Goal: Task Accomplishment & Management: Complete application form

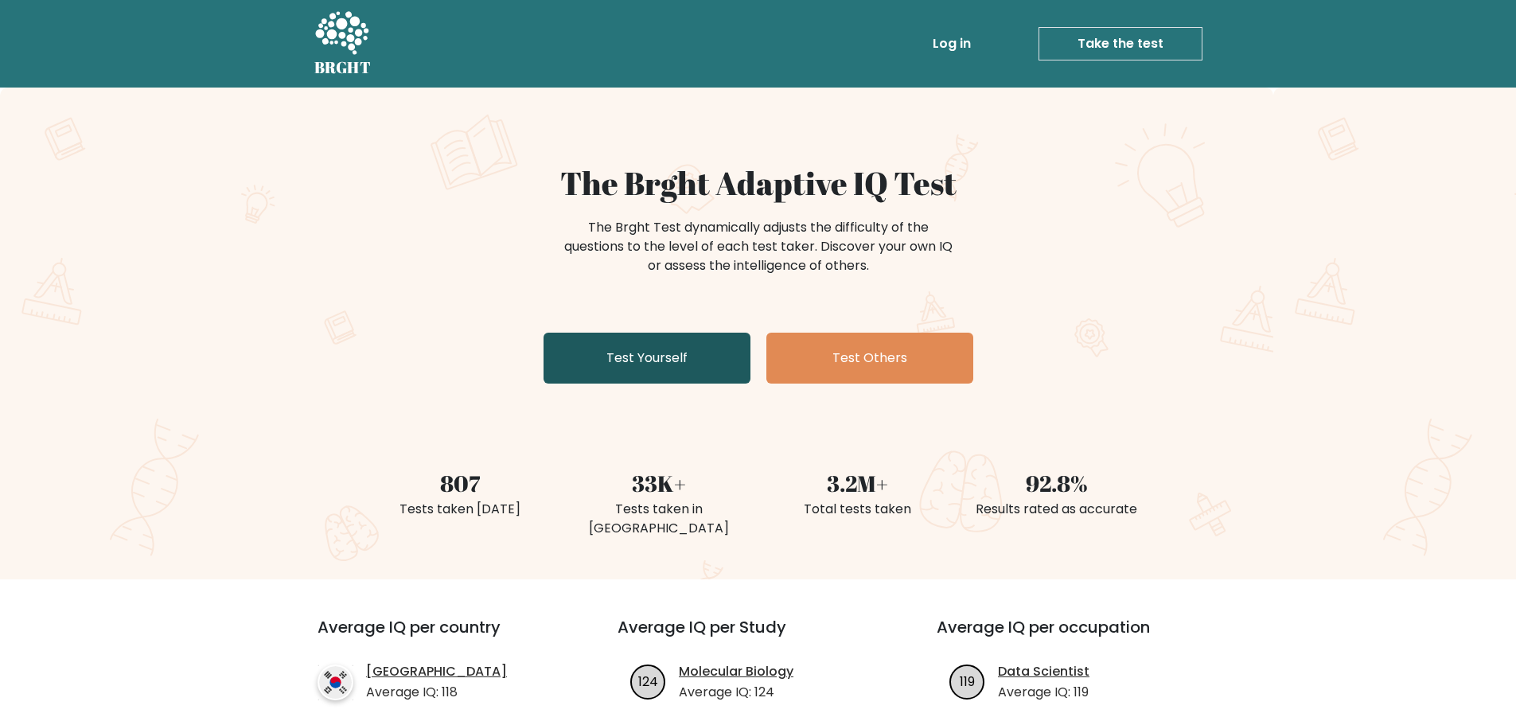
click at [702, 370] on link "Test Yourself" at bounding box center [646, 358] width 207 height 51
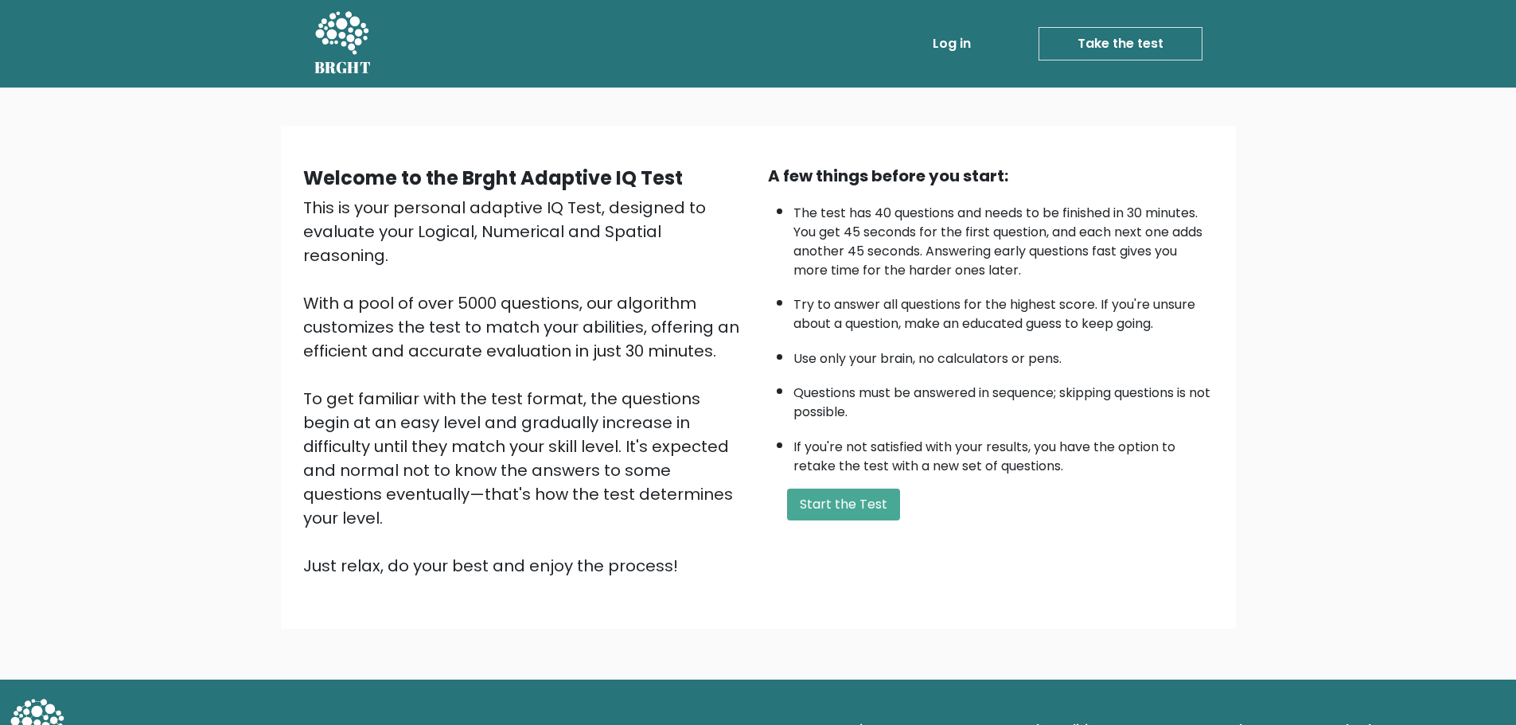
click at [953, 41] on link "Log in" at bounding box center [951, 44] width 51 height 32
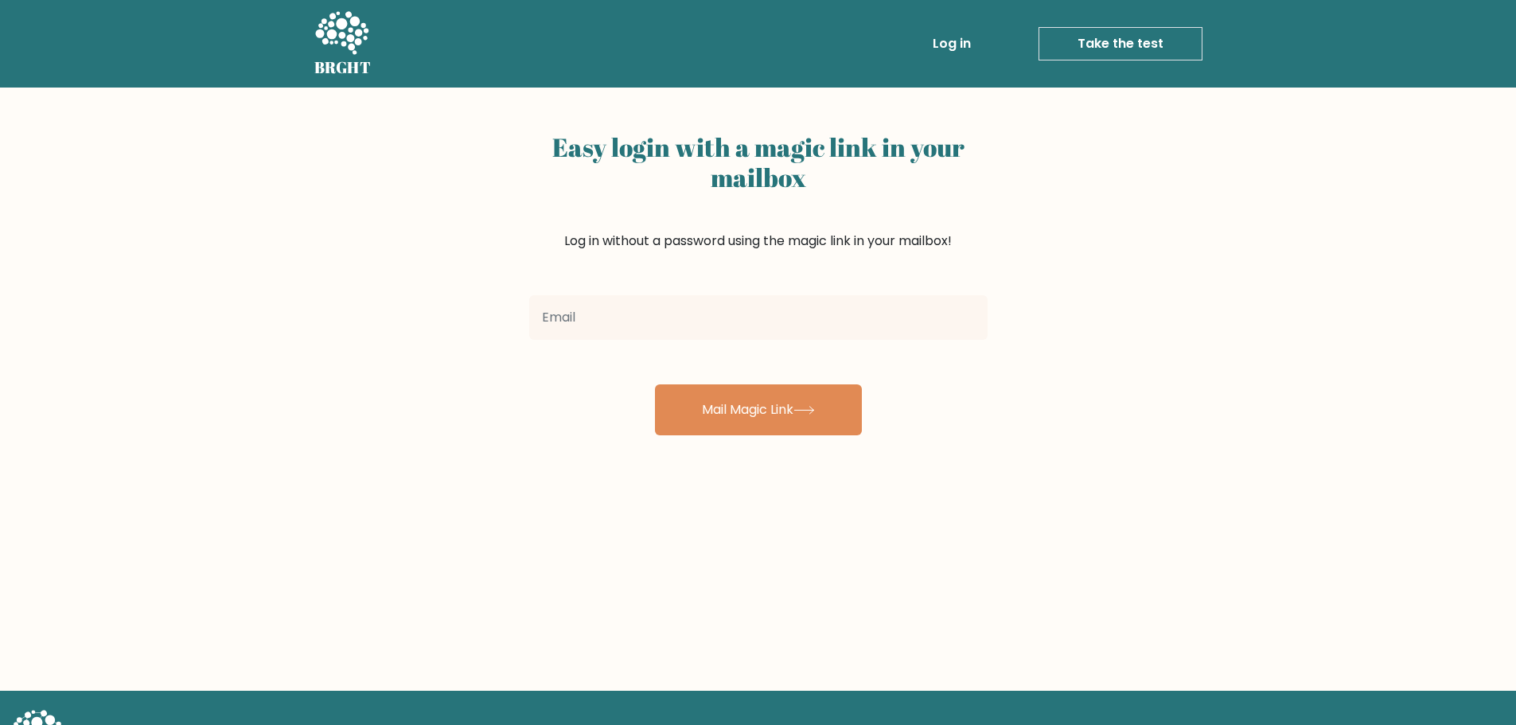
click at [793, 321] on input "email" at bounding box center [758, 317] width 458 height 45
type input "rohimhridoy71@gmail.com"
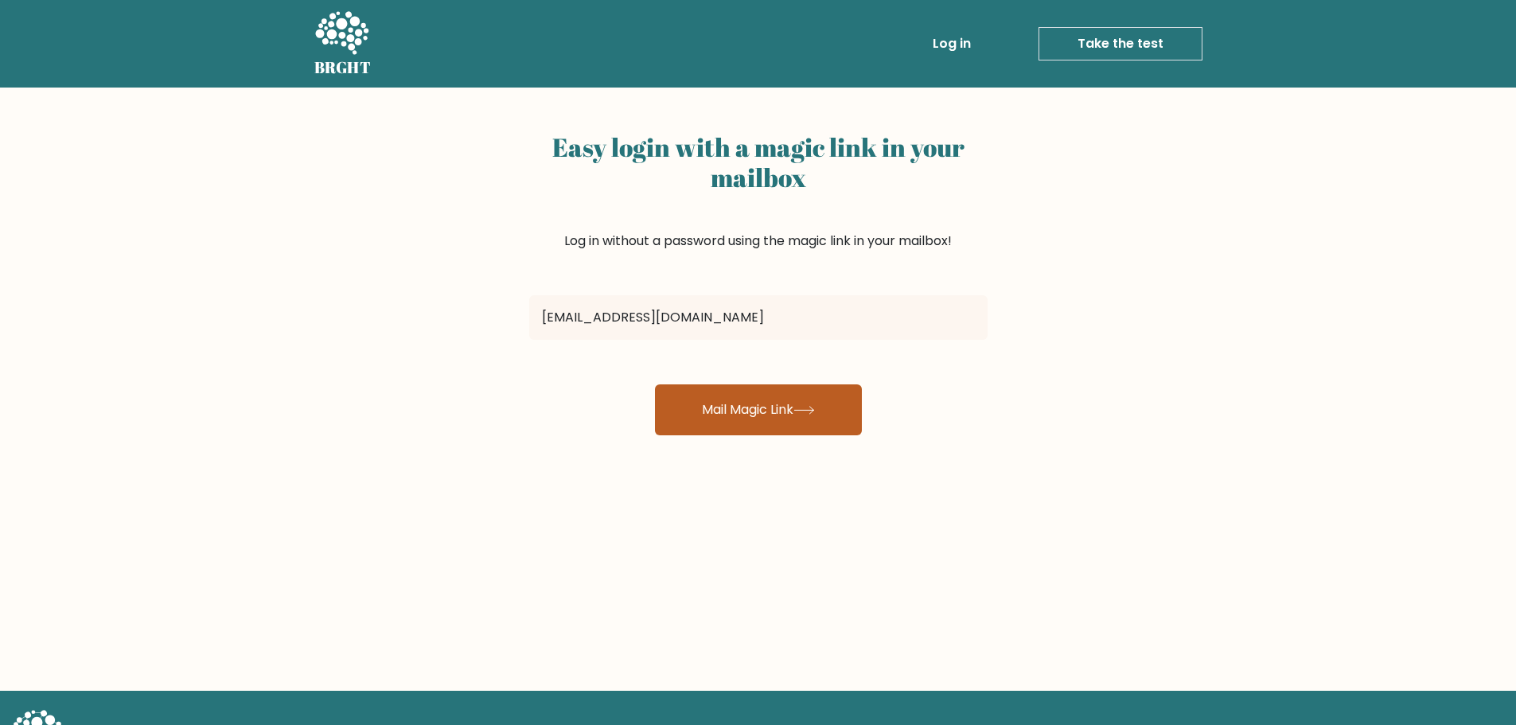
click at [731, 416] on button "Mail Magic Link" at bounding box center [758, 409] width 207 height 51
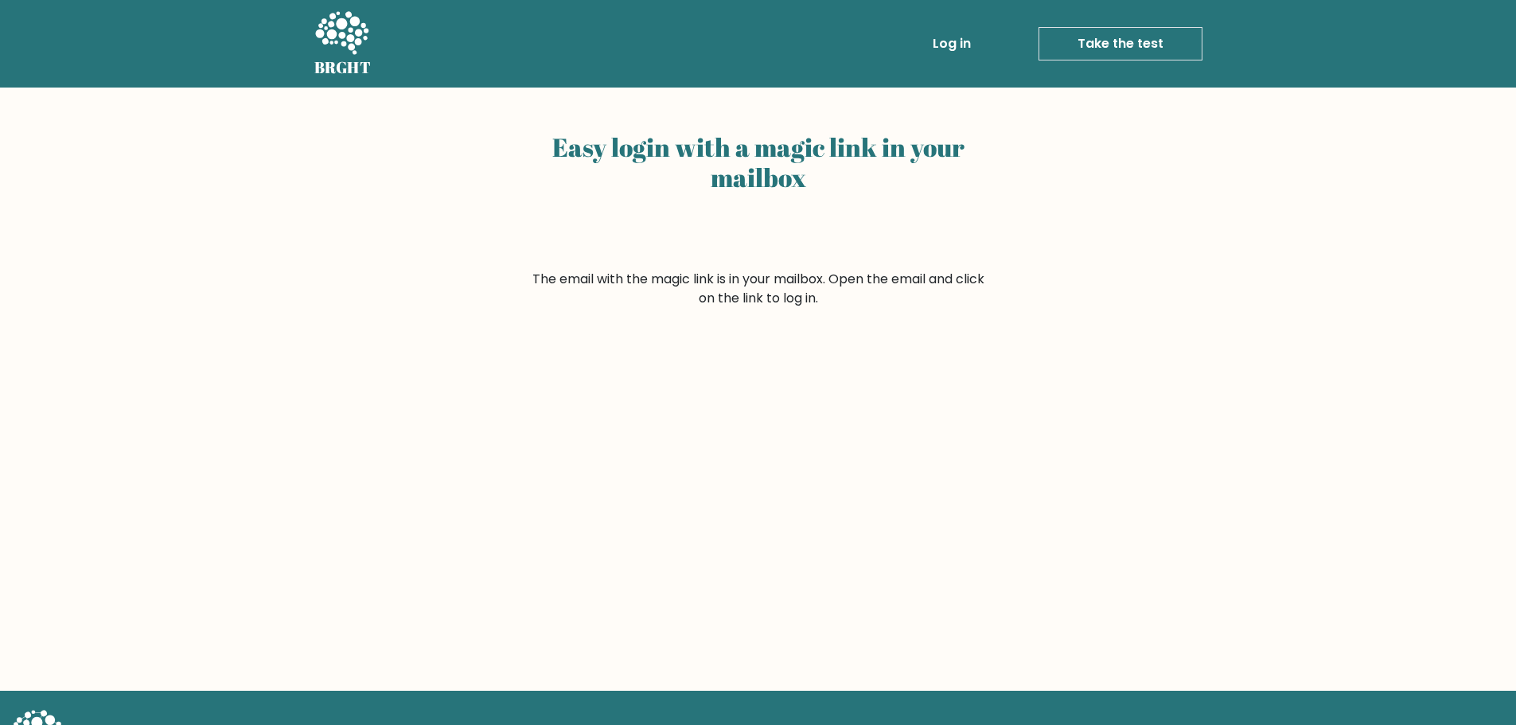
click at [981, 36] on li "Take the test Take the test" at bounding box center [1089, 43] width 225 height 33
click at [964, 43] on link "Log in" at bounding box center [951, 44] width 51 height 32
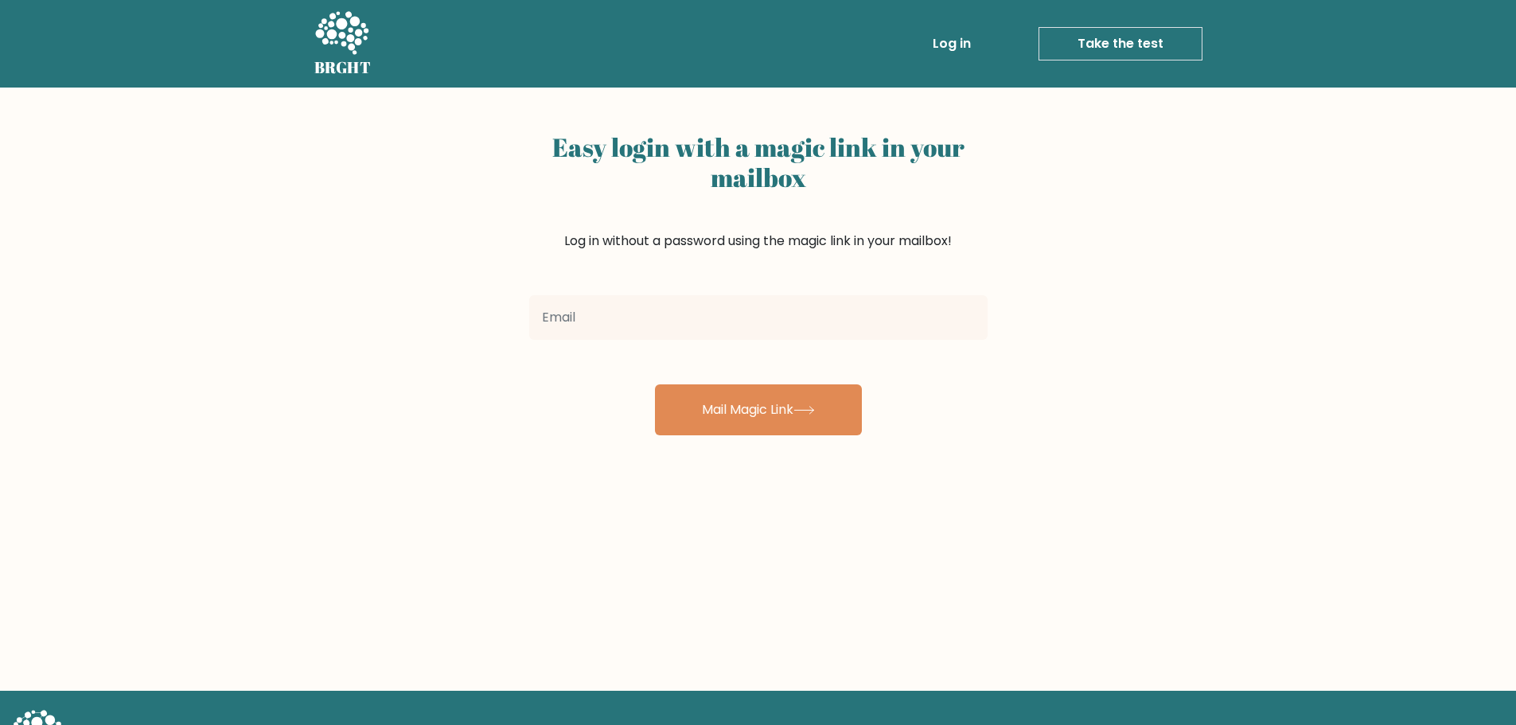
click at [790, 321] on input "email" at bounding box center [758, 317] width 458 height 45
type input "[EMAIL_ADDRESS][DOMAIN_NAME]"
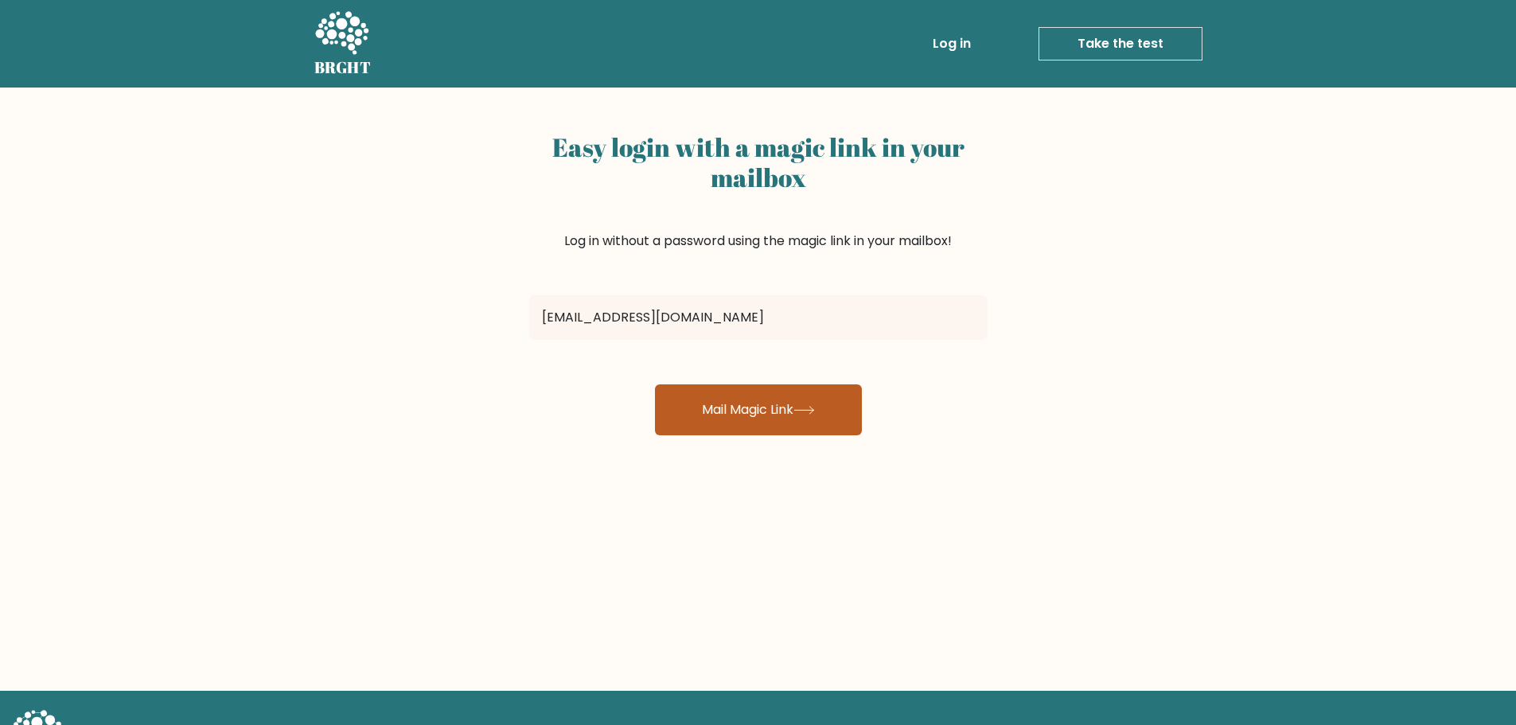
click at [759, 421] on button "Mail Magic Link" at bounding box center [758, 409] width 207 height 51
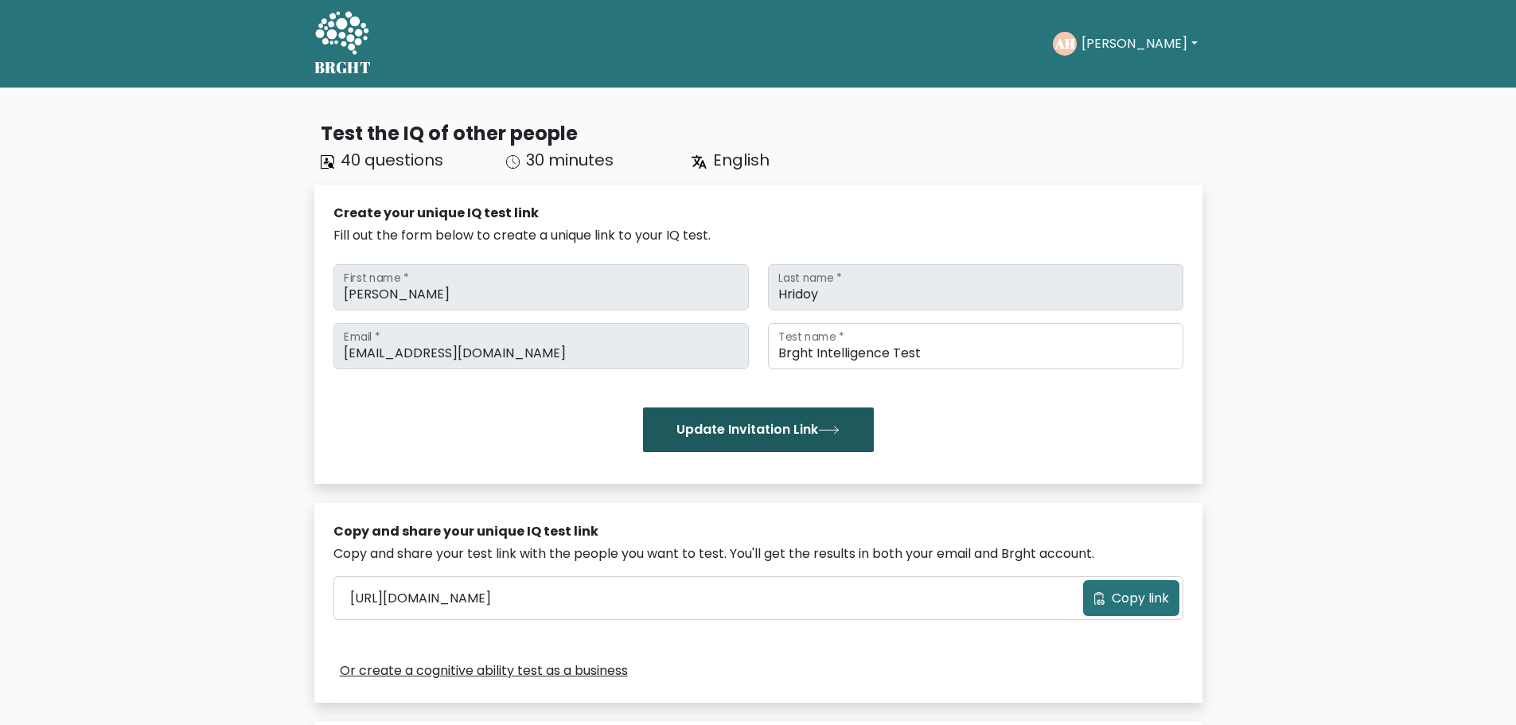
click at [819, 431] on button "Update Invitation Link" at bounding box center [758, 429] width 231 height 45
click at [1162, 598] on span "Copy link" at bounding box center [1139, 598] width 57 height 19
drag, startPoint x: 915, startPoint y: 486, endPoint x: 933, endPoint y: 477, distance: 20.3
click at [928, 481] on div "Test the IQ of other people 40 questions 30 minutes English Create your unique …" at bounding box center [758, 526] width 907 height 839
click at [854, 427] on button "Update Invitation Link" at bounding box center [758, 429] width 231 height 45
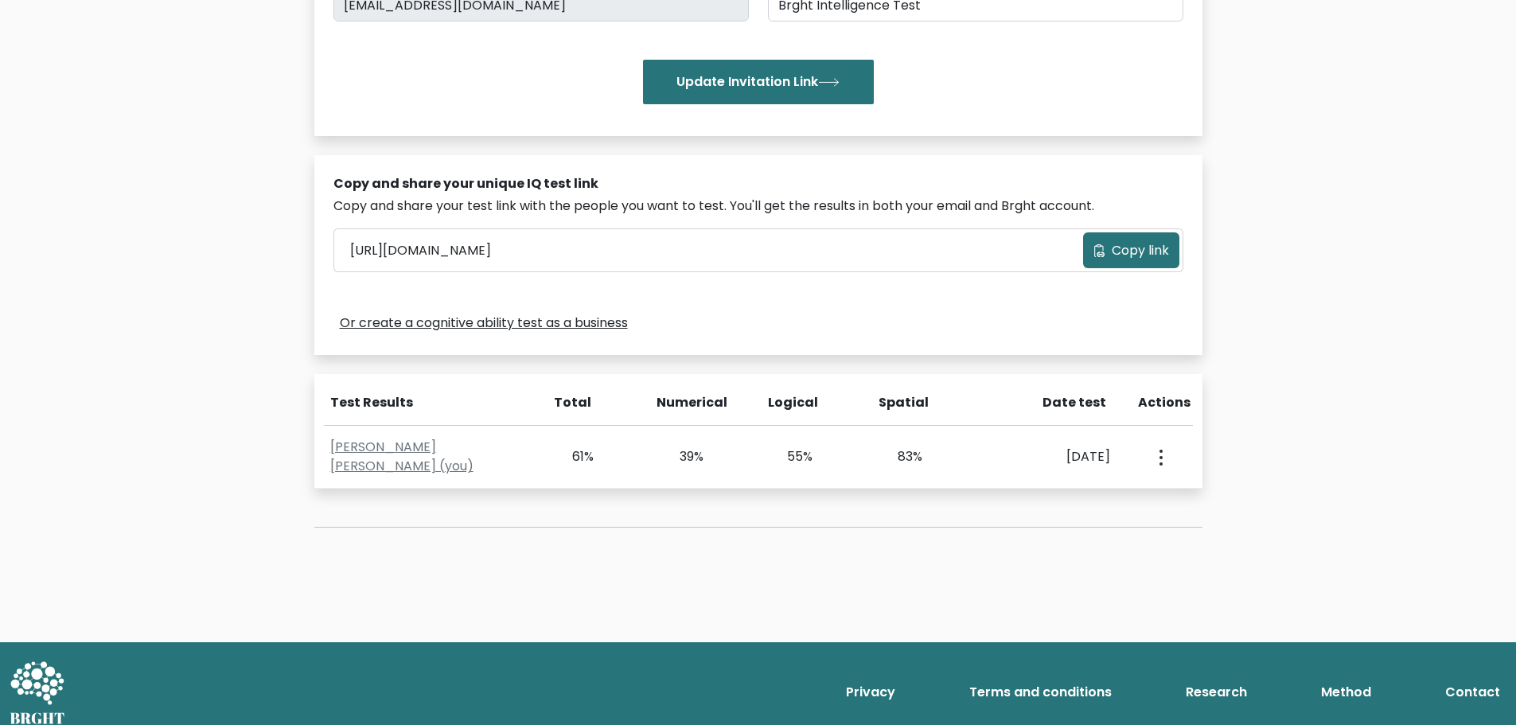
scroll to position [362, 0]
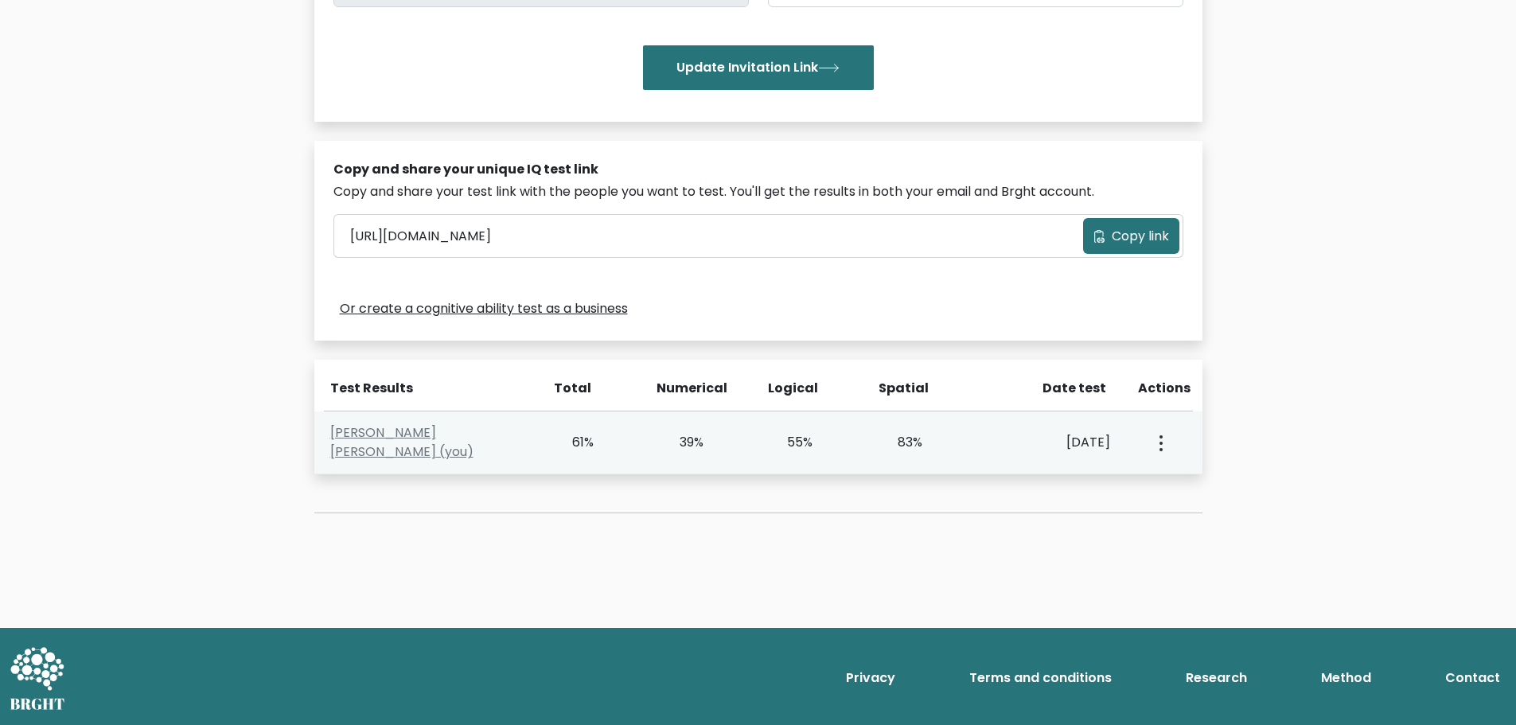
click at [1157, 448] on button "button" at bounding box center [1159, 442] width 13 height 49
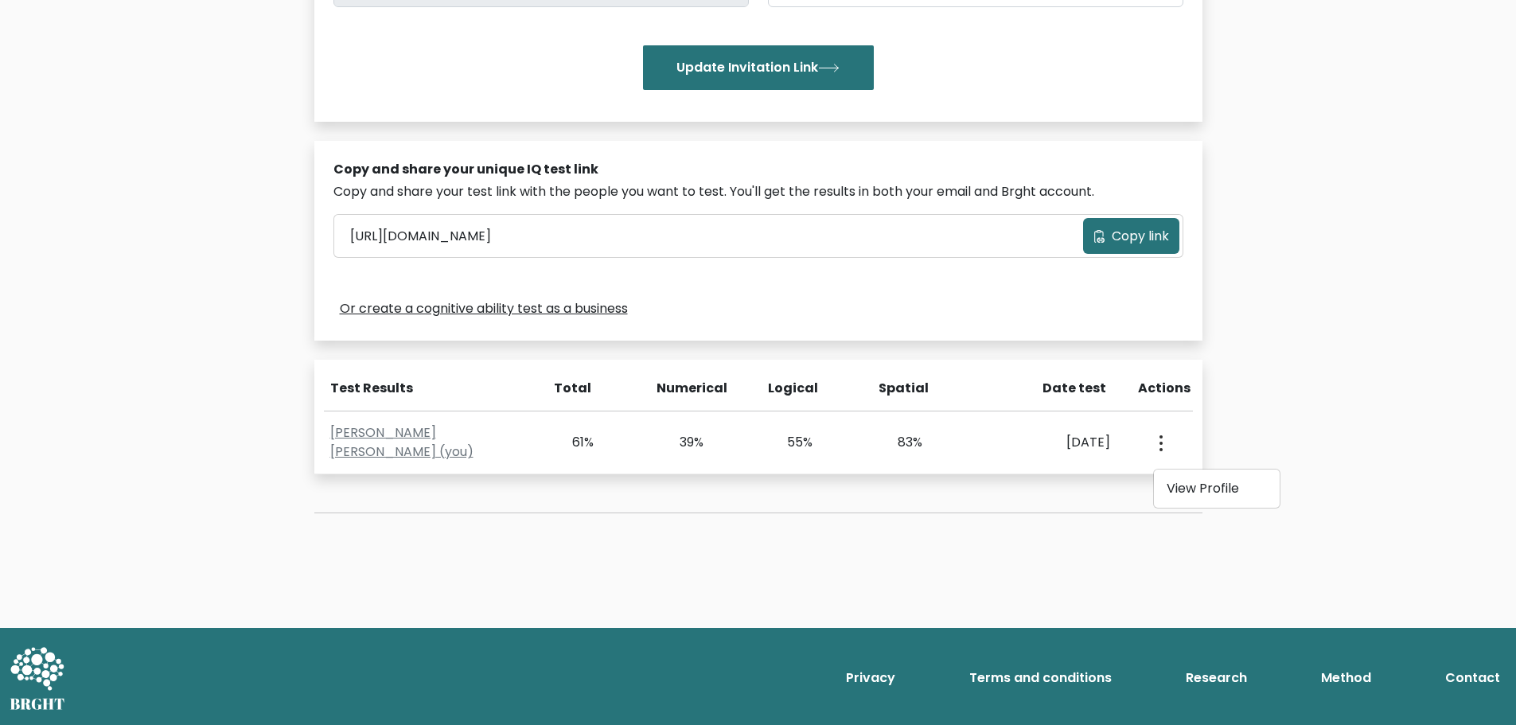
click at [1020, 519] on div "Test the IQ of other people 40 questions 30 minutes English Create your unique …" at bounding box center [758, 148] width 907 height 807
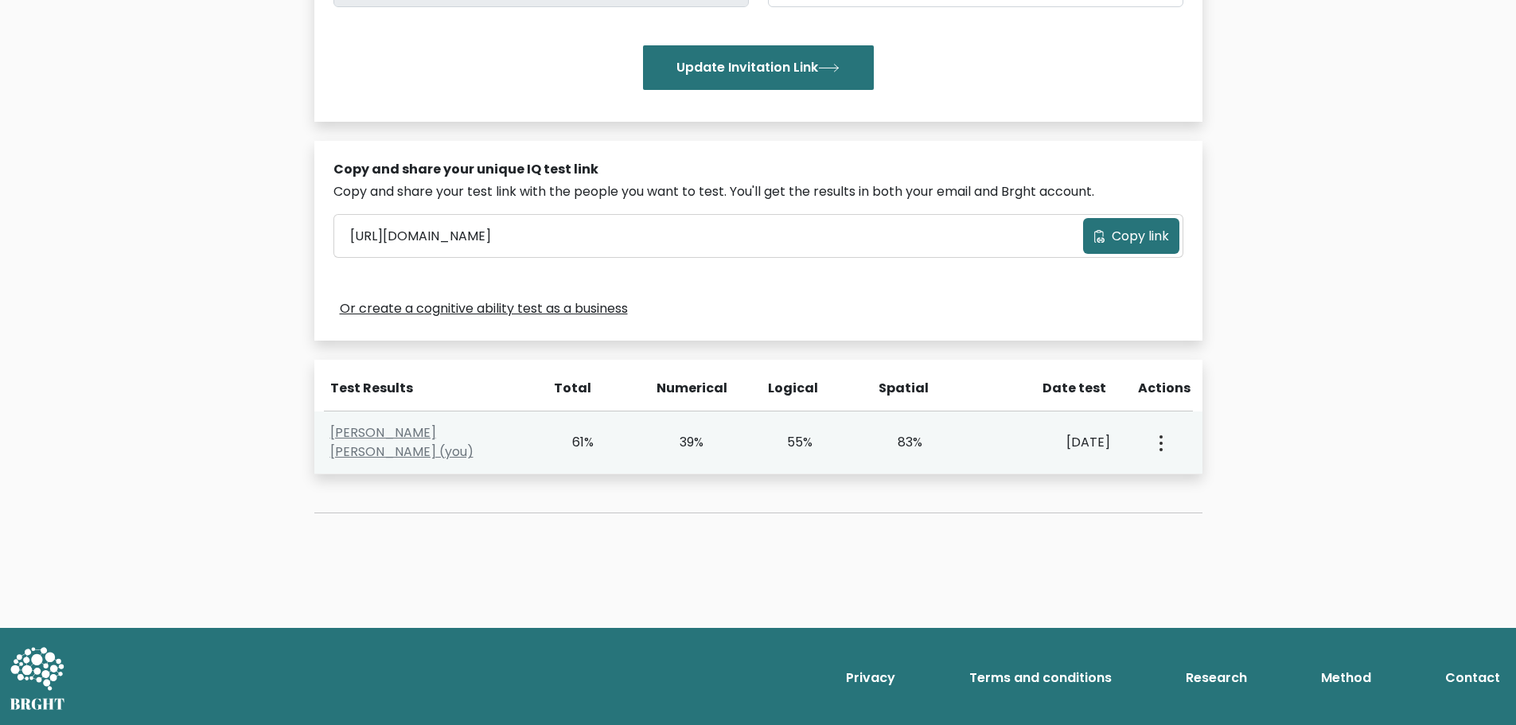
click at [1157, 442] on button "button" at bounding box center [1159, 442] width 13 height 49
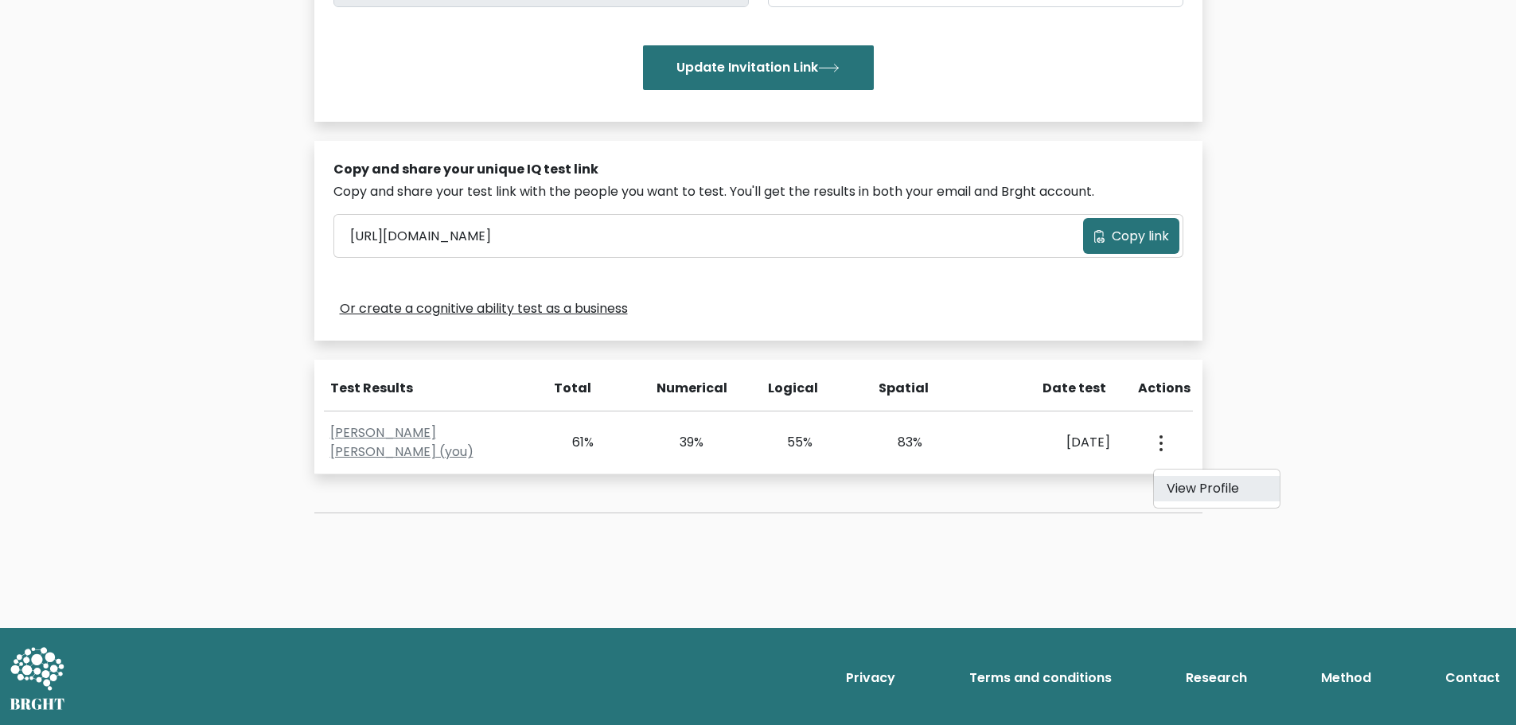
click at [1189, 484] on link "View Profile" at bounding box center [1217, 488] width 126 height 25
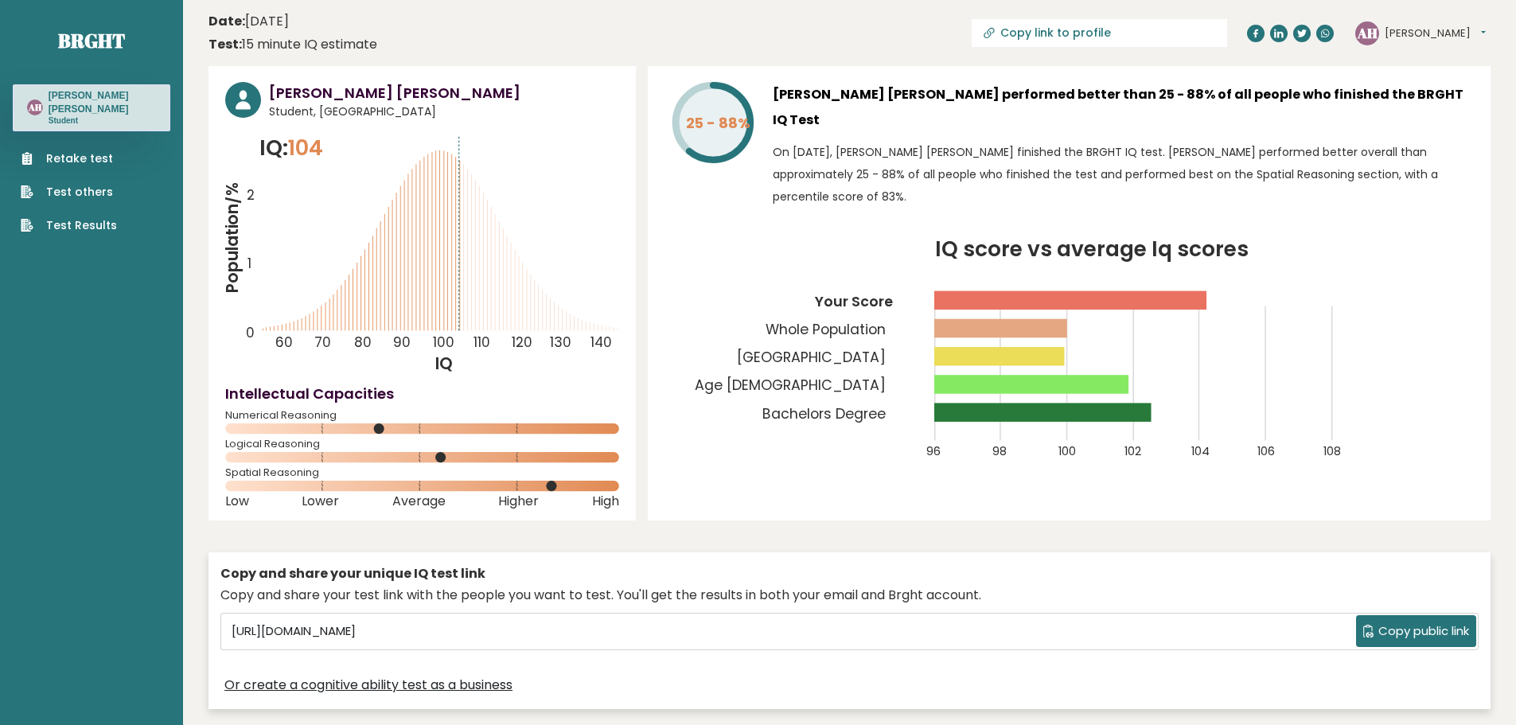
click at [101, 156] on link "Retake test" at bounding box center [69, 158] width 96 height 17
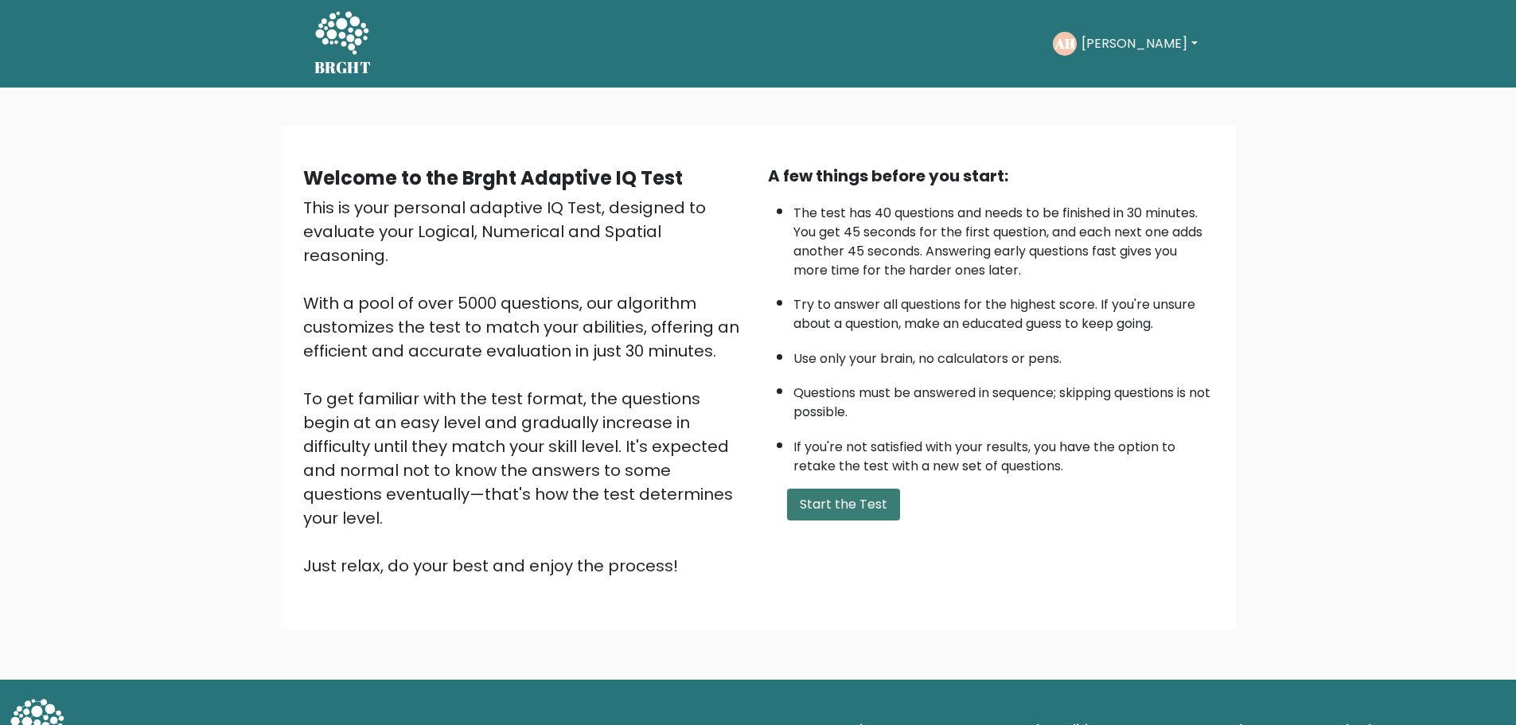
click at [831, 503] on button "Start the Test" at bounding box center [843, 504] width 113 height 32
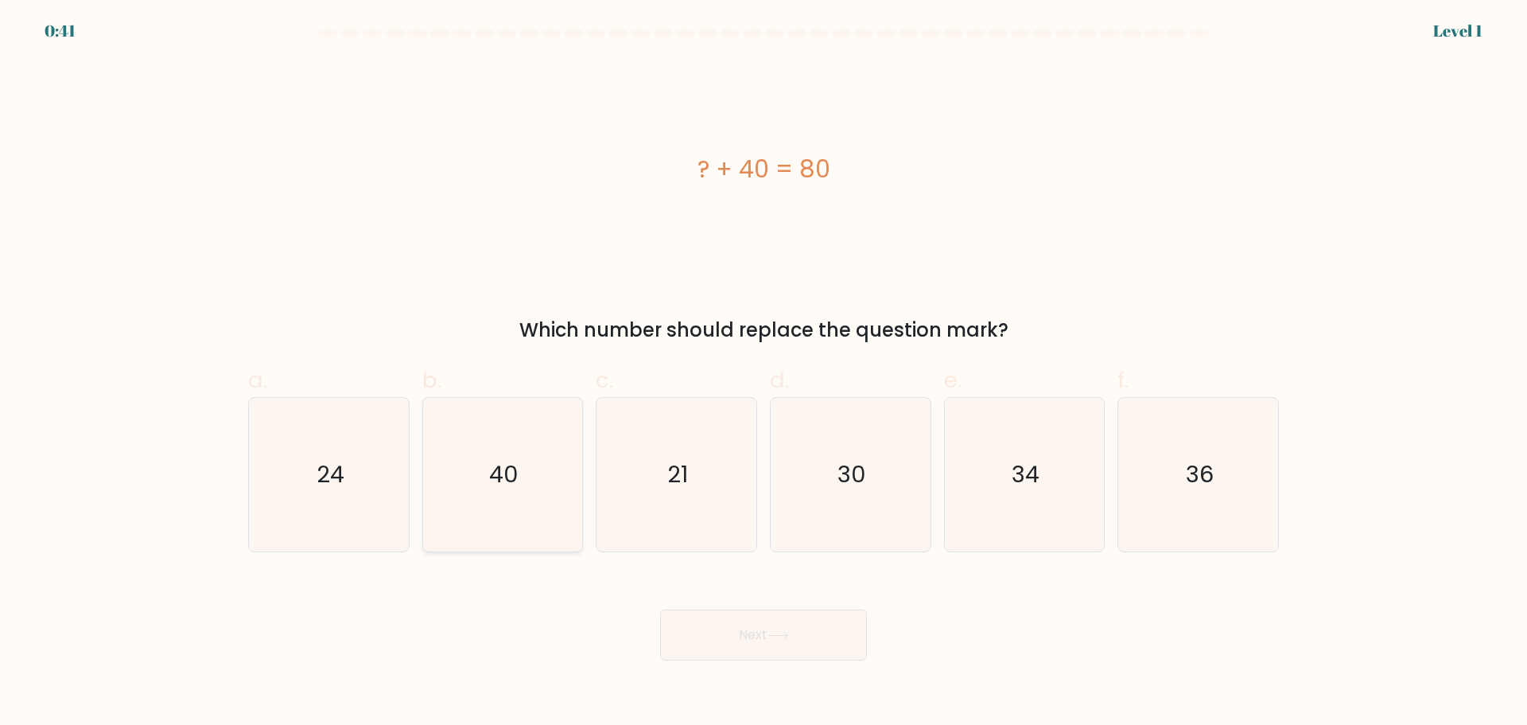
click at [503, 477] on text "40" at bounding box center [503, 474] width 29 height 32
click at [764, 373] on input "b. 40" at bounding box center [764, 368] width 1 height 10
radio input "true"
click at [742, 625] on button "Next" at bounding box center [763, 634] width 207 height 51
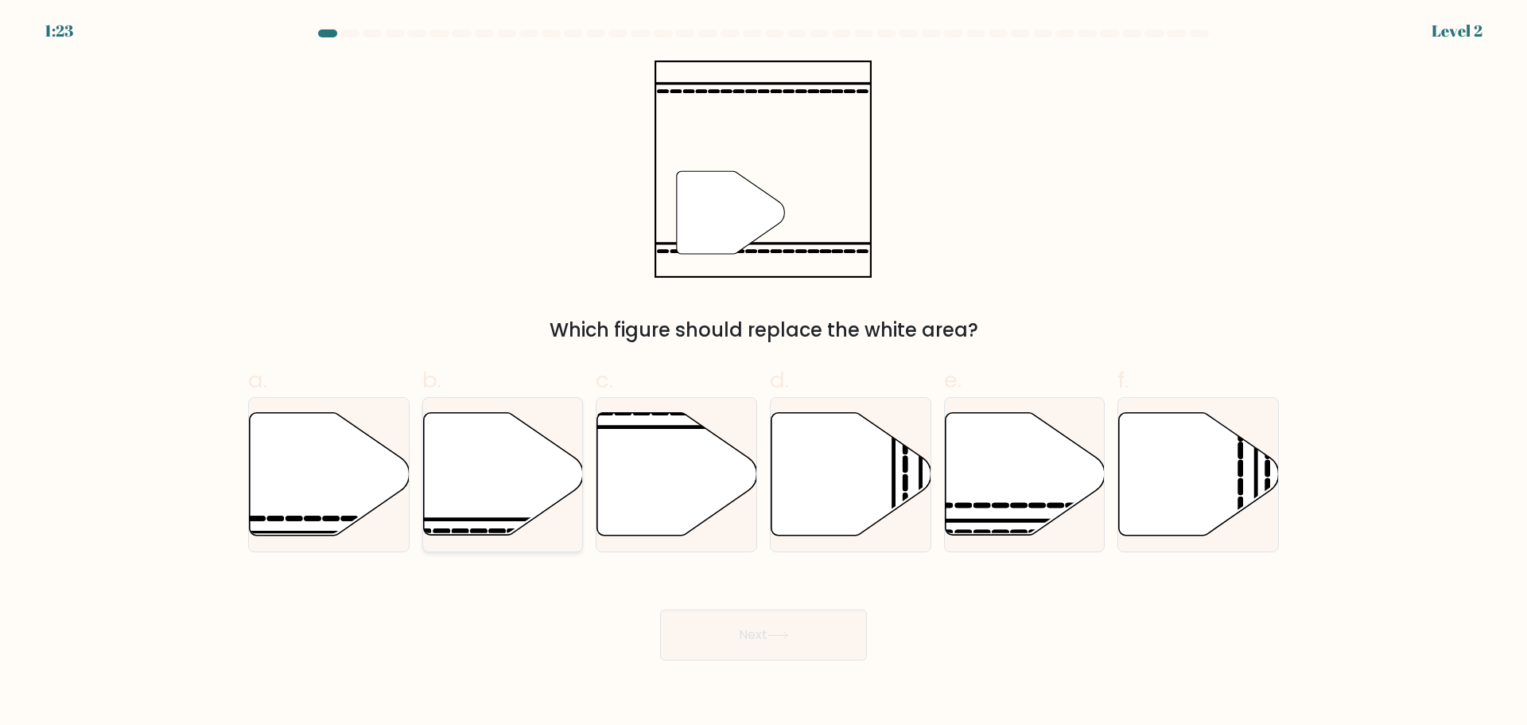
click at [519, 485] on icon at bounding box center [503, 473] width 160 height 123
click at [764, 373] on input "b." at bounding box center [764, 368] width 1 height 10
radio input "true"
click at [794, 634] on button "Next" at bounding box center [763, 634] width 207 height 51
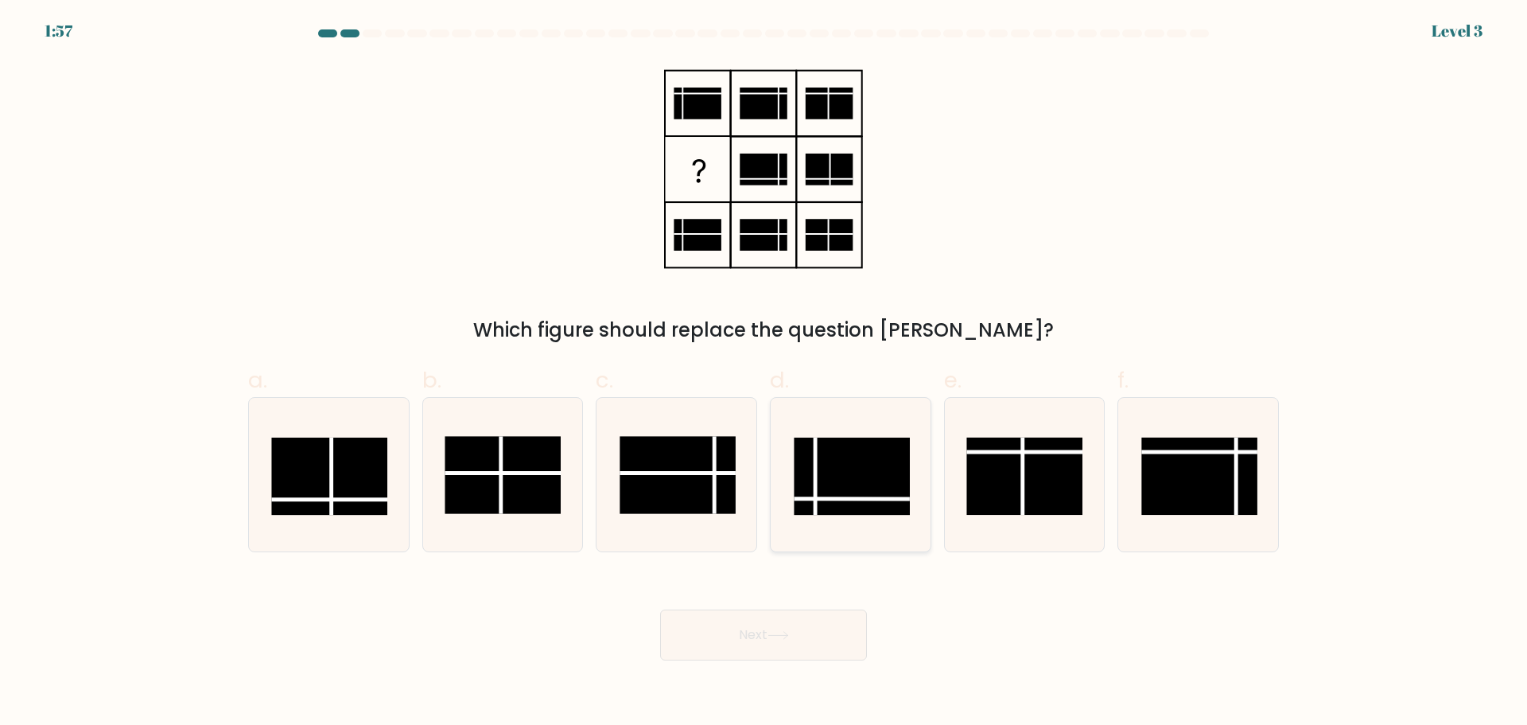
drag, startPoint x: 819, startPoint y: 477, endPoint x: 808, endPoint y: 612, distance: 134.8
click at [819, 481] on rect at bounding box center [852, 476] width 116 height 77
click at [765, 373] on input "d." at bounding box center [764, 368] width 1 height 10
radio input "true"
click at [816, 646] on button "Next" at bounding box center [763, 634] width 207 height 51
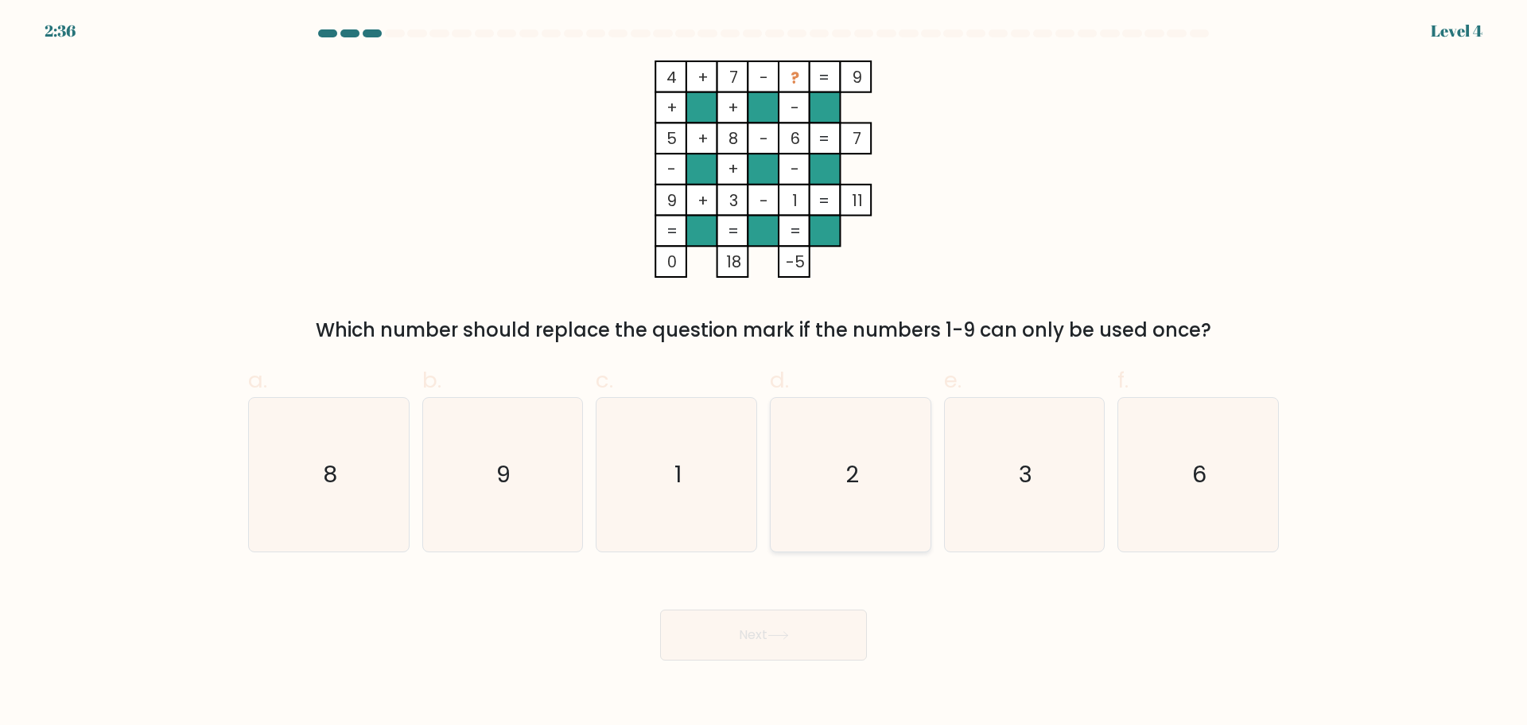
click at [871, 493] on icon "2" at bounding box center [851, 475] width 154 height 154
click at [765, 373] on input "d. 2" at bounding box center [764, 368] width 1 height 10
radio input "true"
click at [806, 625] on button "Next" at bounding box center [763, 634] width 207 height 51
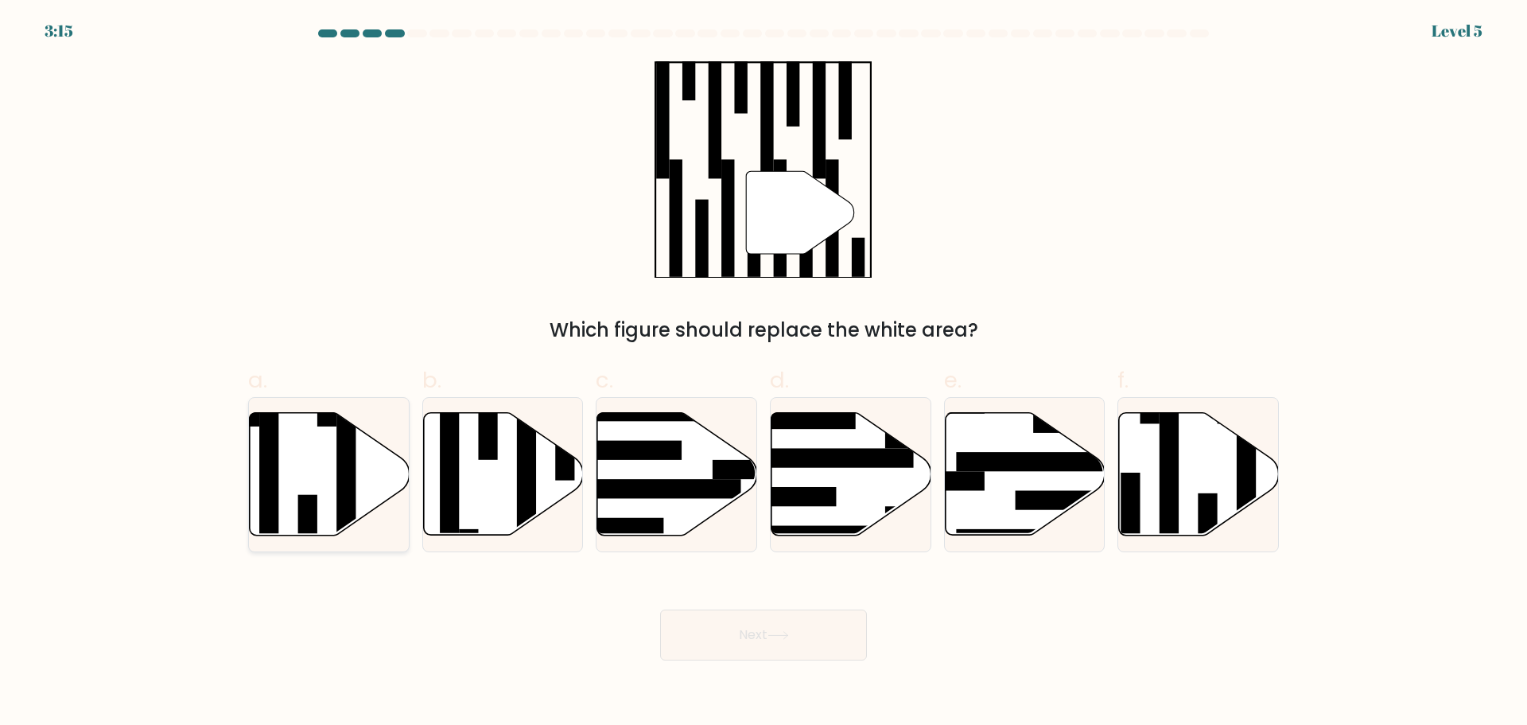
click at [347, 461] on rect at bounding box center [346, 484] width 19 height 173
click at [764, 373] on input "a." at bounding box center [764, 368] width 1 height 10
radio input "true"
click at [1168, 490] on rect at bounding box center [1169, 481] width 19 height 173
click at [765, 373] on input "f." at bounding box center [764, 368] width 1 height 10
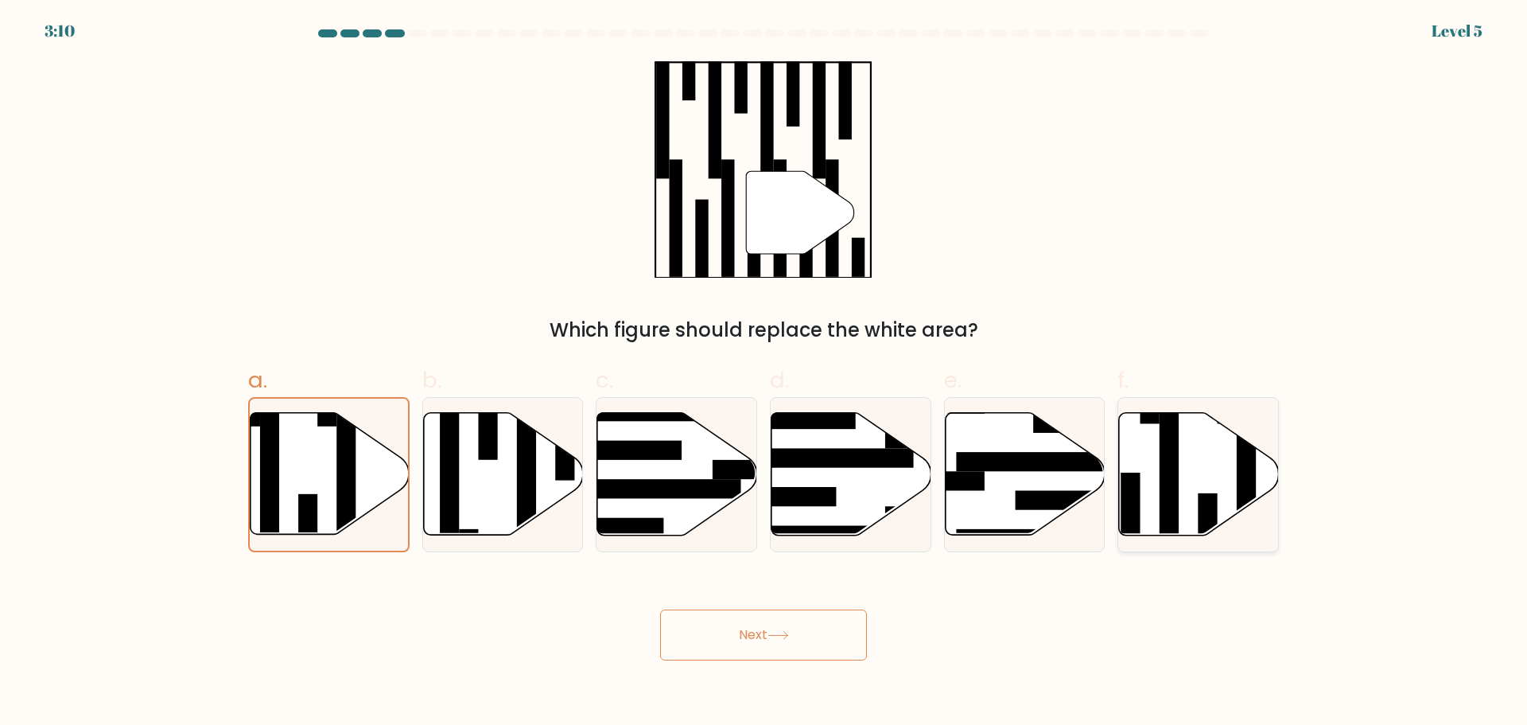
radio input "true"
click at [798, 633] on button "Next" at bounding box center [763, 634] width 207 height 51
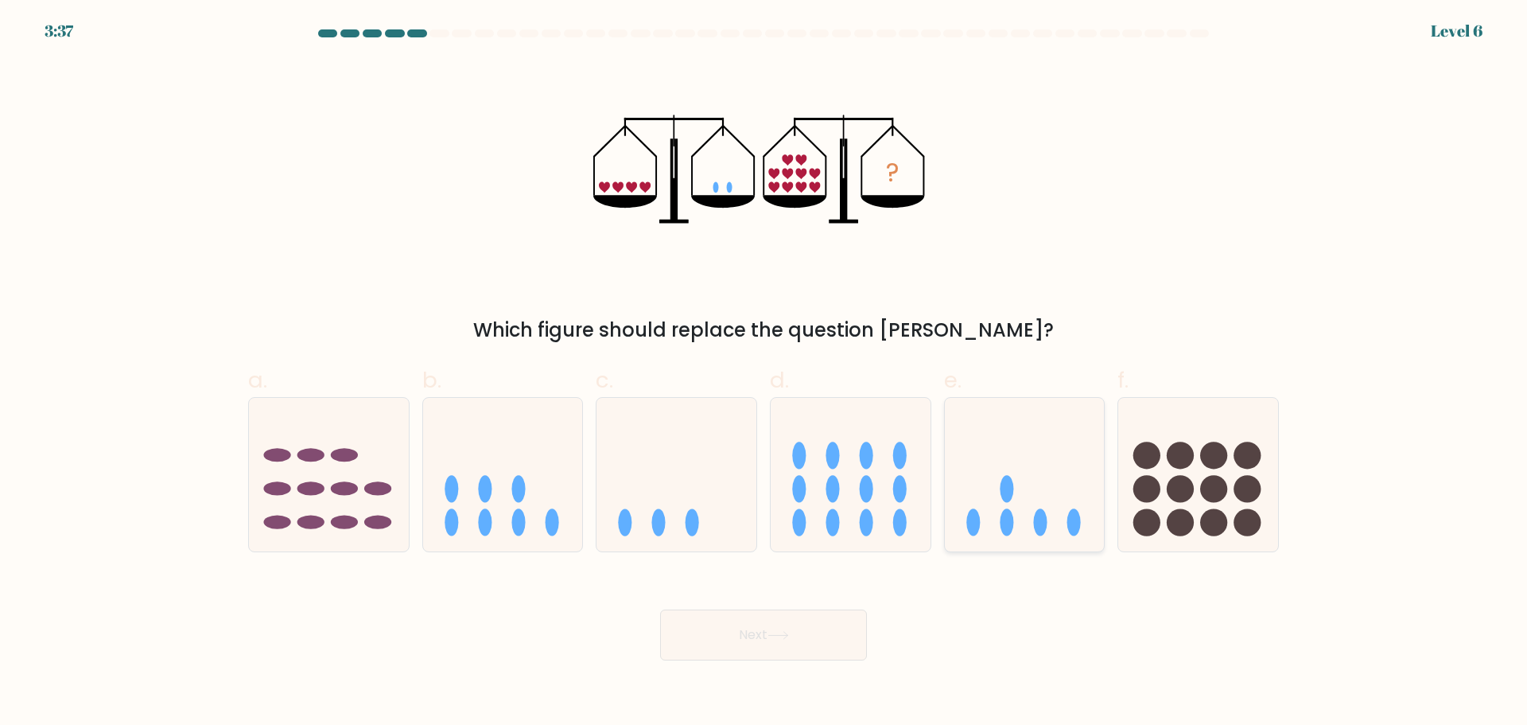
click at [1027, 510] on icon at bounding box center [1025, 474] width 160 height 132
click at [765, 373] on input "e." at bounding box center [764, 368] width 1 height 10
radio input "true"
click at [707, 624] on button "Next" at bounding box center [763, 634] width 207 height 51
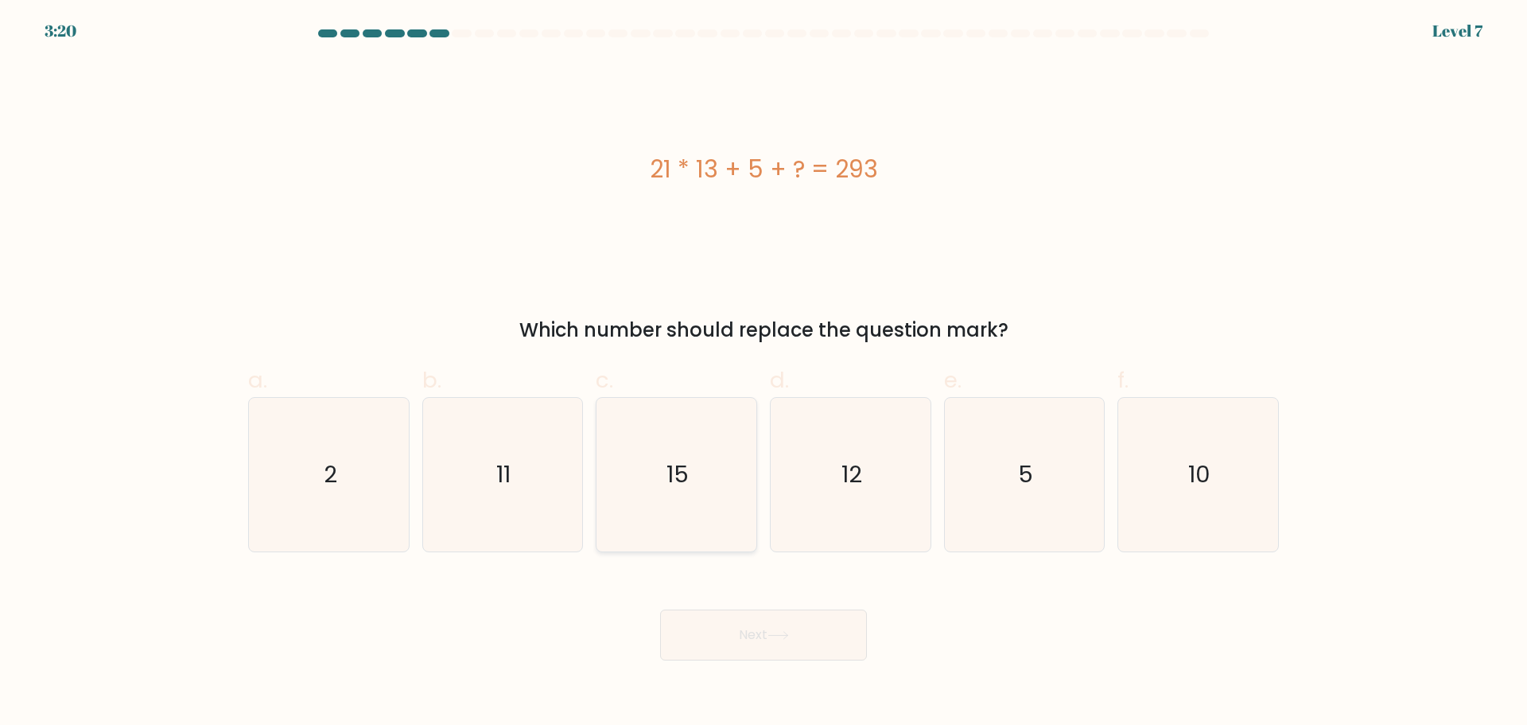
drag, startPoint x: 654, startPoint y: 497, endPoint x: 653, endPoint y: 505, distance: 8.0
click at [654, 501] on icon "15" at bounding box center [677, 475] width 154 height 154
click at [764, 373] on input "c. 15" at bounding box center [764, 368] width 1 height 10
radio input "true"
click at [827, 647] on button "Next" at bounding box center [763, 634] width 207 height 51
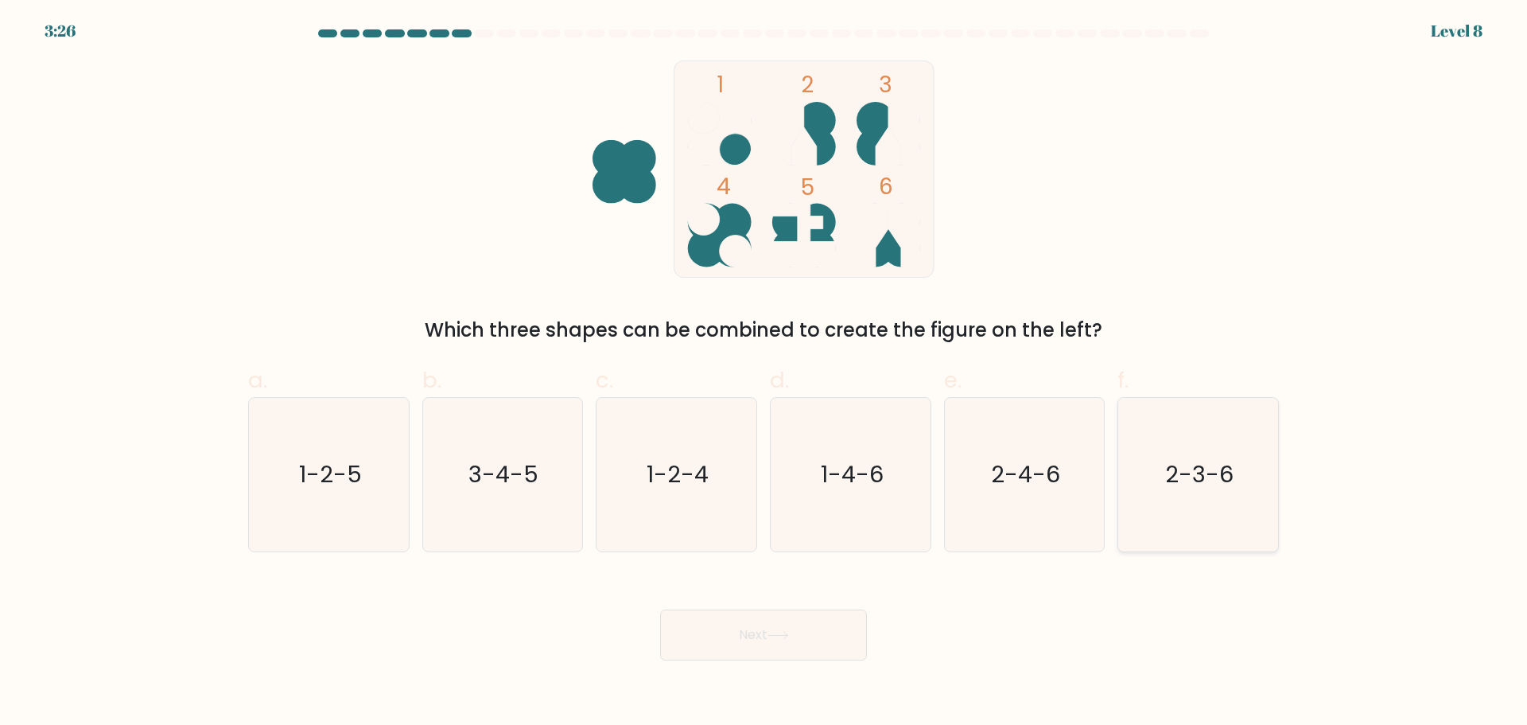
click at [1155, 486] on icon "2-3-6" at bounding box center [1199, 475] width 154 height 154
click at [765, 373] on input "f. 2-3-6" at bounding box center [764, 368] width 1 height 10
radio input "true"
click at [747, 648] on button "Next" at bounding box center [763, 634] width 207 height 51
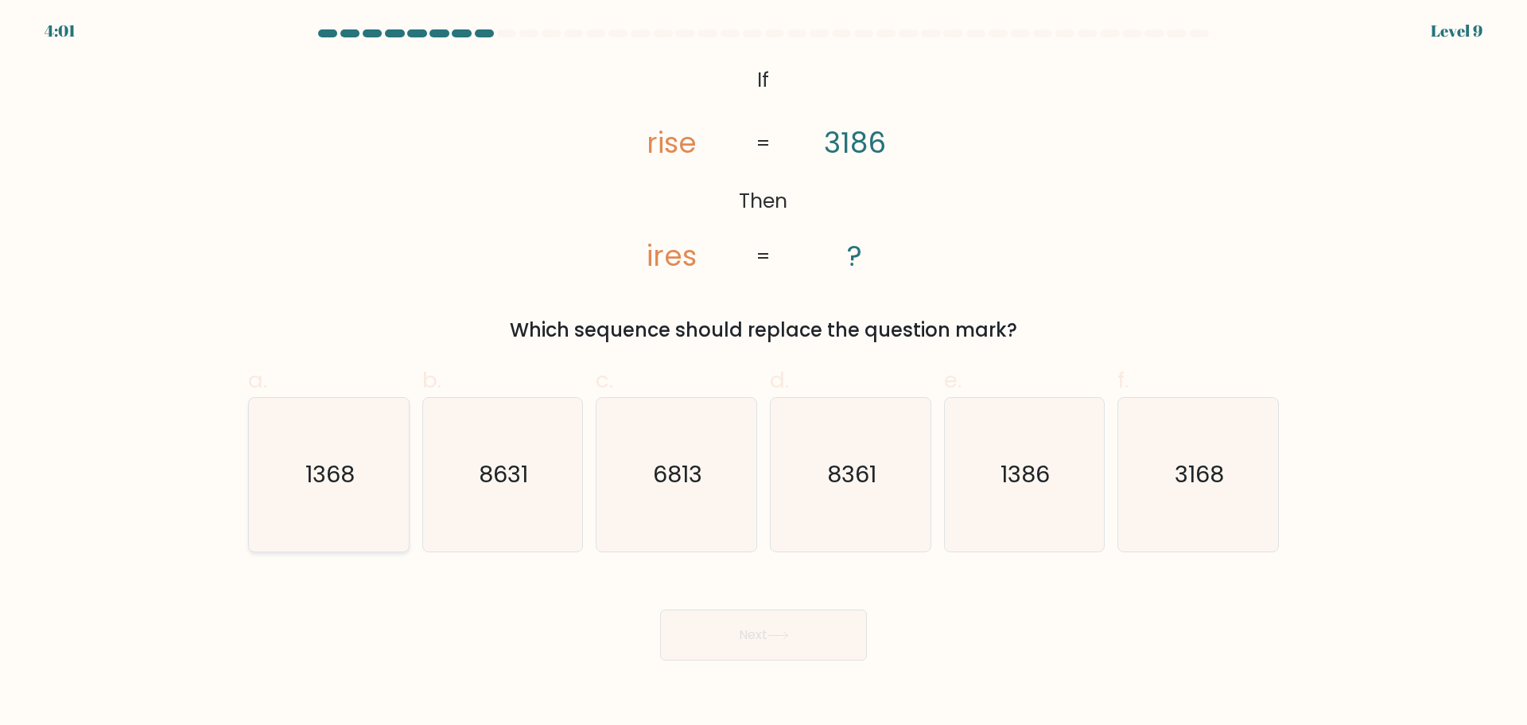
click at [337, 508] on icon "1368" at bounding box center [329, 475] width 154 height 154
click at [764, 373] on input "a. 1368" at bounding box center [764, 368] width 1 height 10
radio input "true"
drag, startPoint x: 776, startPoint y: 647, endPoint x: 784, endPoint y: 640, distance: 10.7
click at [776, 648] on button "Next" at bounding box center [763, 634] width 207 height 51
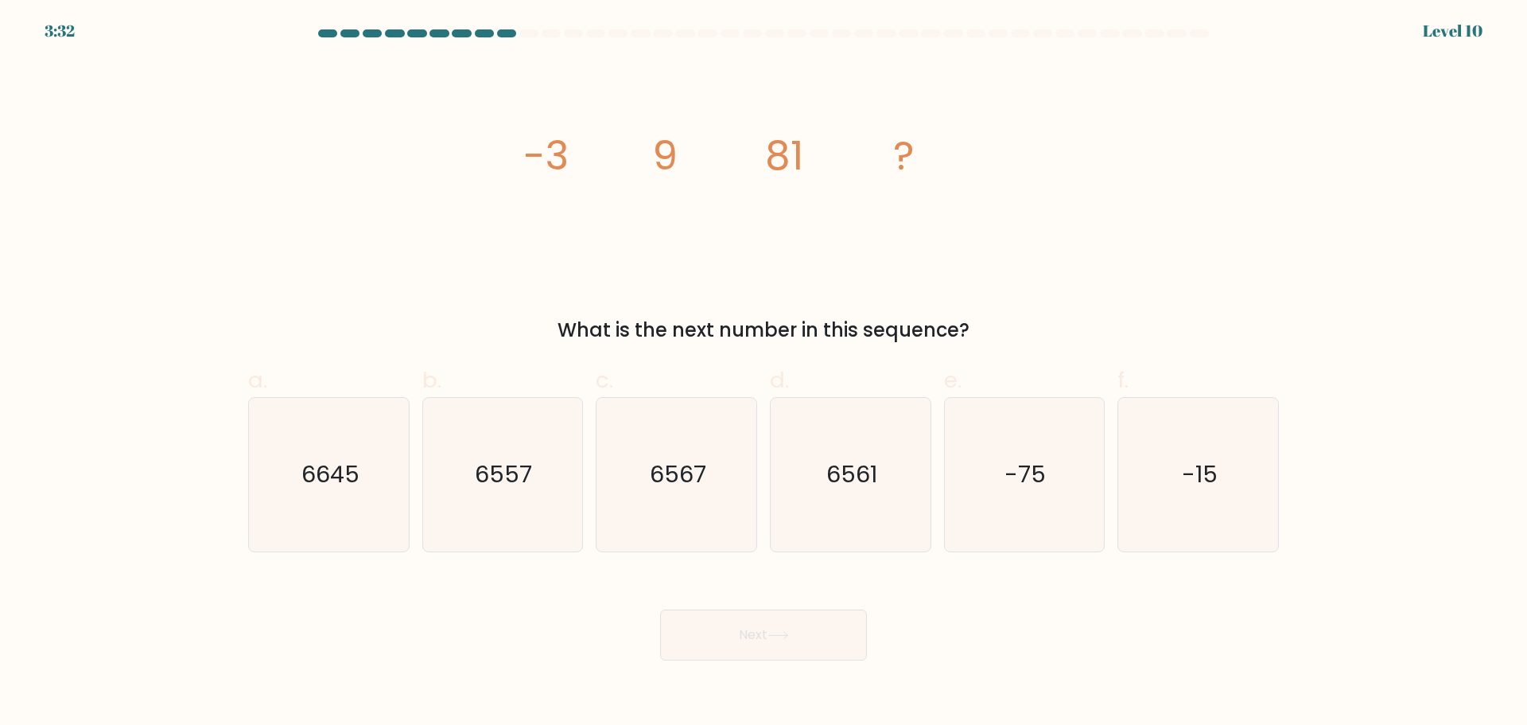
drag, startPoint x: 683, startPoint y: 513, endPoint x: 780, endPoint y: 676, distance: 189.8
click at [685, 513] on icon "6567" at bounding box center [677, 475] width 154 height 154
click at [764, 373] on input "c. 6567" at bounding box center [764, 368] width 1 height 10
radio input "true"
click at [782, 637] on icon at bounding box center [778, 635] width 21 height 9
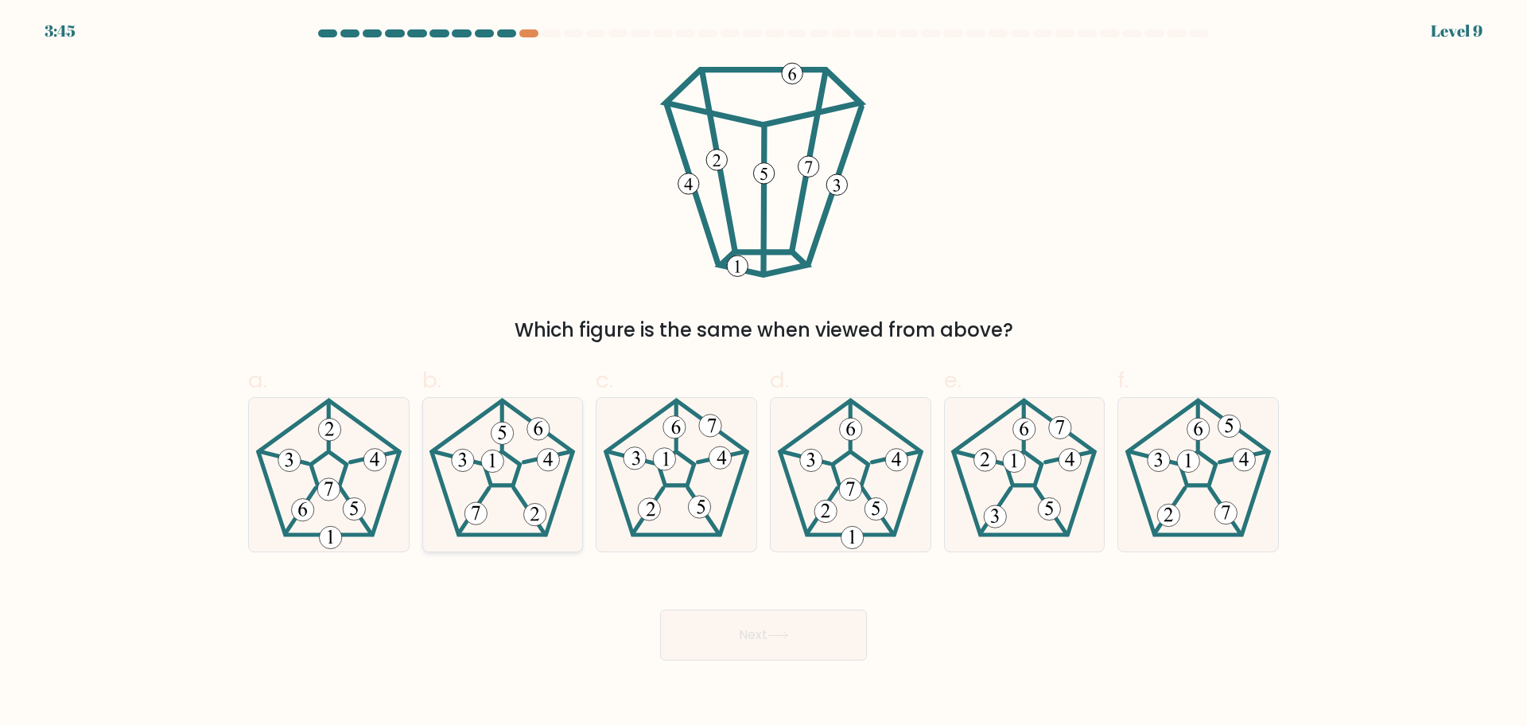
click at [496, 473] on icon at bounding box center [503, 475] width 154 height 154
click at [764, 373] on input "b." at bounding box center [764, 368] width 1 height 10
radio input "true"
click at [740, 632] on button "Next" at bounding box center [763, 634] width 207 height 51
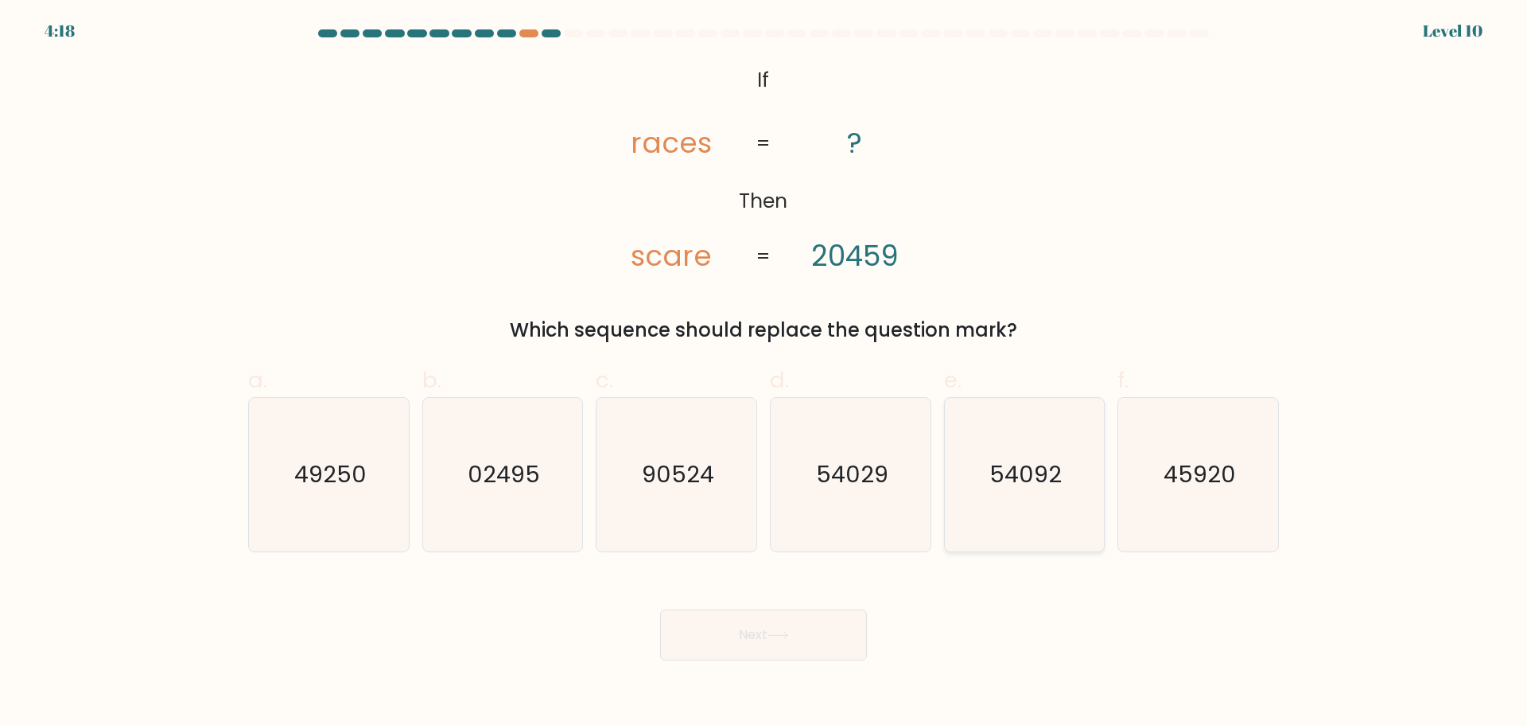
click at [1047, 520] on icon "54092" at bounding box center [1024, 475] width 154 height 154
click at [765, 373] on input "e. 54092" at bounding box center [764, 368] width 1 height 10
radio input "true"
click at [742, 644] on button "Next" at bounding box center [763, 634] width 207 height 51
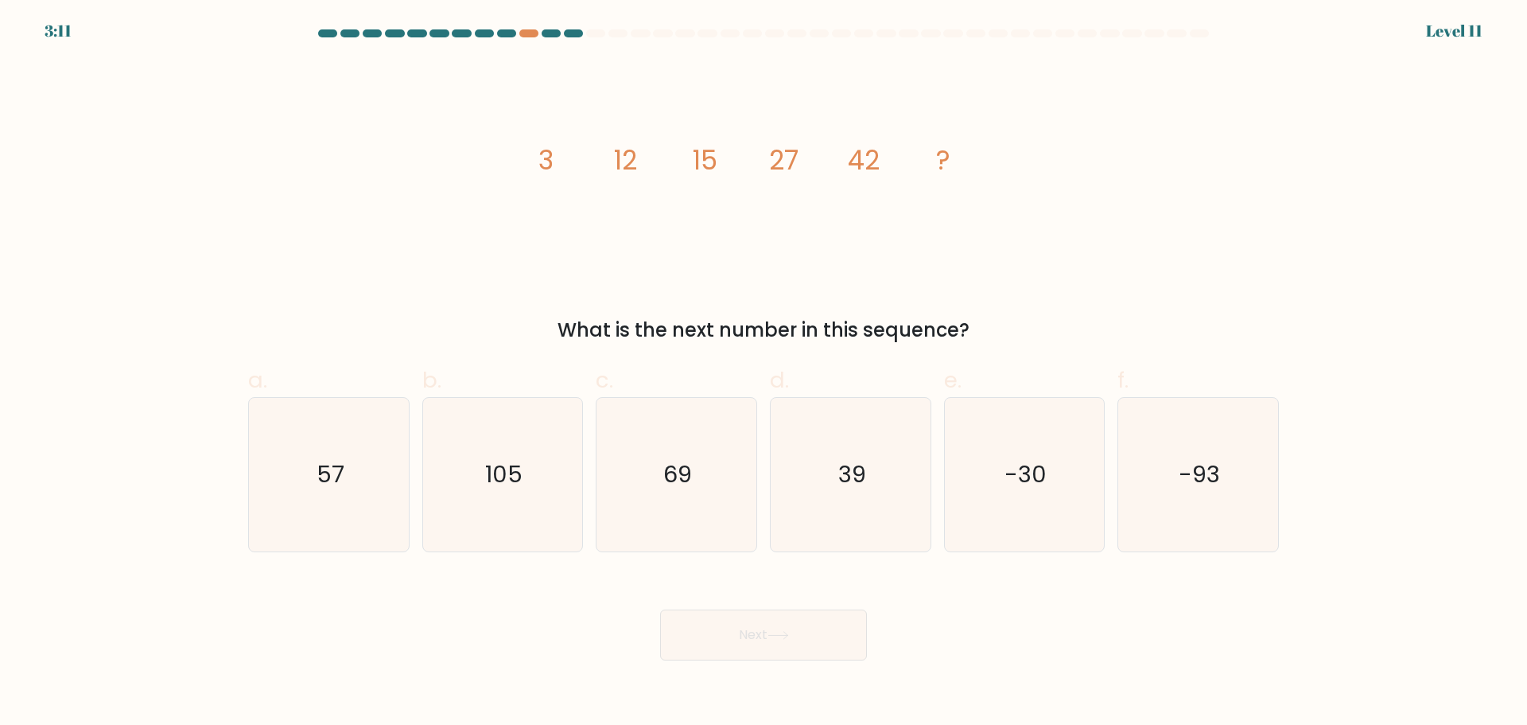
drag, startPoint x: 666, startPoint y: 484, endPoint x: 705, endPoint y: 561, distance: 85.7
click at [668, 488] on text "69" at bounding box center [678, 474] width 29 height 32
click at [764, 373] on input "c. 69" at bounding box center [764, 368] width 1 height 10
radio input "true"
click at [773, 648] on button "Next" at bounding box center [763, 634] width 207 height 51
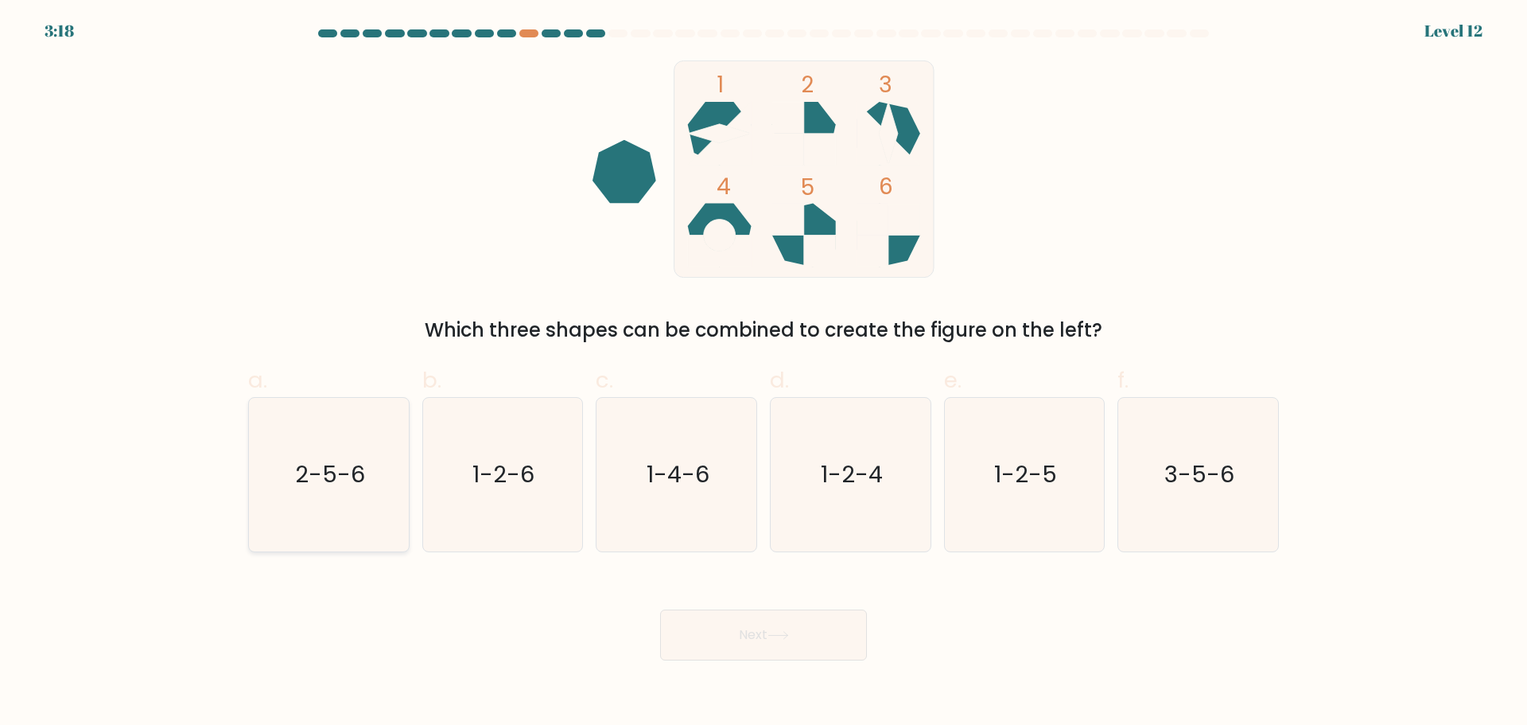
click at [294, 480] on icon "2-5-6" at bounding box center [329, 475] width 154 height 154
click at [764, 373] on input "a. 2-5-6" at bounding box center [764, 368] width 1 height 10
radio input "true"
drag, startPoint x: 1177, startPoint y: 453, endPoint x: 1282, endPoint y: 495, distance: 112.1
click at [1282, 495] on div "f. 3-5-6" at bounding box center [1198, 458] width 174 height 188
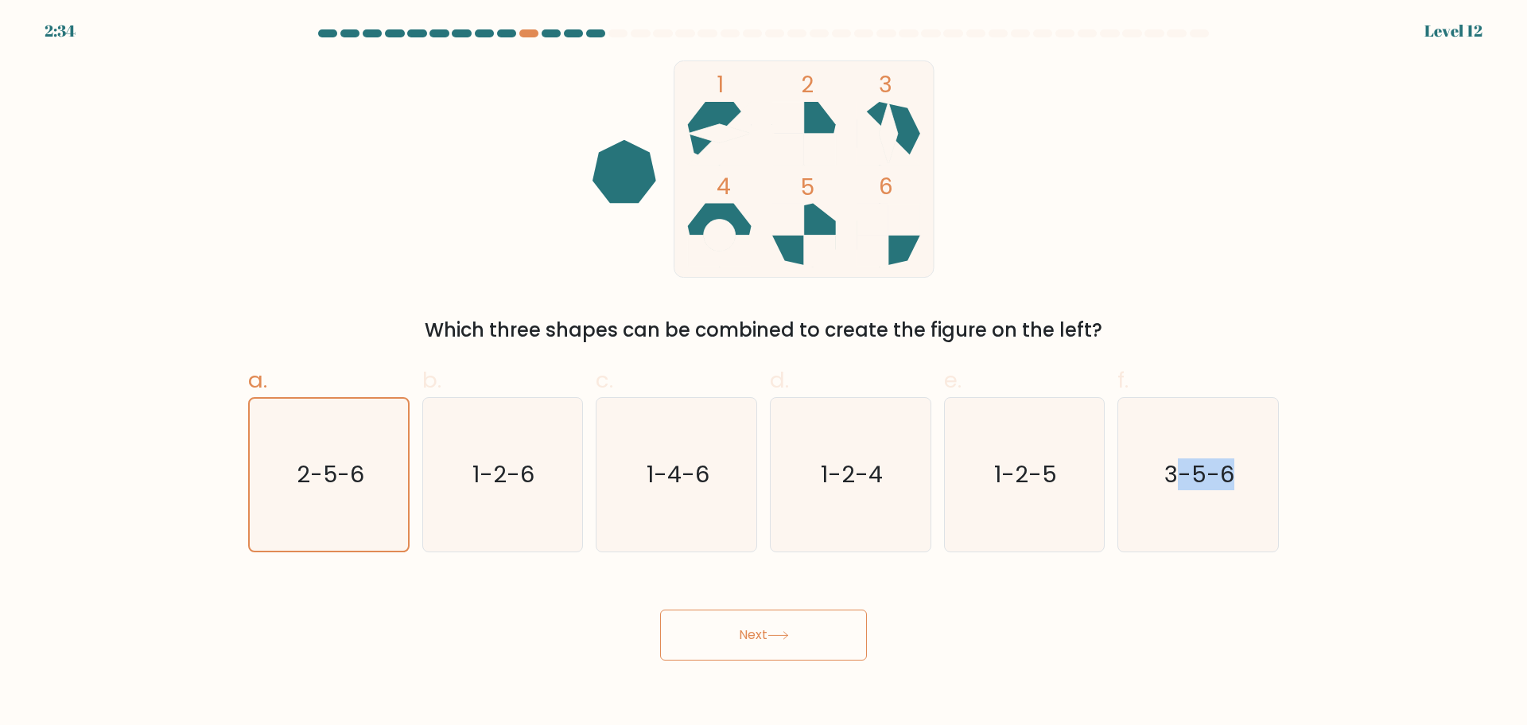
click at [1403, 439] on form at bounding box center [763, 344] width 1527 height 631
drag, startPoint x: 1403, startPoint y: 439, endPoint x: 1379, endPoint y: 434, distance: 24.5
click at [1403, 438] on form at bounding box center [763, 344] width 1527 height 631
drag, startPoint x: 1283, startPoint y: 440, endPoint x: 1178, endPoint y: 337, distance: 146.8
click at [1178, 337] on div "Which three shapes can be combined to create the figure on the left?" at bounding box center [764, 330] width 1012 height 29
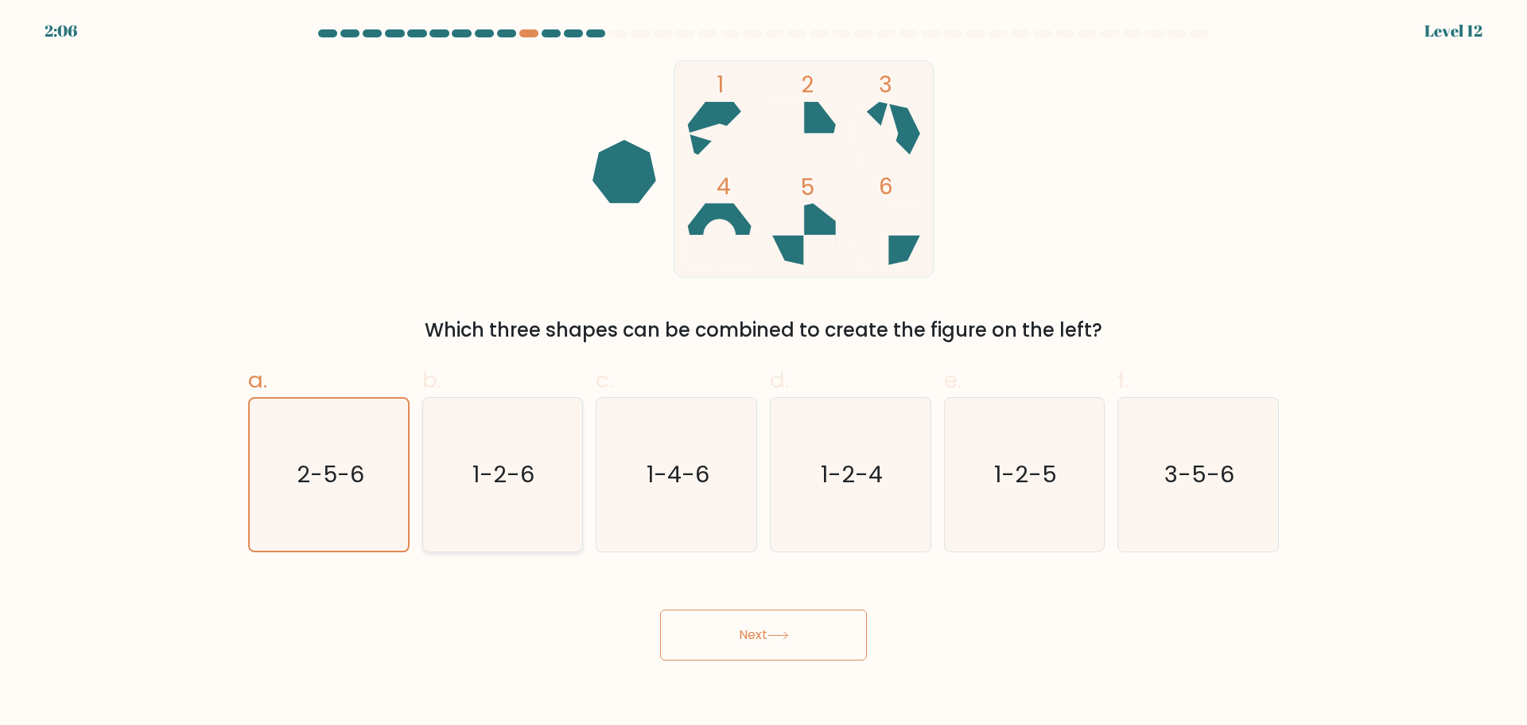
click at [526, 457] on icon "1-2-6" at bounding box center [503, 475] width 154 height 154
click at [764, 373] on input "b. 1-2-6" at bounding box center [764, 368] width 1 height 10
radio input "true"
click at [347, 442] on icon "2-5-6" at bounding box center [329, 475] width 154 height 154
click at [764, 373] on input "a. 2-5-6" at bounding box center [764, 368] width 1 height 10
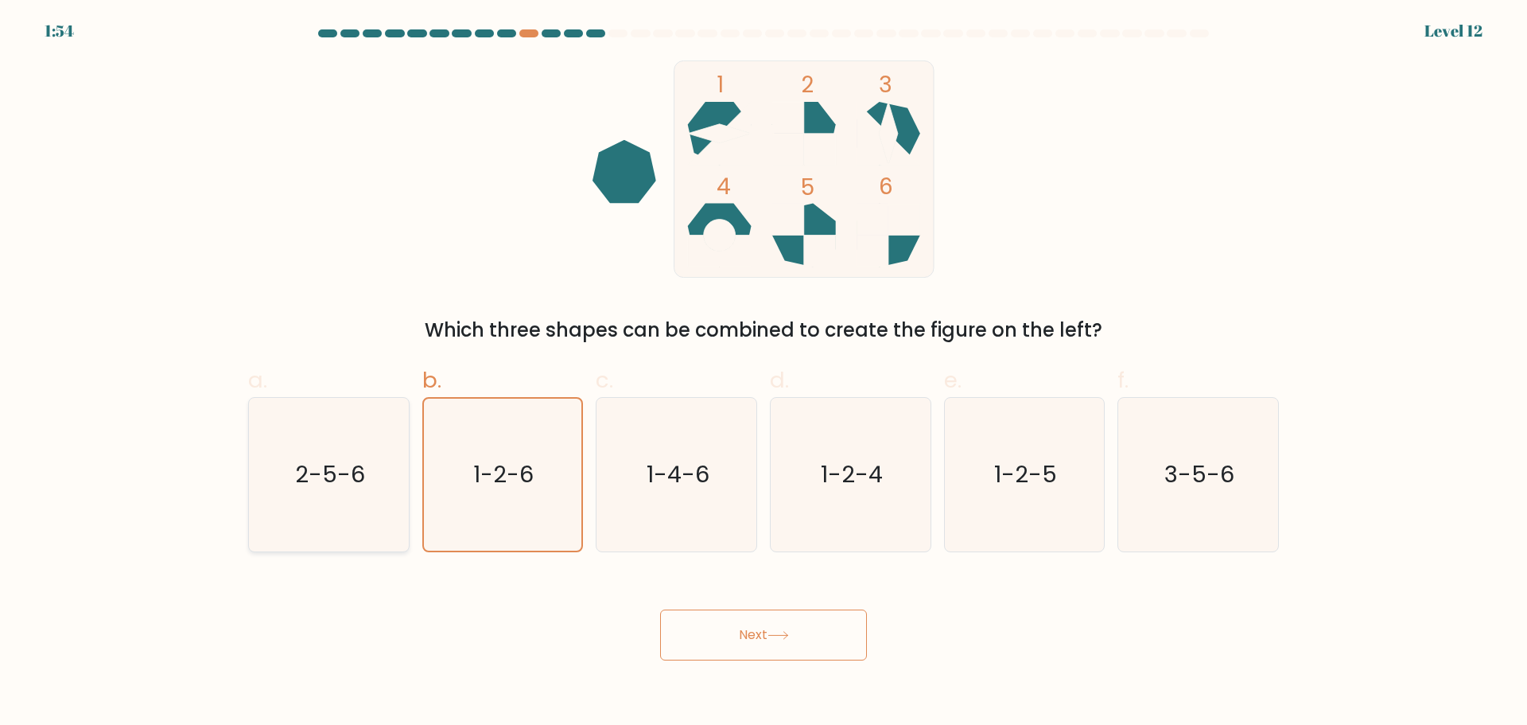
radio input "true"
click at [814, 652] on button "Next" at bounding box center [763, 634] width 207 height 51
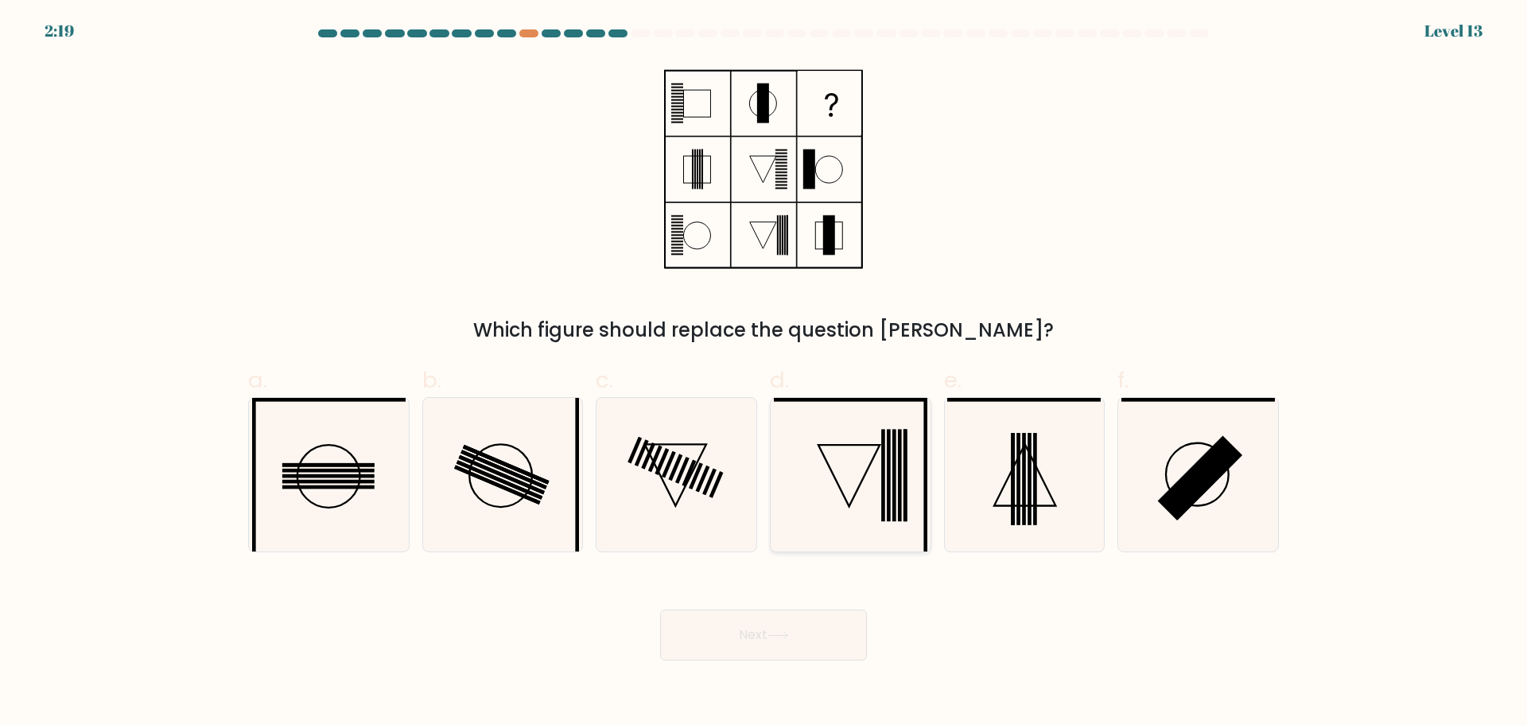
click at [842, 439] on icon at bounding box center [851, 475] width 154 height 154
click at [765, 373] on input "d." at bounding box center [764, 368] width 1 height 10
radio input "true"
click at [815, 640] on button "Next" at bounding box center [763, 634] width 207 height 51
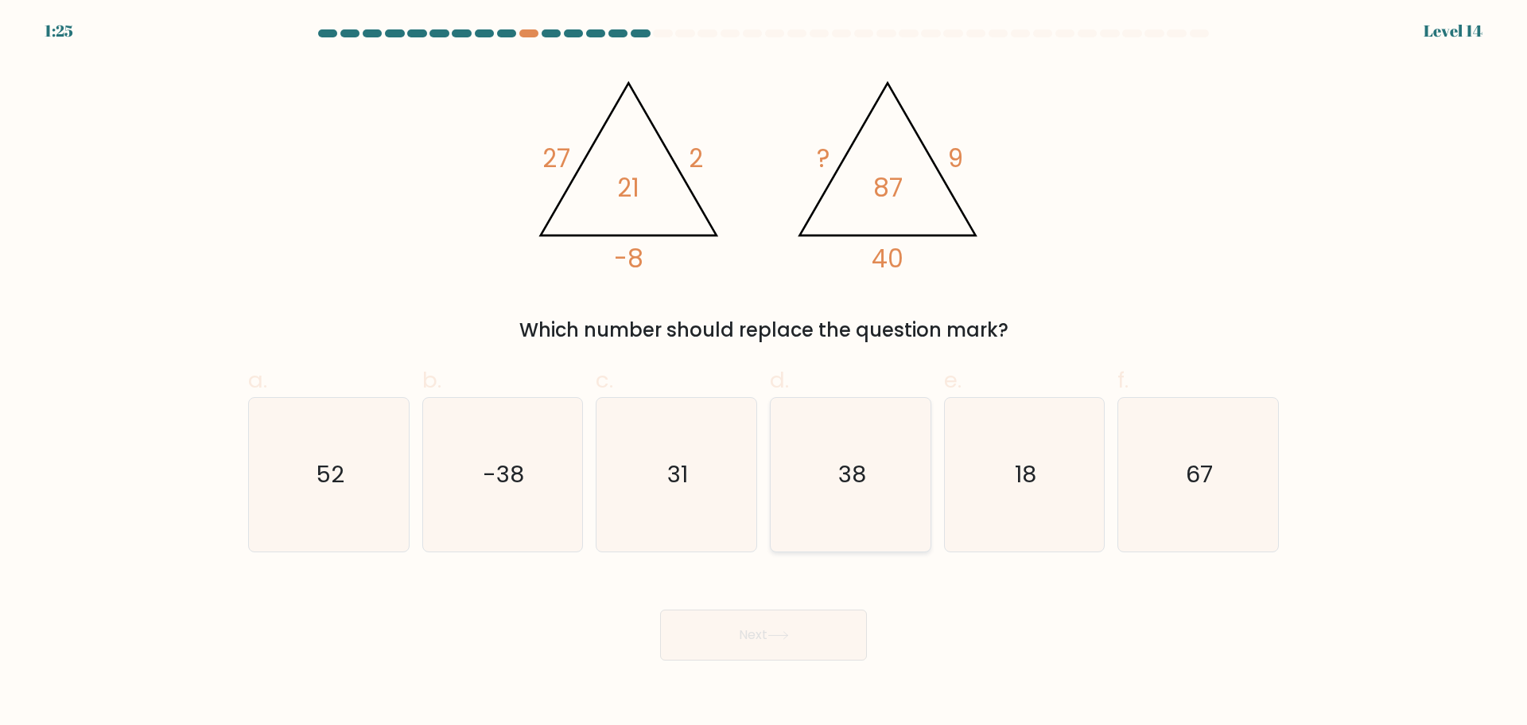
click at [807, 540] on icon "38" at bounding box center [851, 475] width 154 height 154
click at [765, 373] on input "d. 38" at bounding box center [764, 368] width 1 height 10
radio input "true"
click at [788, 634] on icon at bounding box center [777, 635] width 19 height 7
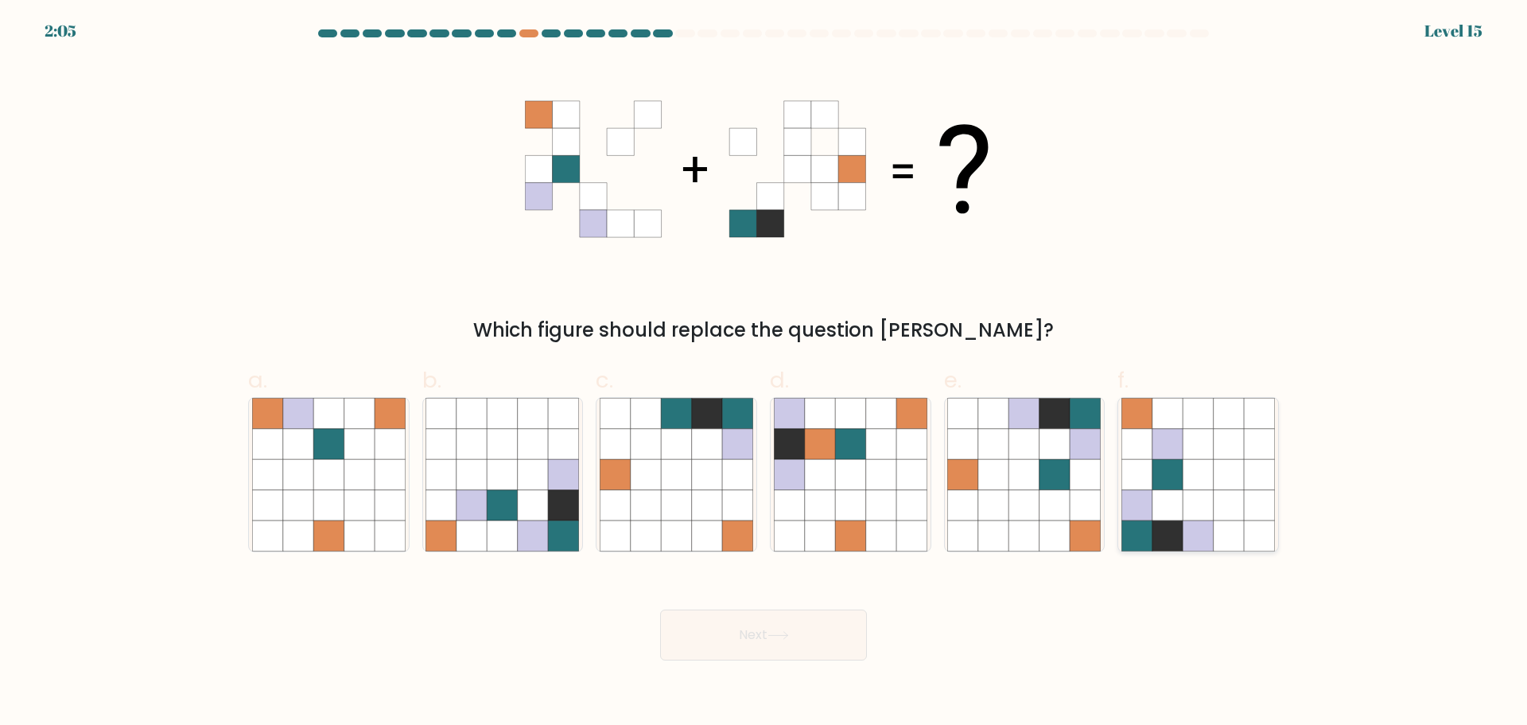
click at [1154, 478] on icon at bounding box center [1168, 474] width 30 height 30
click at [765, 373] on input "f." at bounding box center [764, 368] width 1 height 10
radio input "true"
click at [1196, 449] on icon at bounding box center [1199, 444] width 30 height 30
click at [765, 373] on input "f." at bounding box center [764, 368] width 1 height 10
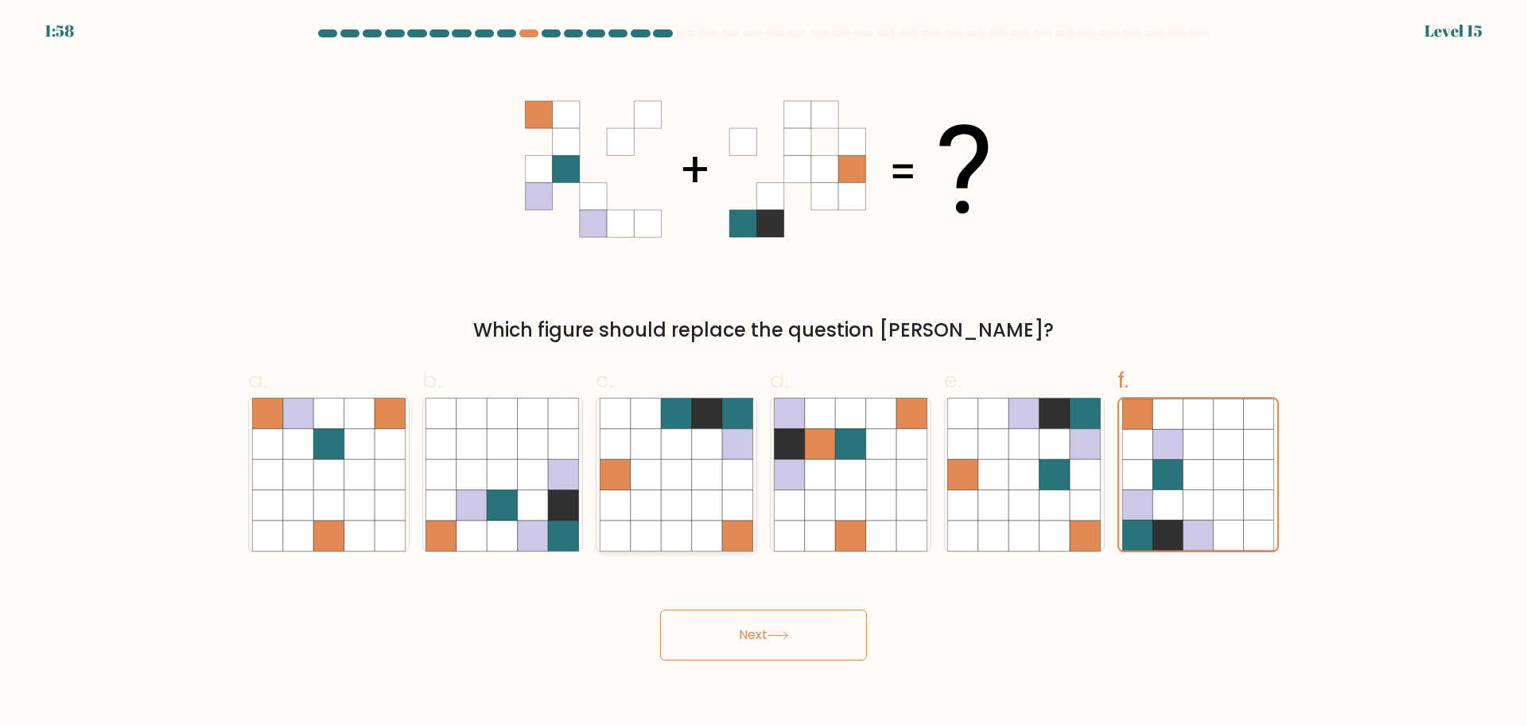
click at [679, 504] on icon at bounding box center [676, 504] width 30 height 30
click at [764, 373] on input "c." at bounding box center [764, 368] width 1 height 10
radio input "true"
click at [1017, 512] on icon at bounding box center [1025, 504] width 30 height 30
click at [765, 373] on input "e." at bounding box center [764, 368] width 1 height 10
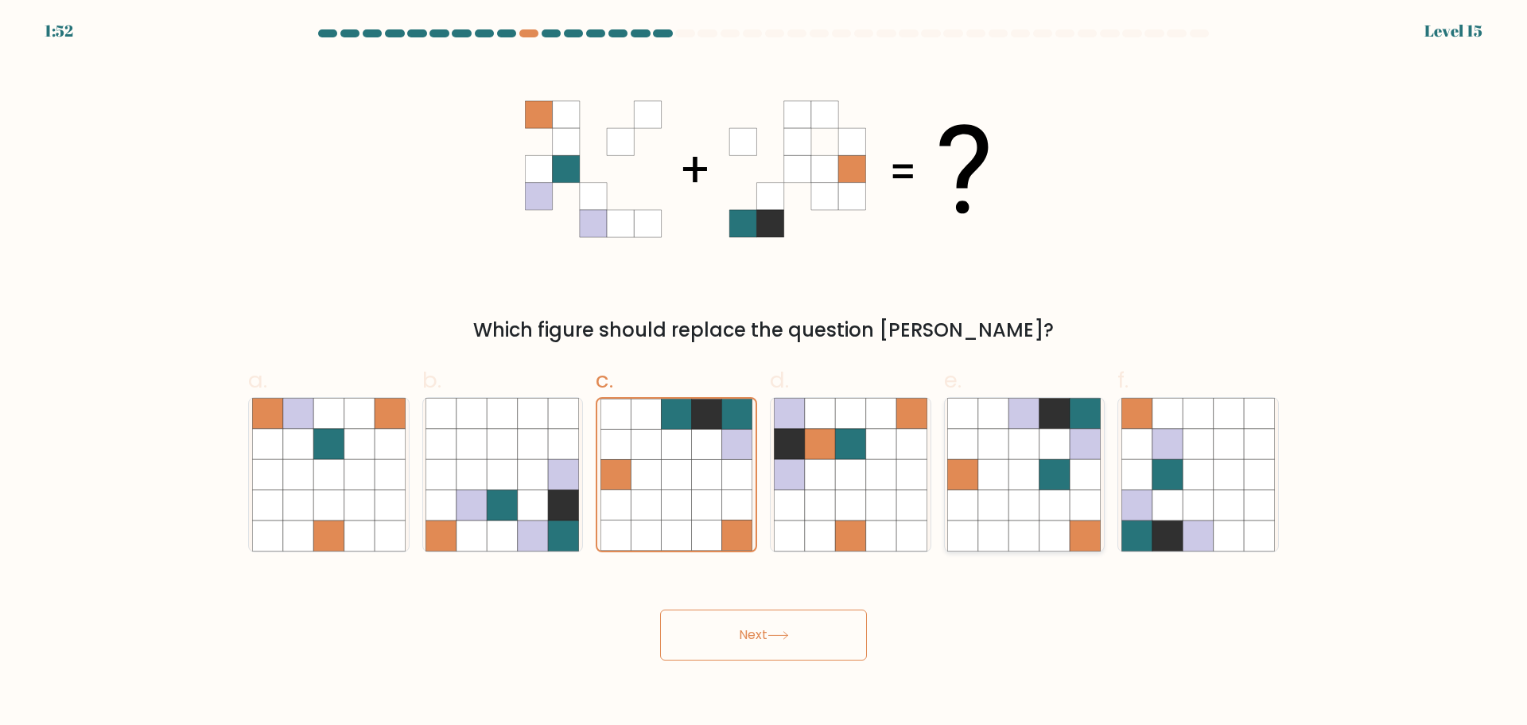
radio input "true"
click at [785, 620] on button "Next" at bounding box center [763, 634] width 207 height 51
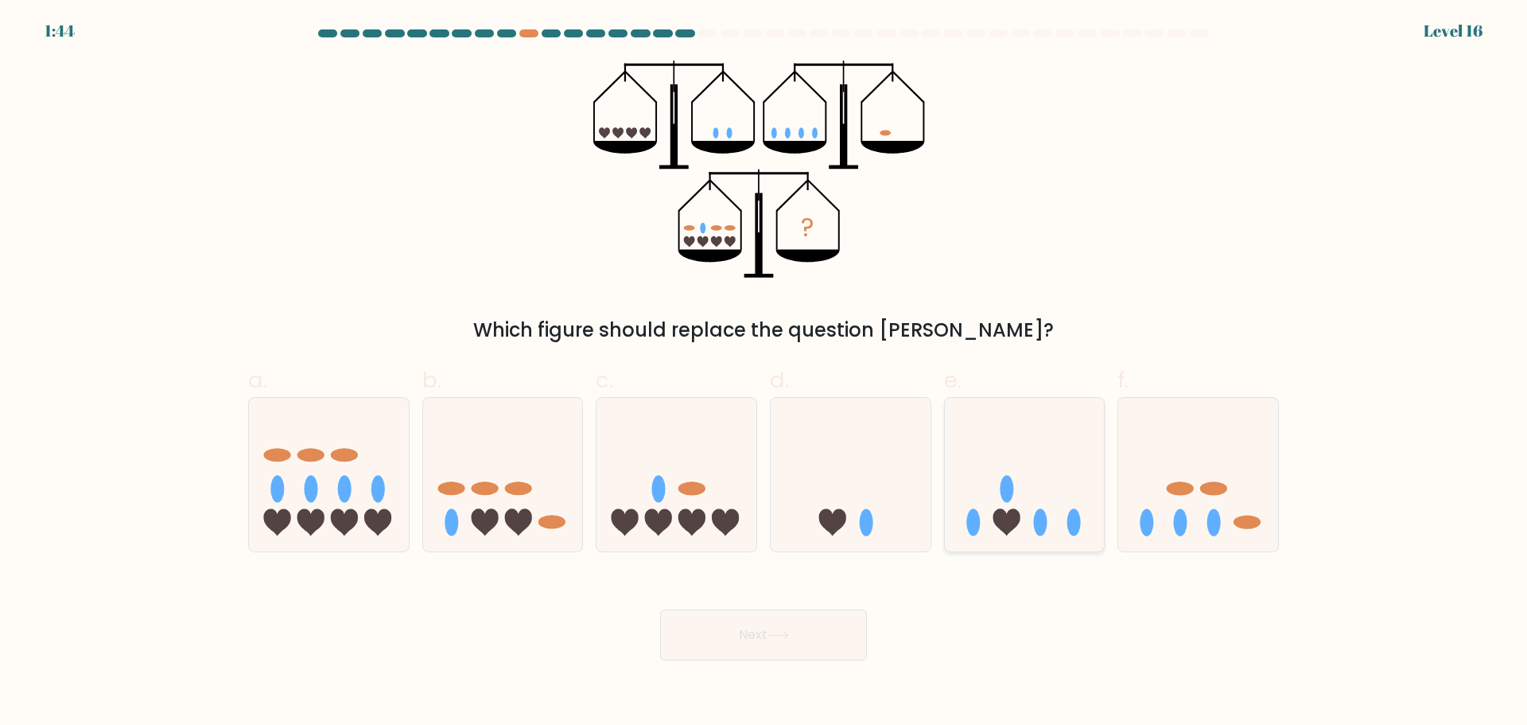
click at [1077, 499] on icon at bounding box center [1025, 474] width 160 height 132
click at [765, 373] on input "e." at bounding box center [764, 368] width 1 height 10
radio input "true"
click at [777, 627] on button "Next" at bounding box center [763, 634] width 207 height 51
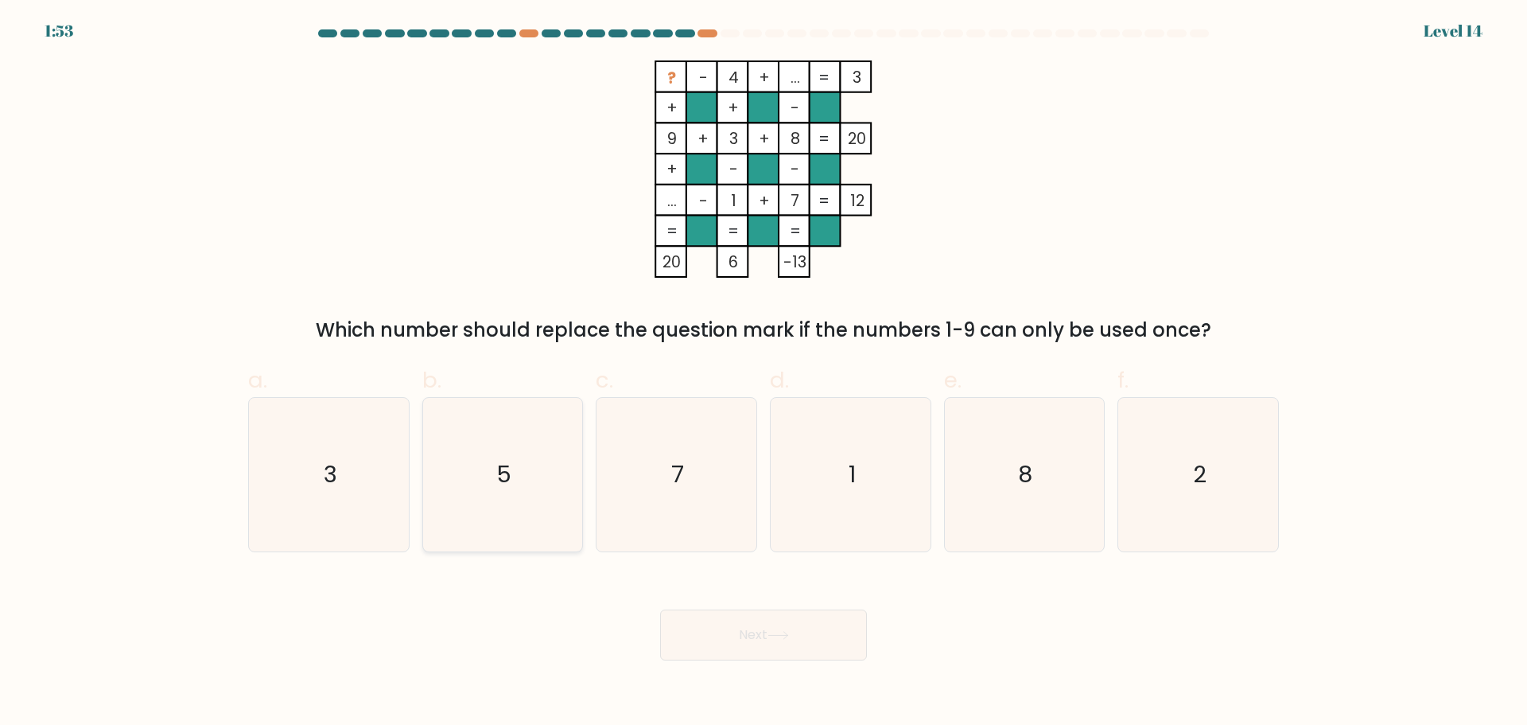
click at [464, 494] on icon "5" at bounding box center [503, 475] width 154 height 154
click at [764, 373] on input "b. 5" at bounding box center [764, 368] width 1 height 10
radio input "true"
click at [797, 652] on button "Next" at bounding box center [763, 634] width 207 height 51
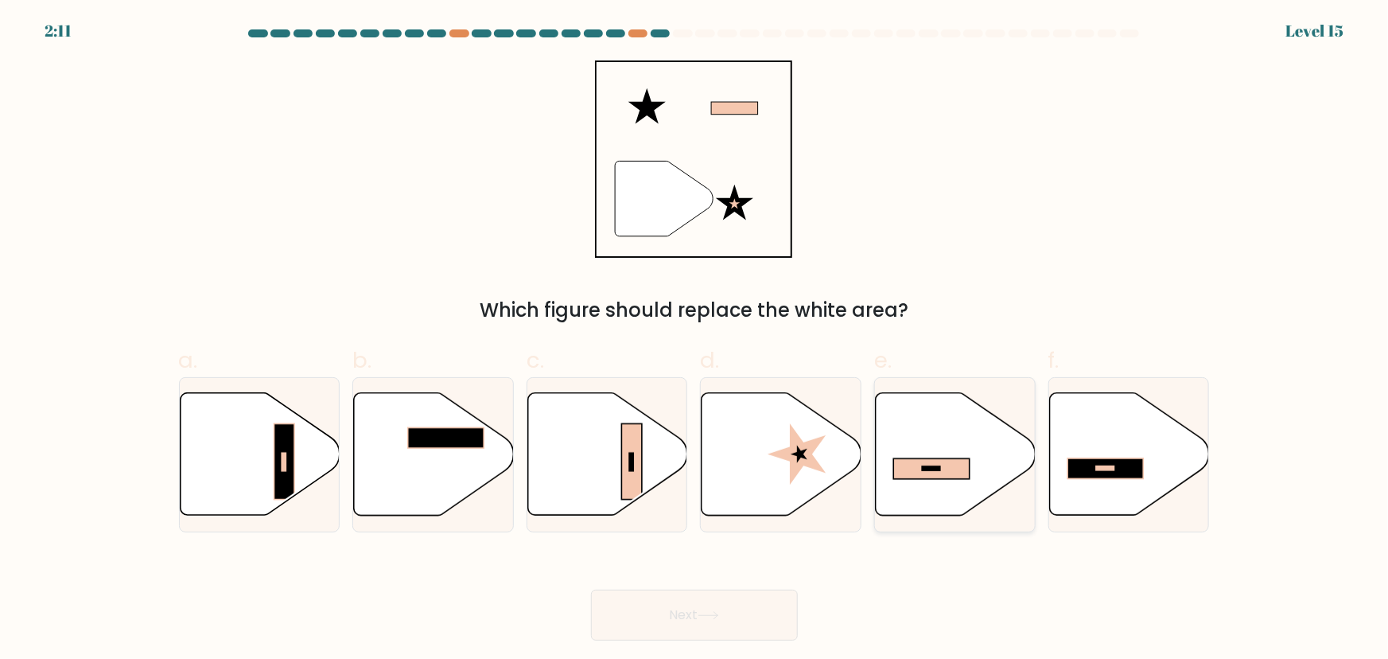
click at [941, 484] on icon at bounding box center [956, 454] width 160 height 123
click at [695, 340] on input "e." at bounding box center [695, 334] width 1 height 10
radio input "true"
click at [763, 606] on button "Next" at bounding box center [694, 614] width 207 height 51
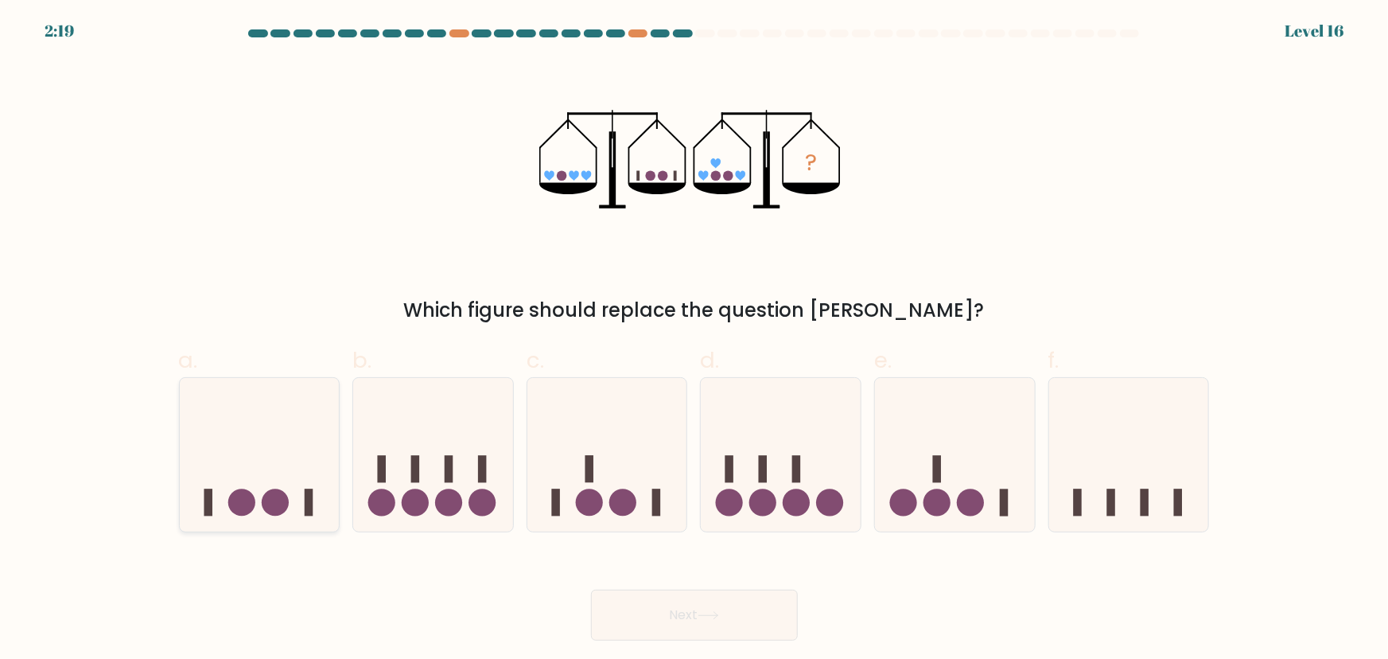
click at [290, 458] on icon at bounding box center [260, 454] width 160 height 132
click at [695, 340] on input "a." at bounding box center [695, 334] width 1 height 10
radio input "true"
click at [682, 612] on button "Next" at bounding box center [694, 614] width 207 height 51
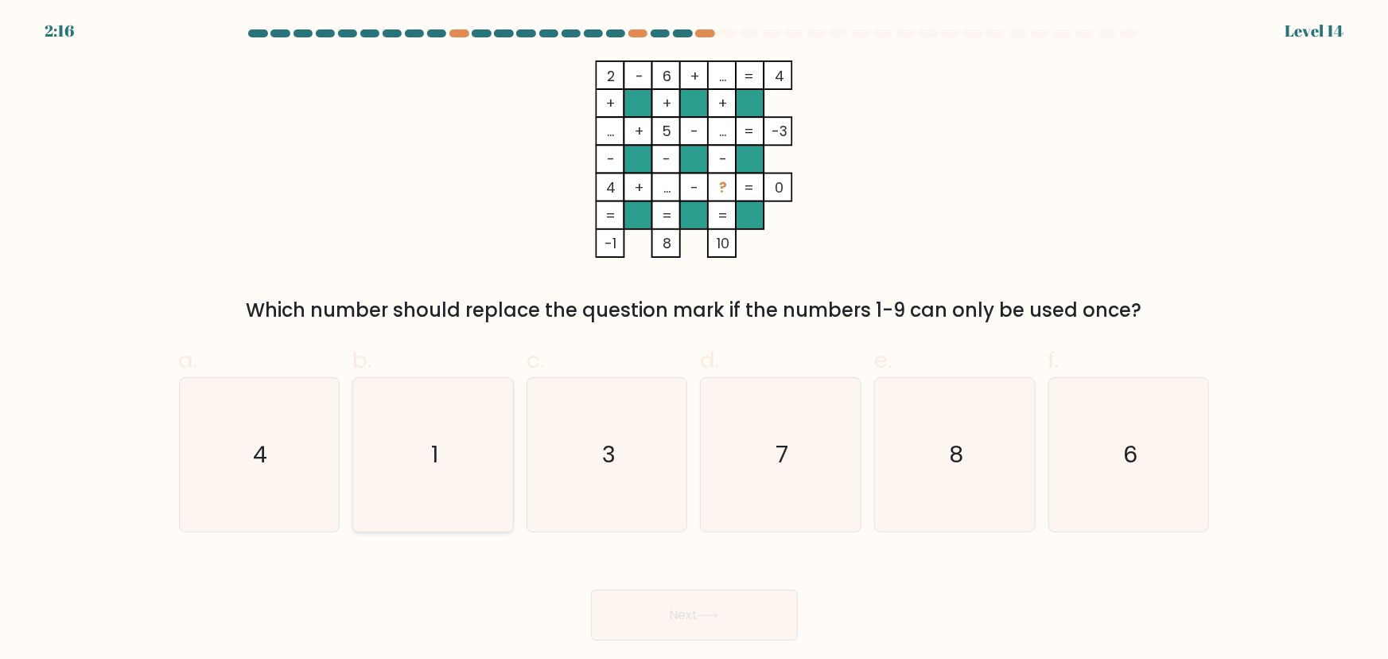
click at [389, 434] on icon "1" at bounding box center [433, 455] width 154 height 154
click at [695, 340] on input "b. 1" at bounding box center [695, 334] width 1 height 10
radio input "true"
click at [721, 624] on button "Next" at bounding box center [694, 614] width 207 height 51
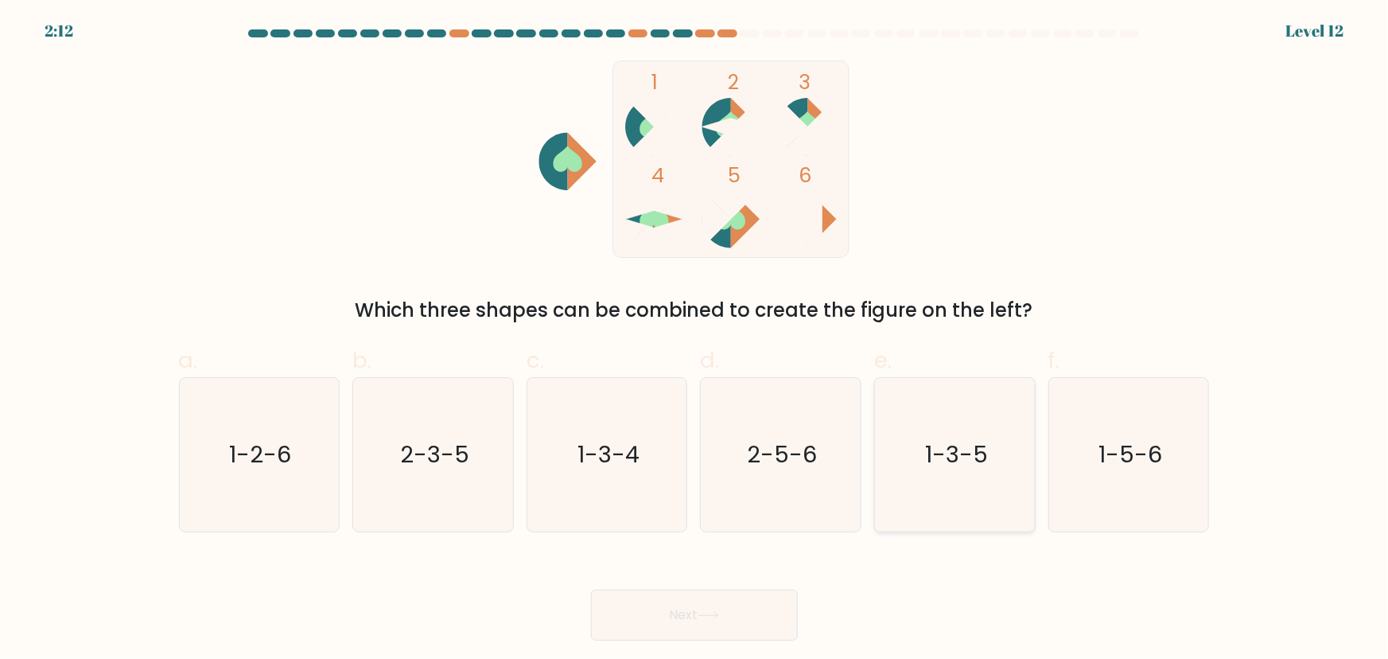
click at [920, 461] on icon "1-3-5" at bounding box center [955, 455] width 154 height 154
click at [695, 340] on input "e. 1-3-5" at bounding box center [695, 334] width 1 height 10
radio input "true"
click at [698, 631] on button "Next" at bounding box center [694, 614] width 207 height 51
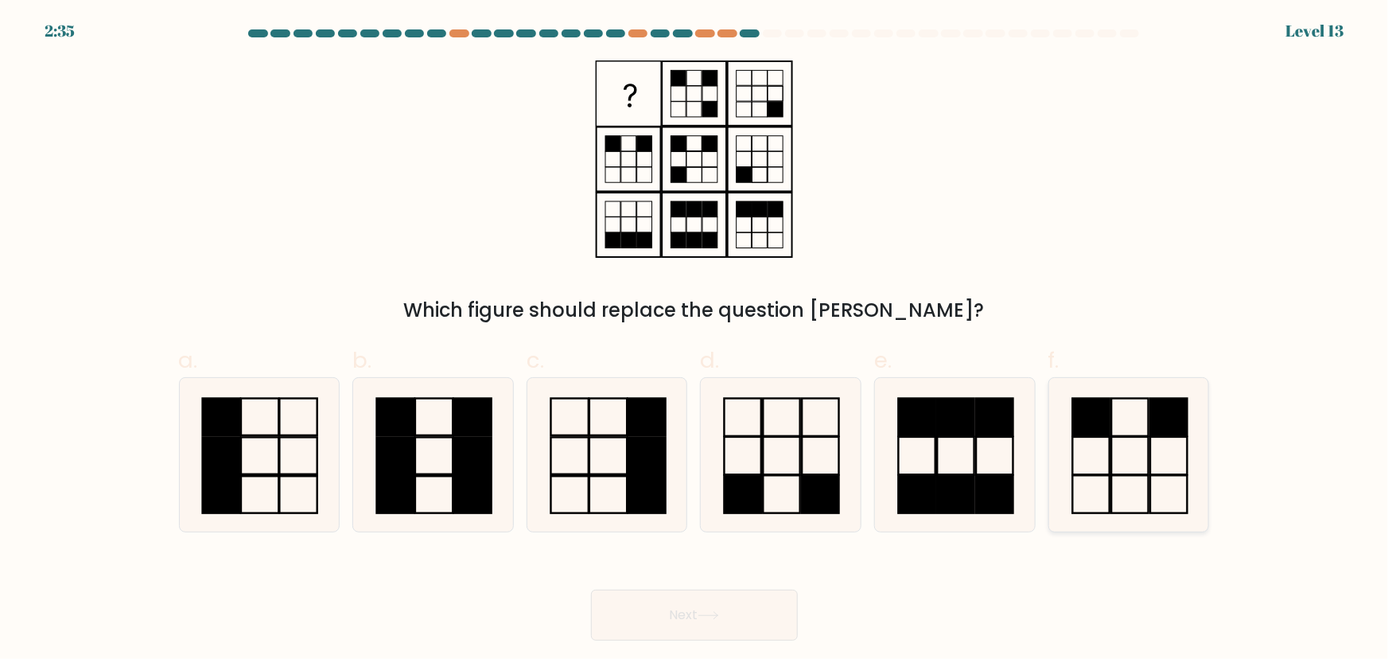
click at [1099, 462] on icon at bounding box center [1130, 455] width 154 height 154
click at [695, 340] on input "f." at bounding box center [695, 334] width 1 height 10
radio input "true"
click at [715, 602] on button "Next" at bounding box center [694, 614] width 207 height 51
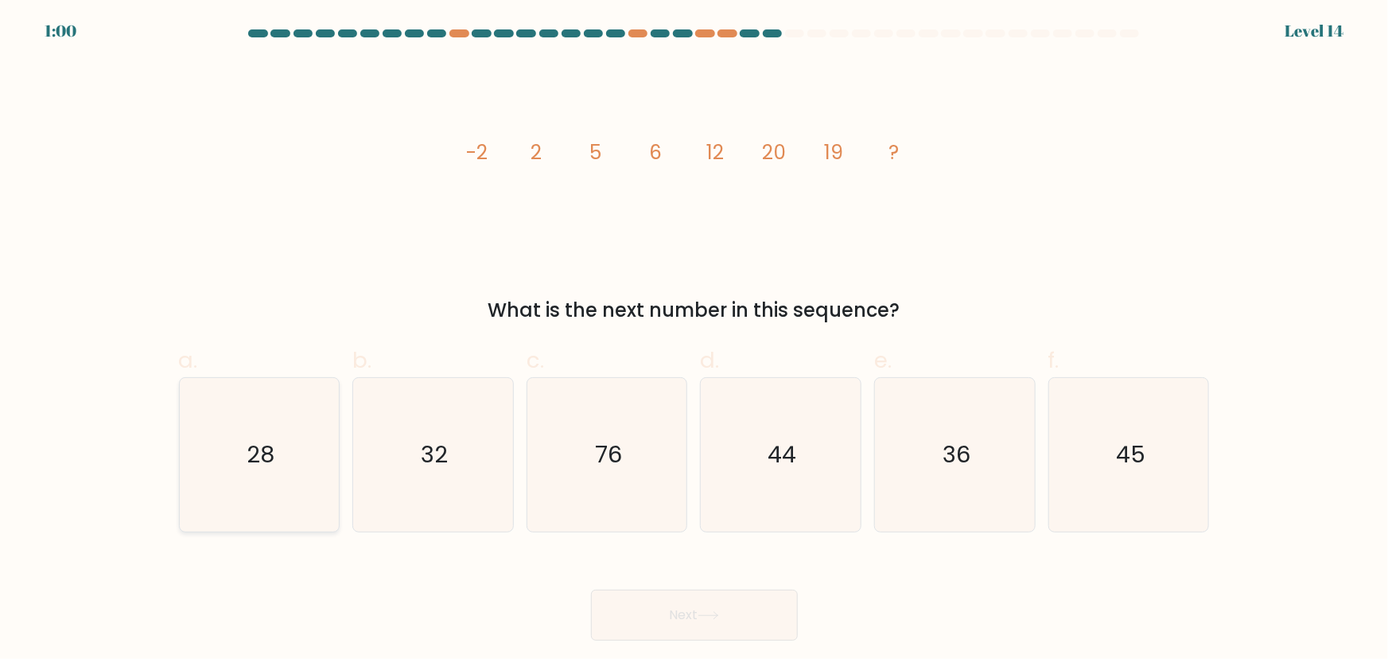
click at [216, 445] on icon "28" at bounding box center [259, 455] width 154 height 154
click at [695, 340] on input "a. 28" at bounding box center [695, 334] width 1 height 10
radio input "true"
click at [649, 621] on button "Next" at bounding box center [694, 614] width 207 height 51
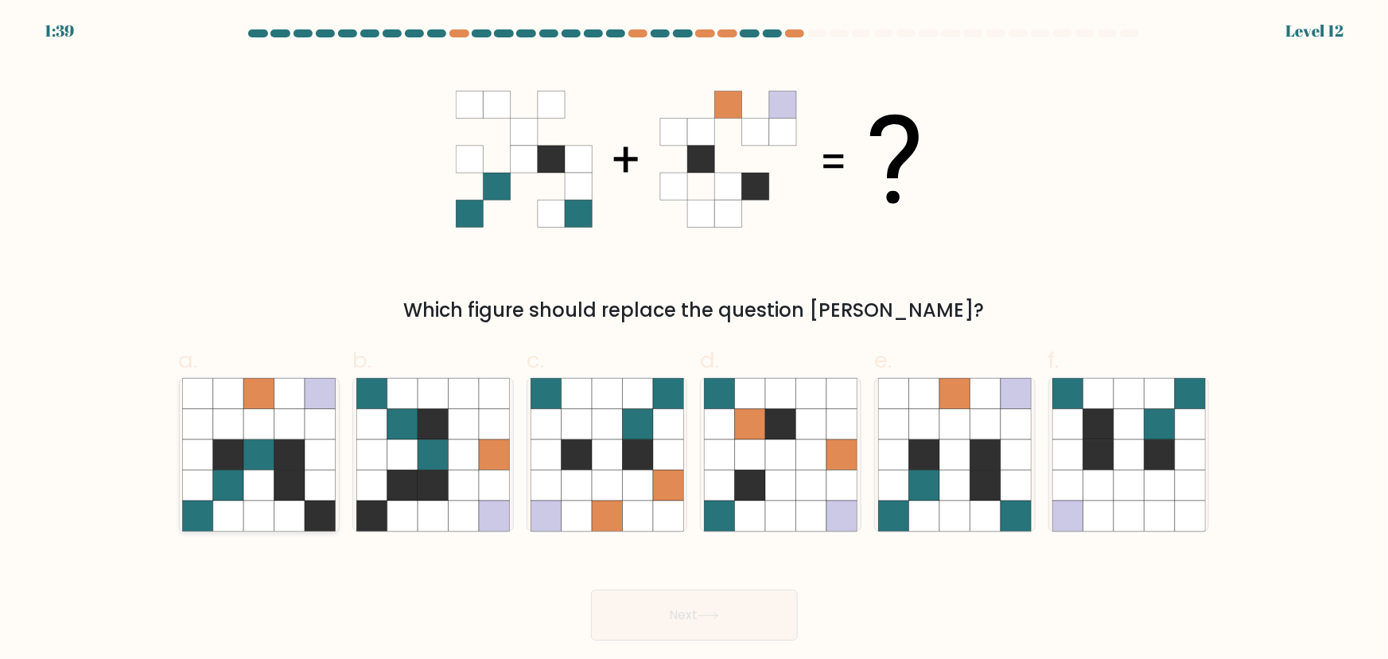
click at [259, 453] on icon at bounding box center [259, 454] width 30 height 30
click at [695, 340] on input "a." at bounding box center [695, 334] width 1 height 10
radio input "true"
click at [274, 450] on icon at bounding box center [259, 454] width 30 height 30
click at [695, 340] on input "a." at bounding box center [695, 334] width 1 height 10
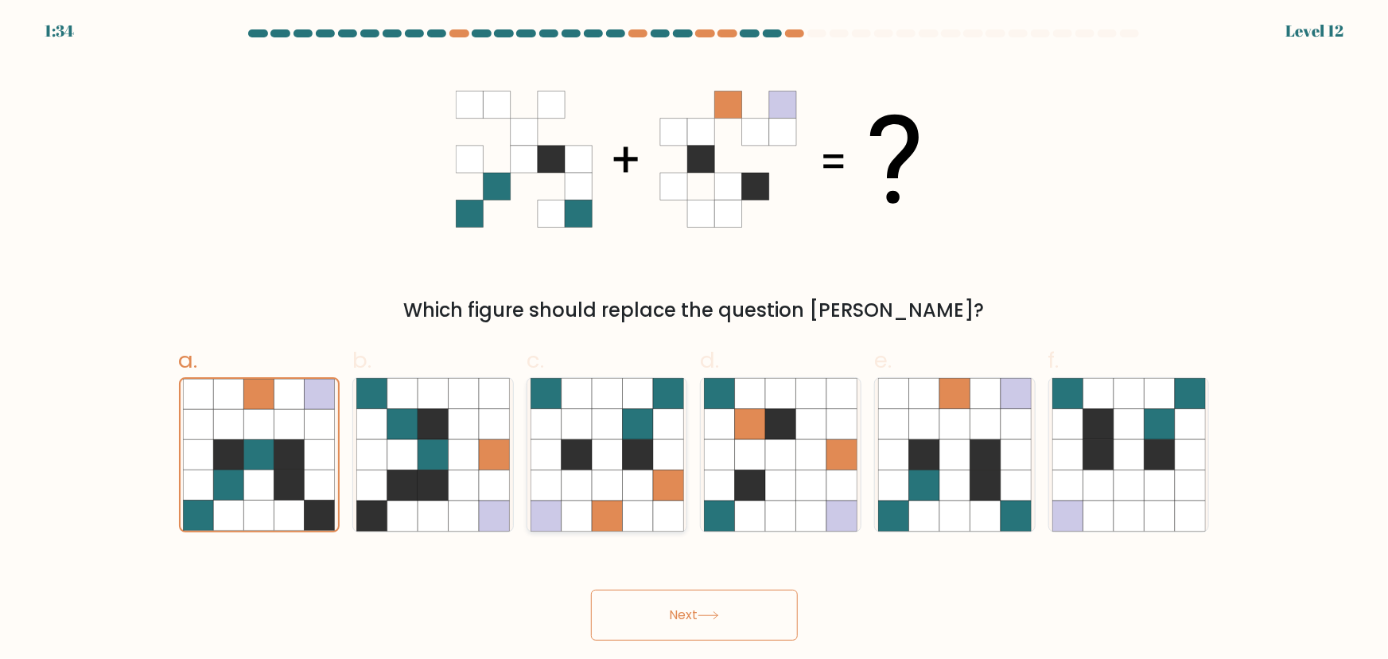
click at [606, 482] on icon at bounding box center [607, 484] width 30 height 30
click at [695, 340] on input "c." at bounding box center [695, 334] width 1 height 10
radio input "true"
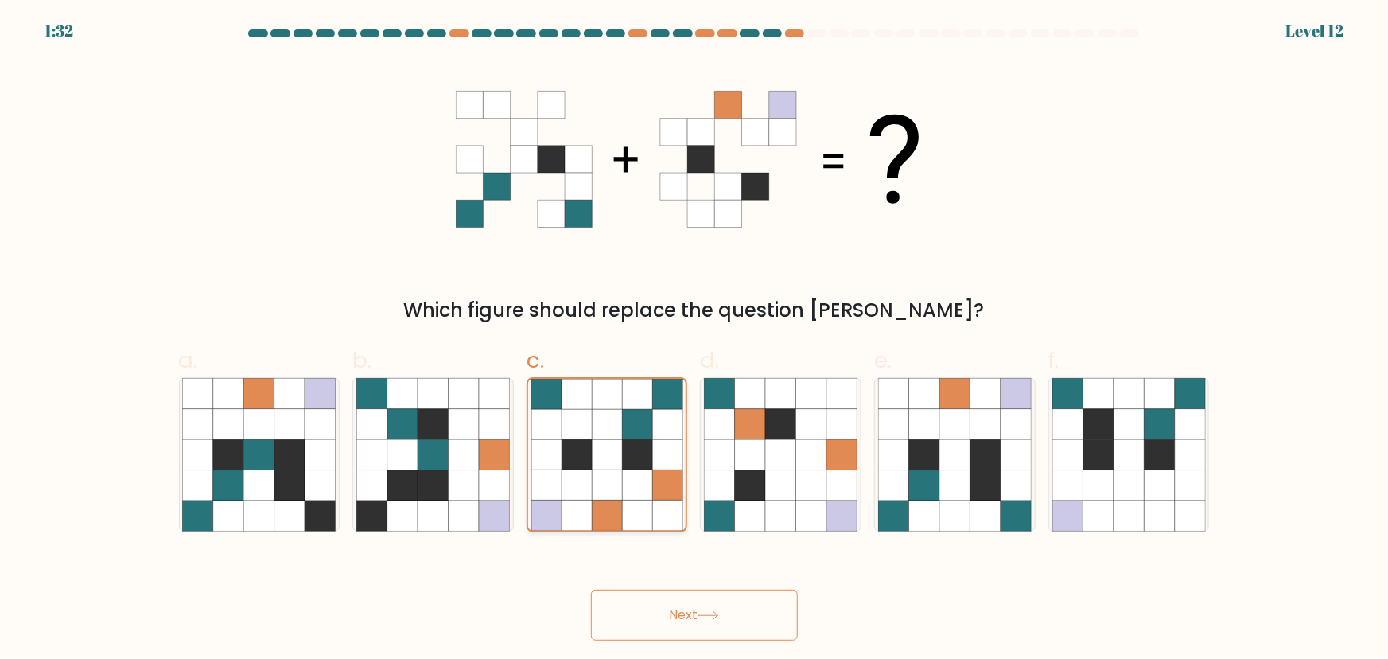
click at [606, 481] on icon at bounding box center [607, 484] width 30 height 30
click at [695, 340] on input "c." at bounding box center [695, 334] width 1 height 10
click at [612, 466] on icon at bounding box center [607, 454] width 30 height 30
click at [695, 340] on input "c." at bounding box center [695, 334] width 1 height 10
click at [772, 476] on icon at bounding box center [781, 484] width 30 height 30
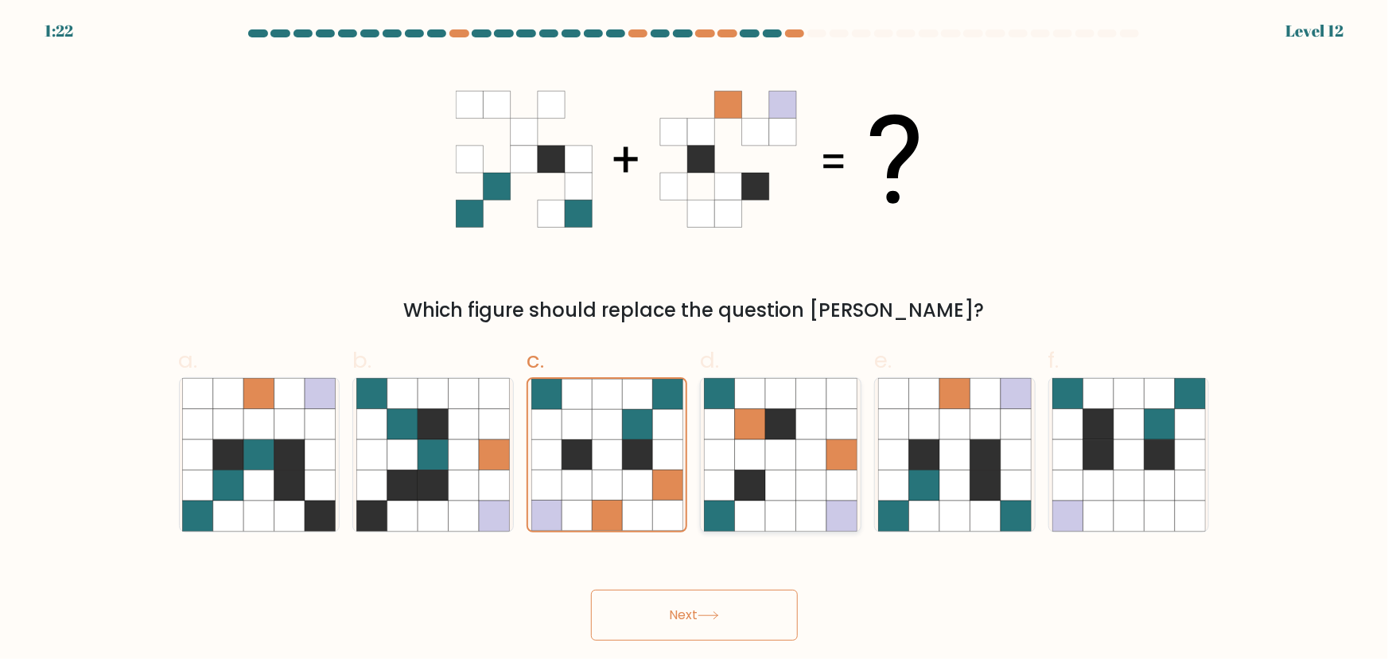
click at [695, 340] on input "d." at bounding box center [695, 334] width 1 height 10
radio input "true"
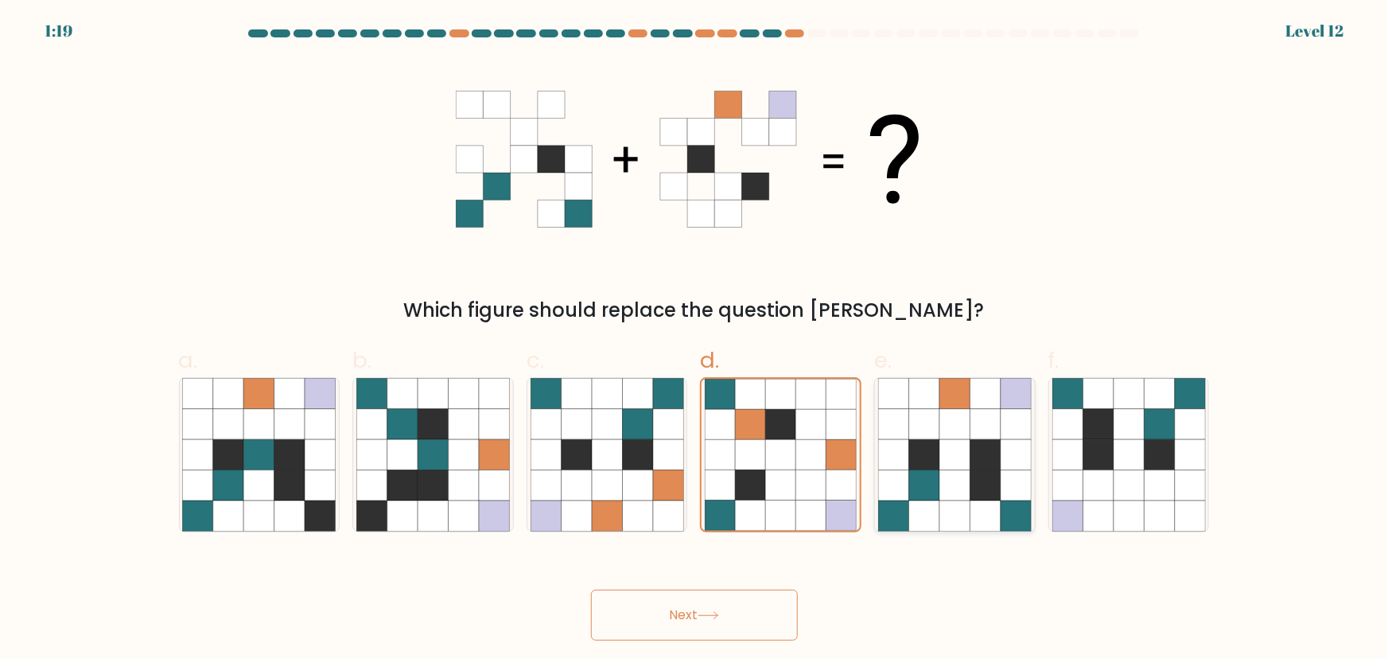
click at [984, 504] on icon at bounding box center [986, 515] width 30 height 30
click at [695, 340] on input "e." at bounding box center [695, 334] width 1 height 10
radio input "true"
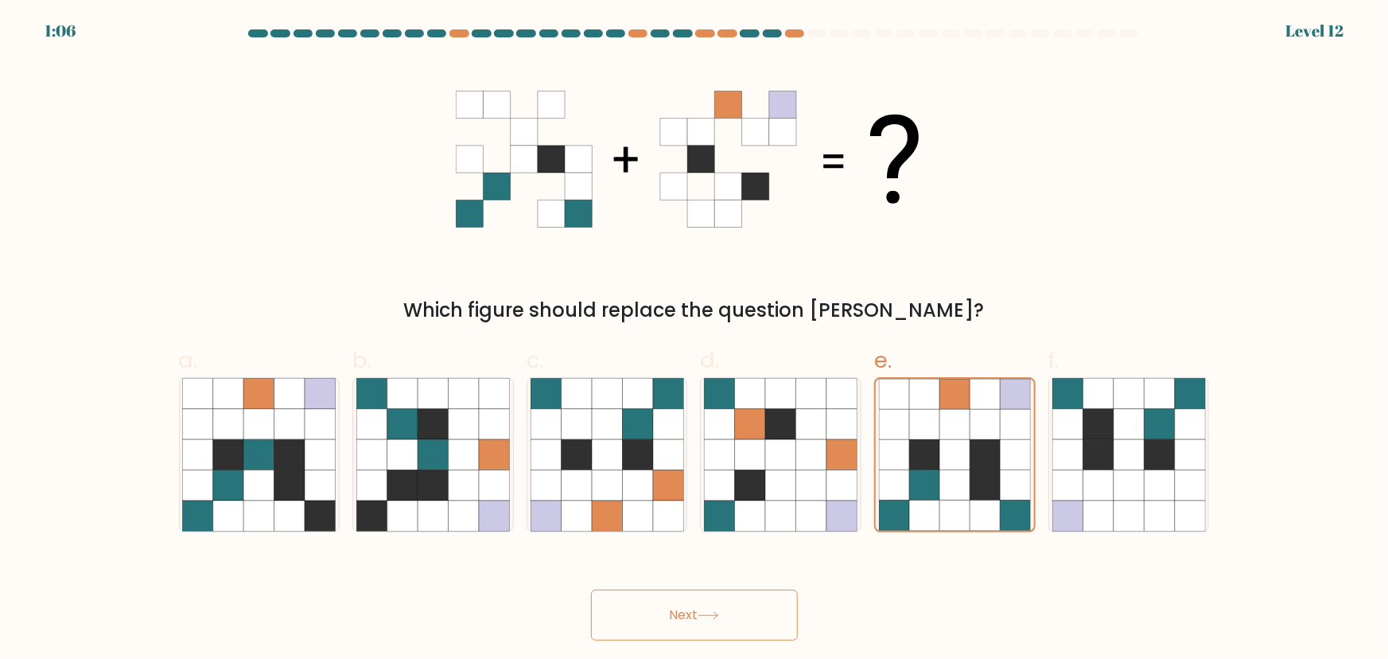
click at [726, 603] on button "Next" at bounding box center [694, 614] width 207 height 51
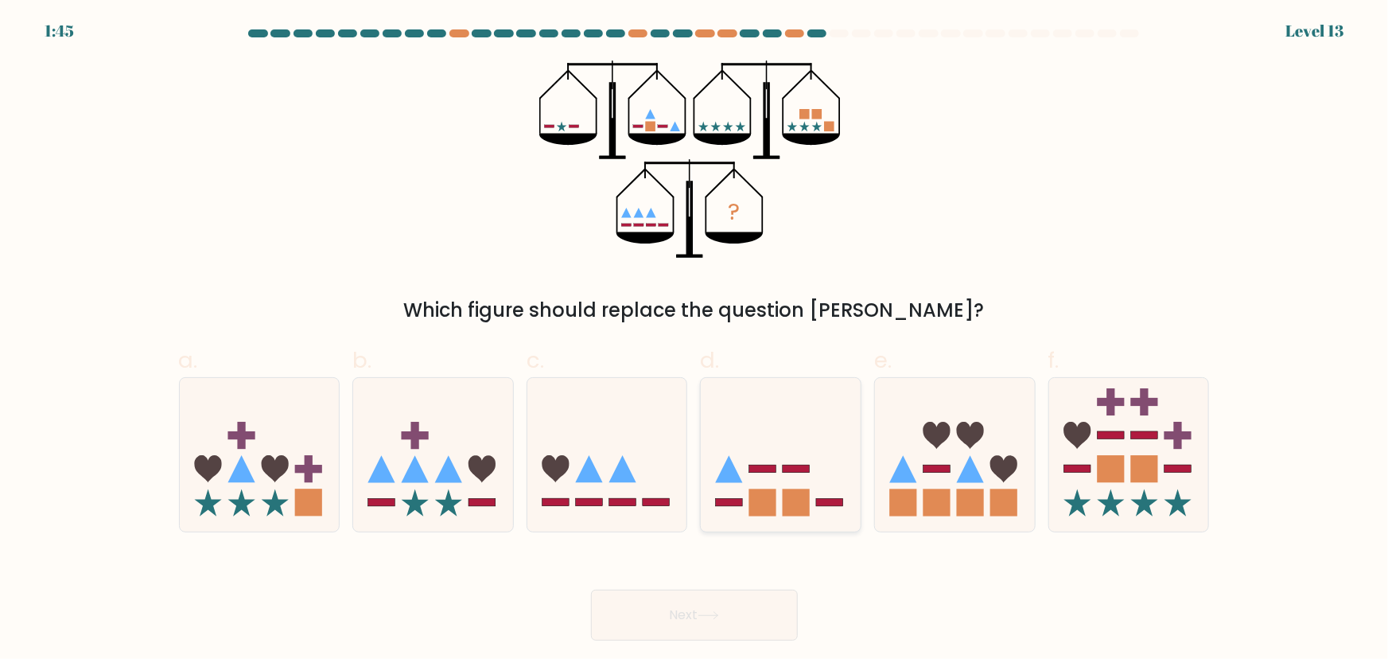
click at [800, 470] on rect at bounding box center [797, 469] width 27 height 8
click at [695, 340] on input "d." at bounding box center [695, 334] width 1 height 10
radio input "true"
click at [706, 593] on button "Next" at bounding box center [694, 614] width 207 height 51
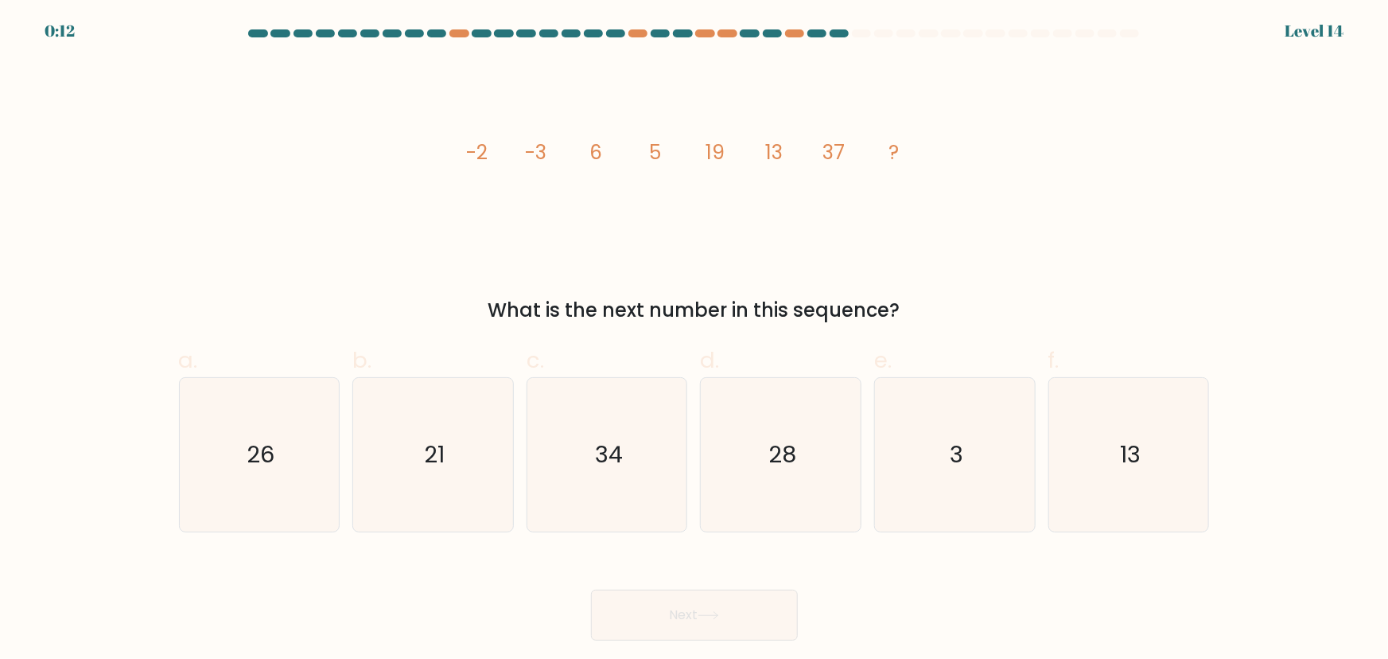
click at [678, 621] on button "Next" at bounding box center [694, 614] width 207 height 51
click at [746, 365] on label "d. 28" at bounding box center [780, 438] width 161 height 188
click at [695, 340] on input "d. 28" at bounding box center [695, 334] width 1 height 10
radio input "true"
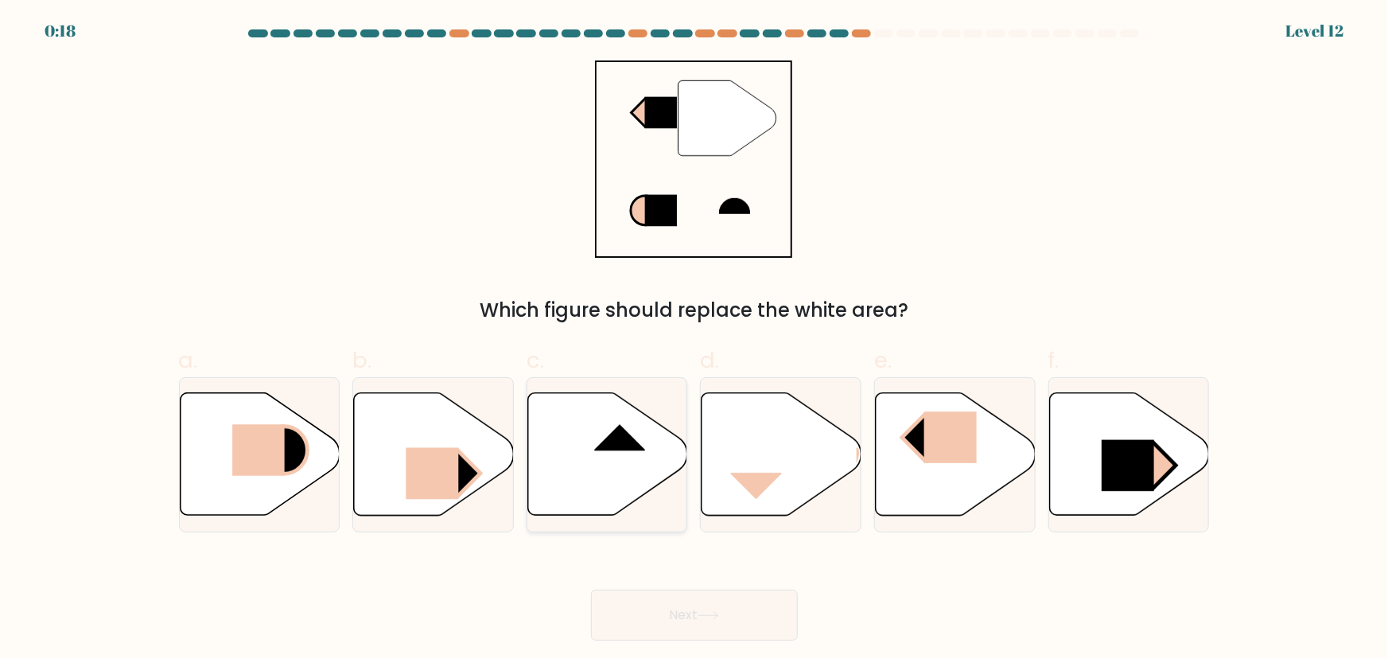
click at [592, 446] on icon at bounding box center [608, 454] width 160 height 123
click at [695, 340] on input "c." at bounding box center [695, 334] width 1 height 10
radio input "true"
click at [687, 616] on button "Next" at bounding box center [694, 614] width 207 height 51
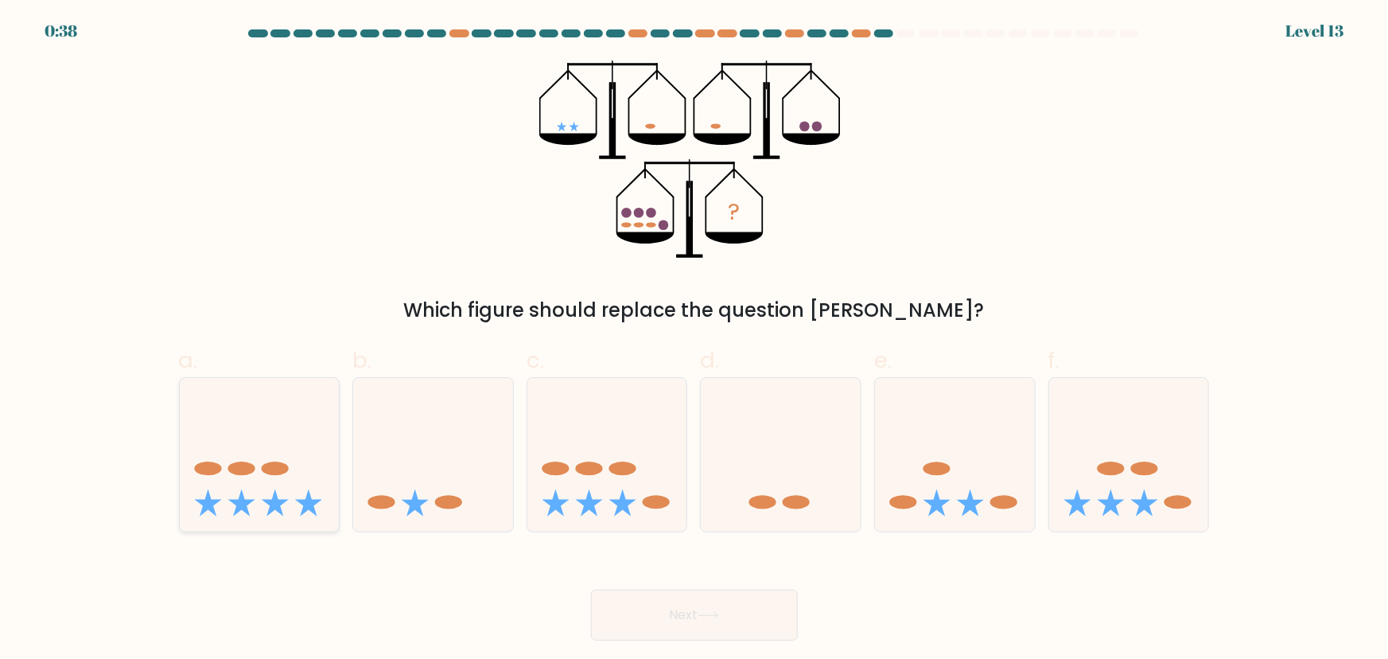
click at [196, 493] on icon at bounding box center [260, 454] width 160 height 132
click at [695, 340] on input "a." at bounding box center [695, 334] width 1 height 10
radio input "true"
click at [653, 630] on button "Next" at bounding box center [694, 614] width 207 height 51
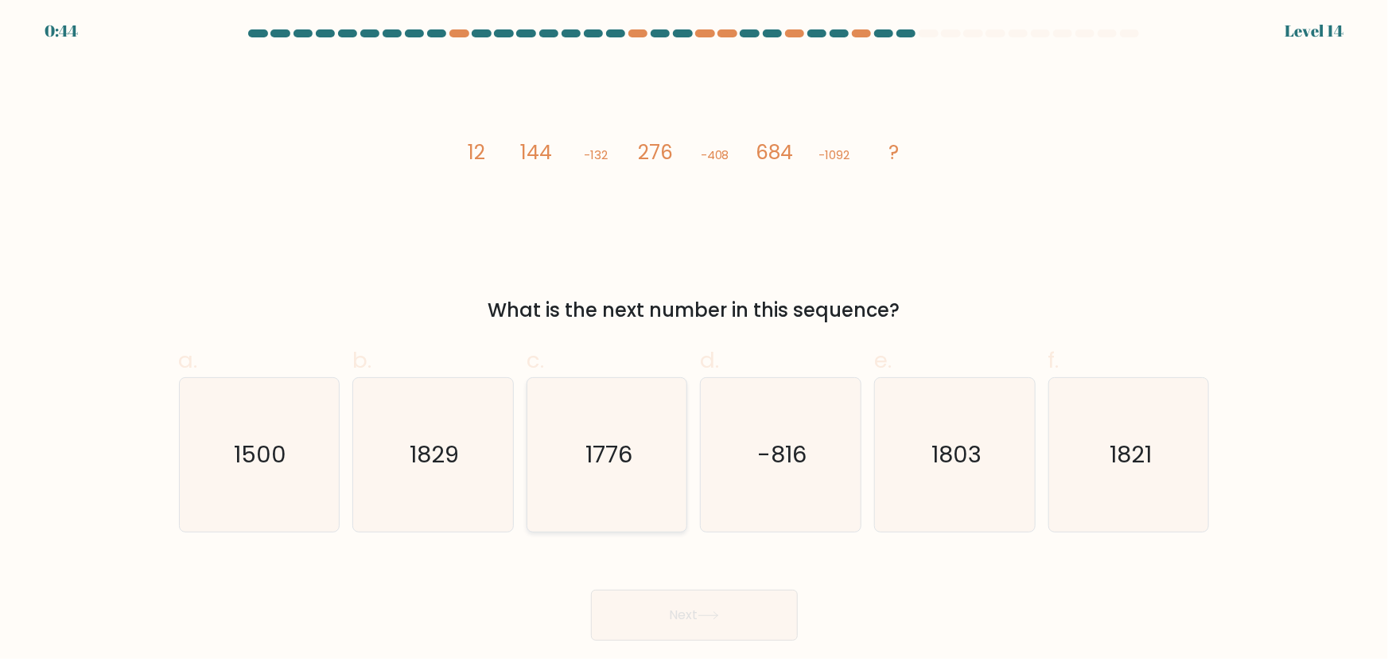
click at [624, 492] on icon "1776" at bounding box center [608, 455] width 154 height 154
click at [695, 340] on input "c. 1776" at bounding box center [695, 334] width 1 height 10
radio input "true"
click at [680, 612] on button "Next" at bounding box center [694, 614] width 207 height 51
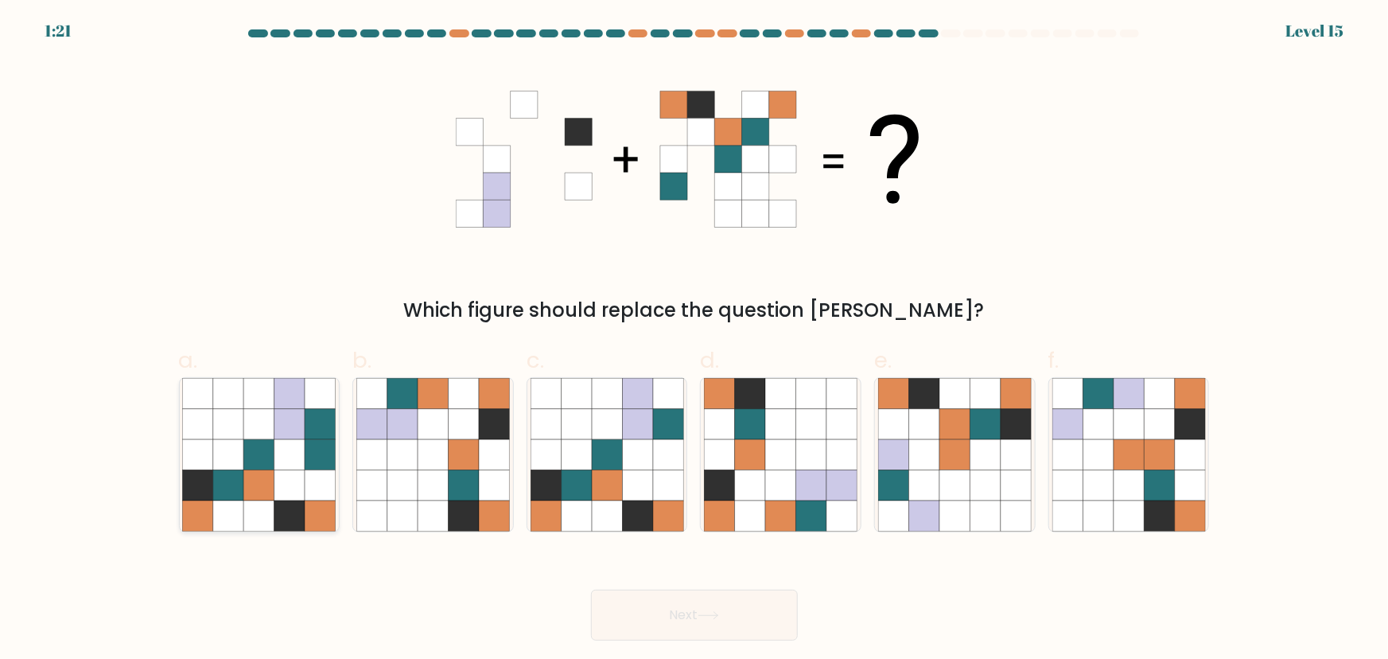
click at [325, 427] on icon at bounding box center [320, 424] width 30 height 30
click at [695, 340] on input "a." at bounding box center [695, 334] width 1 height 10
radio input "true"
click at [938, 477] on icon at bounding box center [924, 484] width 30 height 30
click at [695, 340] on input "e." at bounding box center [695, 334] width 1 height 10
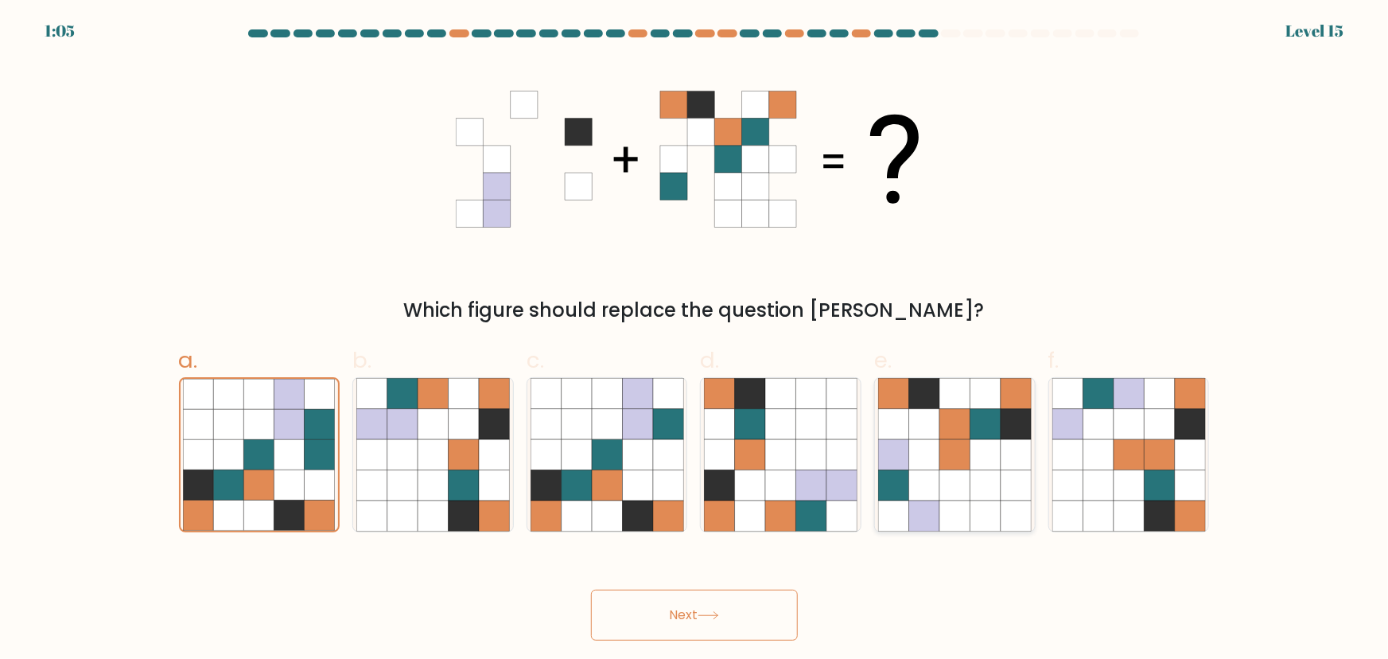
radio input "true"
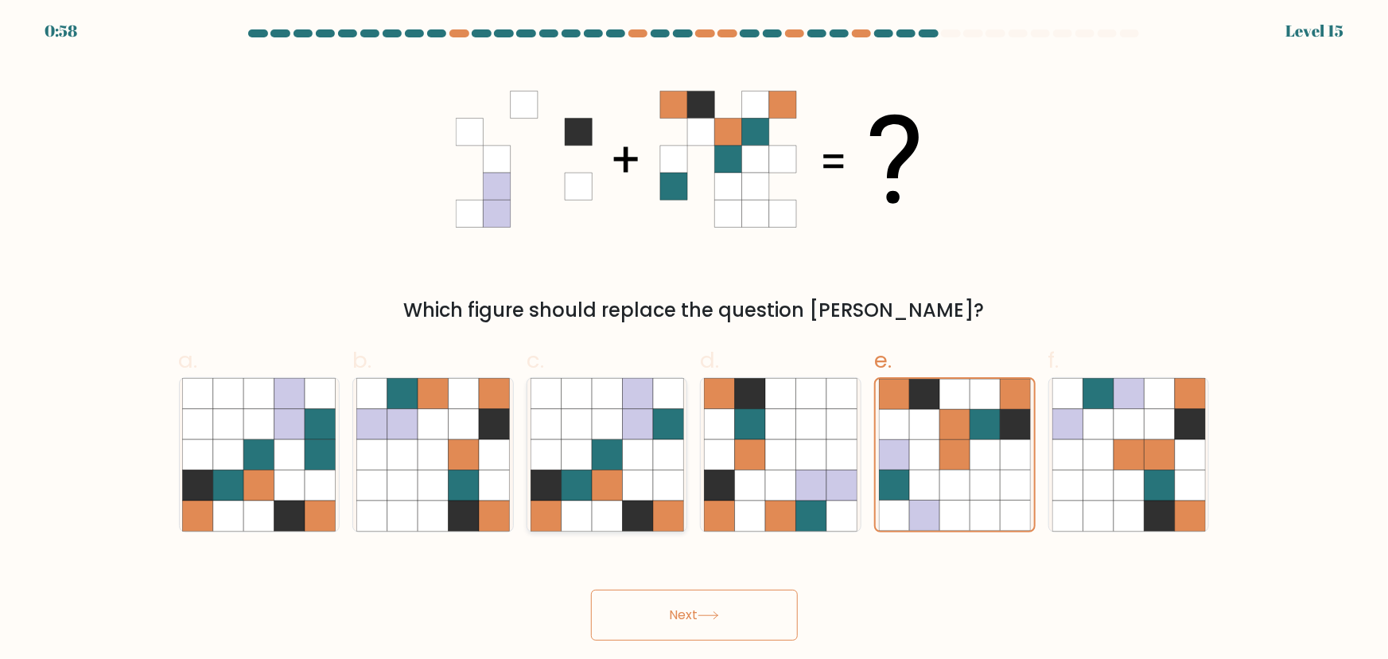
click at [644, 481] on icon at bounding box center [637, 484] width 30 height 30
click at [695, 340] on input "c." at bounding box center [695, 334] width 1 height 10
radio input "true"
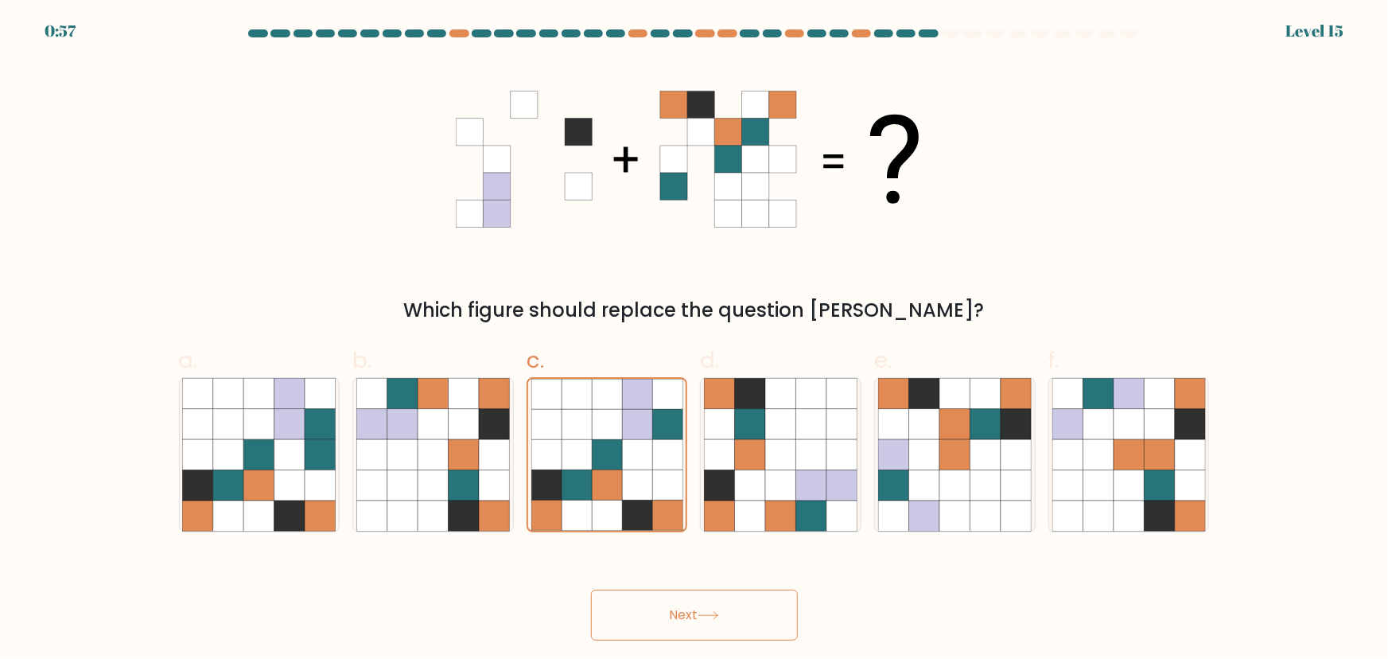
click at [689, 581] on div "Next" at bounding box center [694, 595] width 1050 height 89
click at [702, 611] on icon at bounding box center [708, 615] width 21 height 9
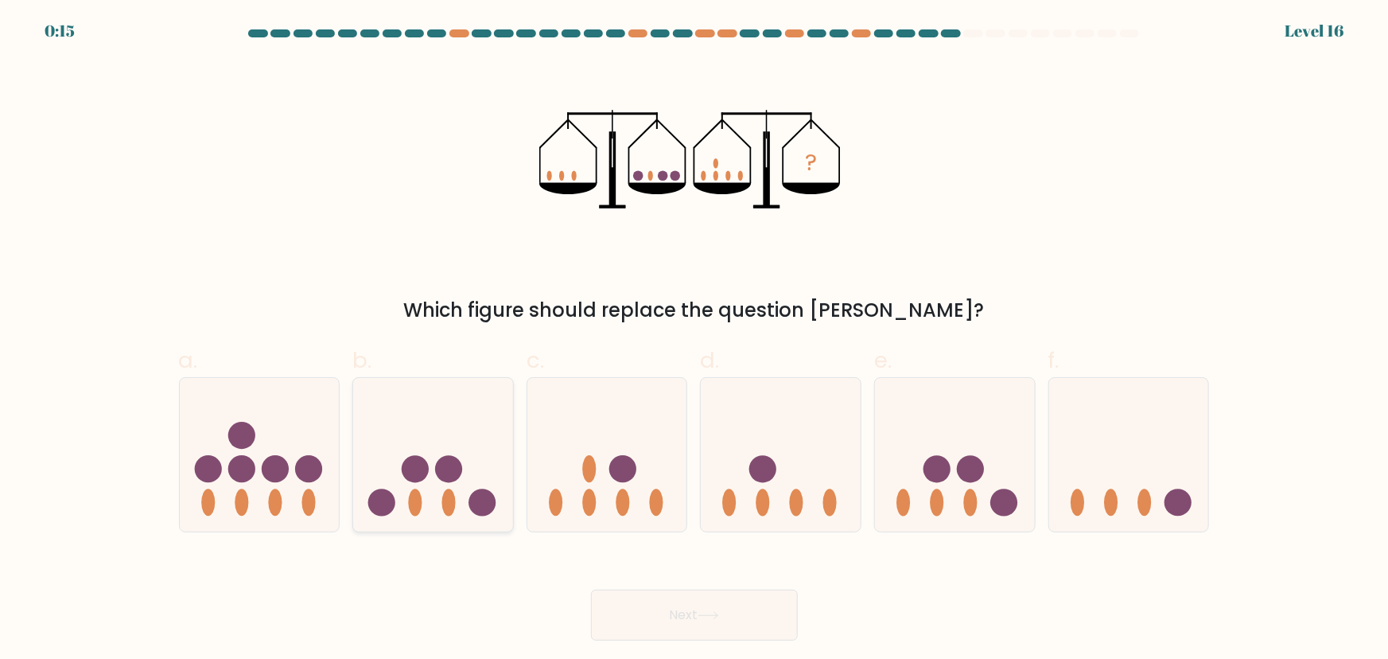
click at [446, 436] on icon at bounding box center [433, 454] width 160 height 132
click at [695, 340] on input "b." at bounding box center [695, 334] width 1 height 10
radio input "true"
click at [708, 611] on icon at bounding box center [708, 615] width 21 height 9
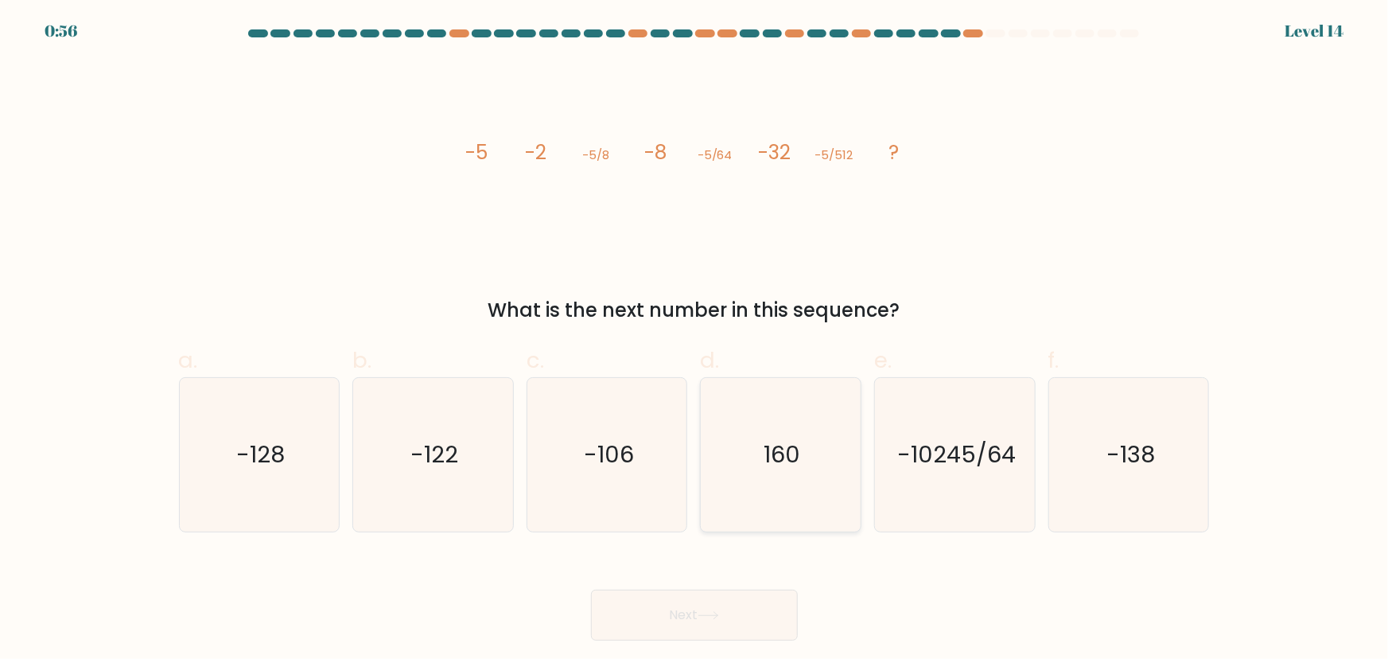
click at [714, 520] on form at bounding box center [694, 334] width 1388 height 611
click at [714, 503] on icon "160" at bounding box center [781, 455] width 154 height 154
click at [695, 340] on input "d. 160" at bounding box center [695, 334] width 1 height 10
radio input "true"
click at [705, 624] on button "Next" at bounding box center [694, 614] width 207 height 51
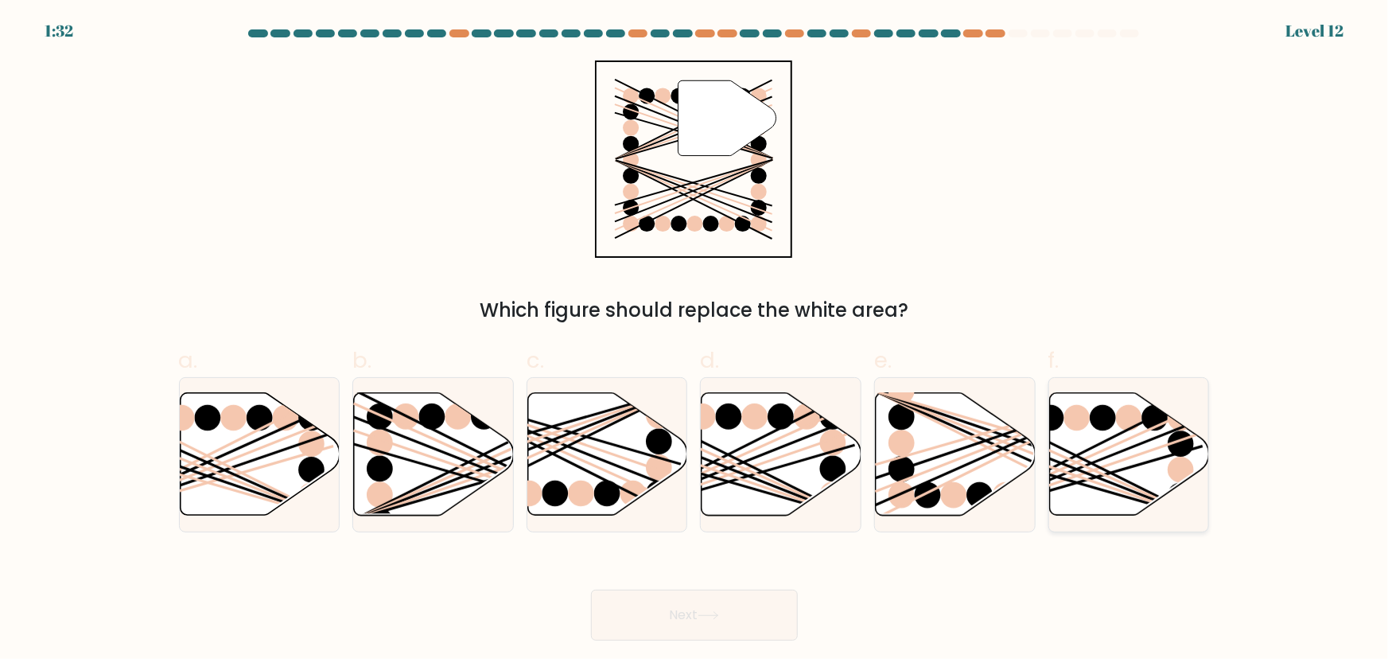
click at [1060, 467] on icon at bounding box center [1130, 454] width 160 height 123
click at [695, 340] on input "f." at bounding box center [695, 334] width 1 height 10
radio input "true"
click at [710, 621] on button "Next" at bounding box center [694, 614] width 207 height 51
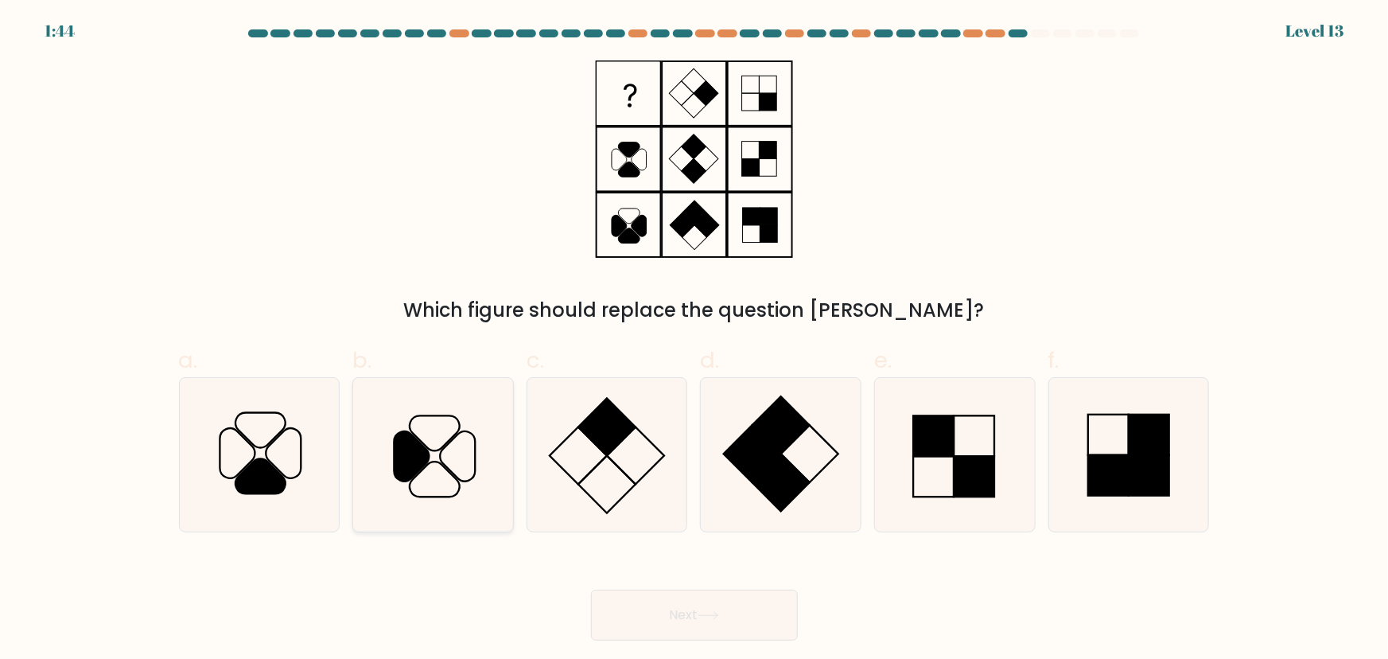
click at [477, 434] on icon at bounding box center [433, 455] width 154 height 154
click at [695, 340] on input "b." at bounding box center [695, 334] width 1 height 10
radio input "true"
click at [753, 632] on button "Next" at bounding box center [694, 614] width 207 height 51
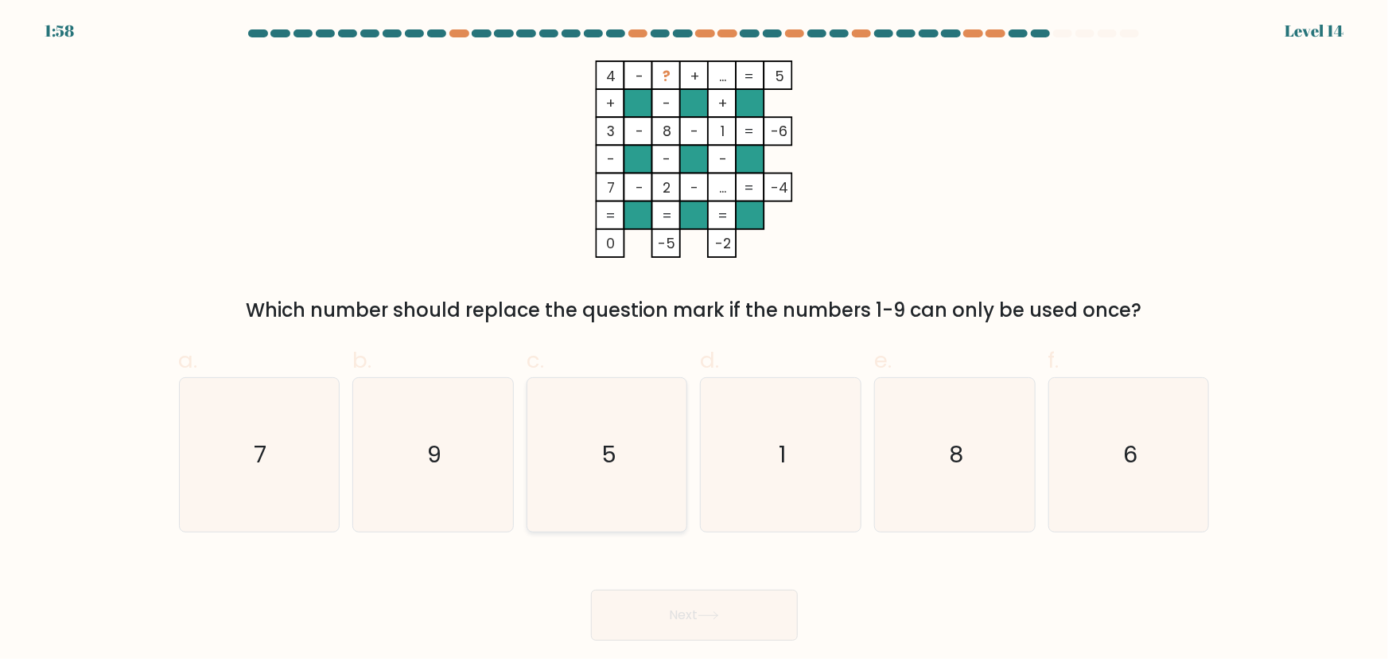
drag, startPoint x: 531, startPoint y: 472, endPoint x: 648, endPoint y: 572, distance: 154.0
click at [531, 472] on icon "5" at bounding box center [608, 455] width 154 height 154
click at [695, 340] on input "c. 5" at bounding box center [695, 334] width 1 height 10
radio input "true"
click at [741, 609] on button "Next" at bounding box center [694, 614] width 207 height 51
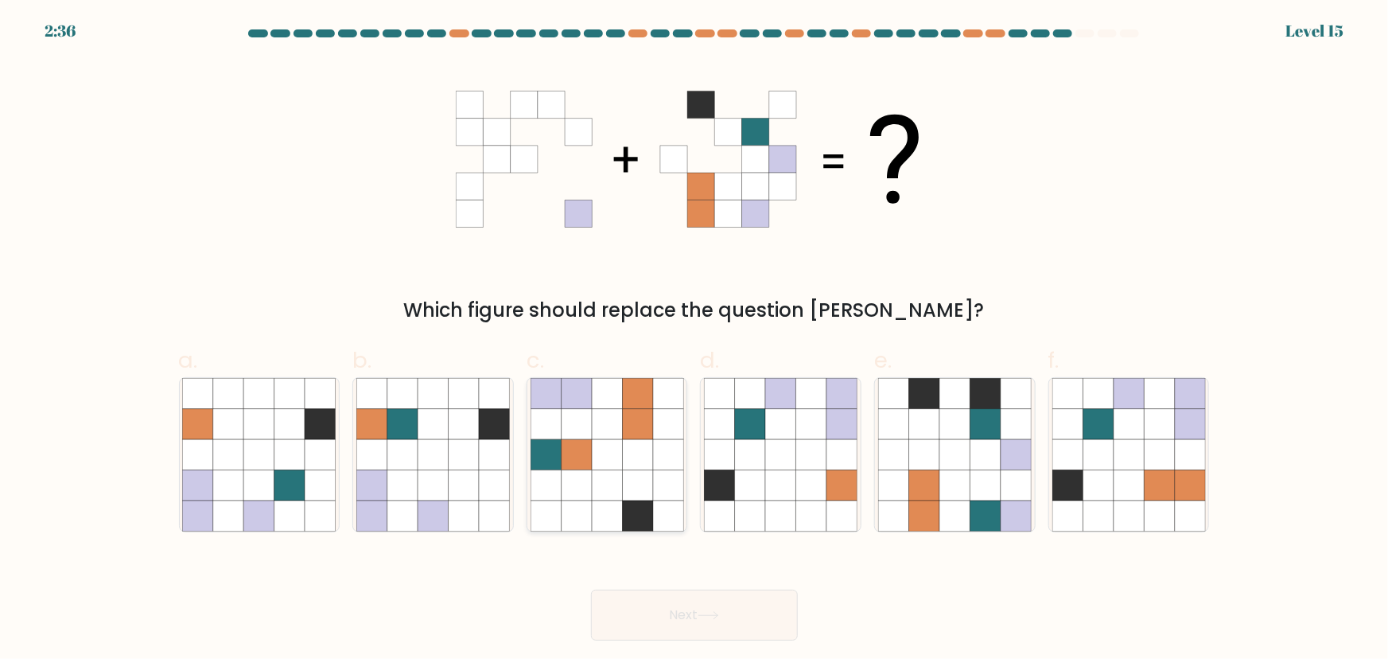
click at [597, 509] on icon at bounding box center [607, 515] width 30 height 30
click at [695, 340] on input "c." at bounding box center [695, 334] width 1 height 10
radio input "true"
click at [704, 625] on button "Next" at bounding box center [694, 614] width 207 height 51
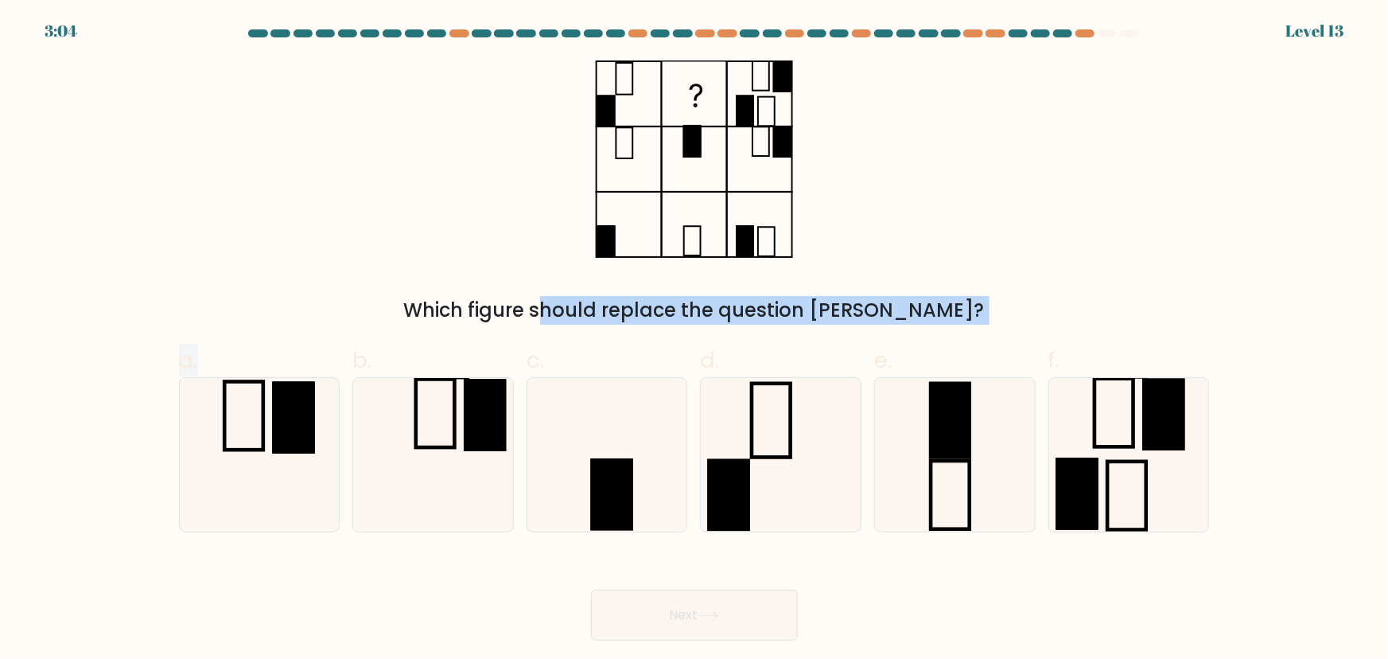
drag, startPoint x: 265, startPoint y: 433, endPoint x: 961, endPoint y: 131, distance: 758.6
click at [718, 72] on form at bounding box center [694, 334] width 1388 height 611
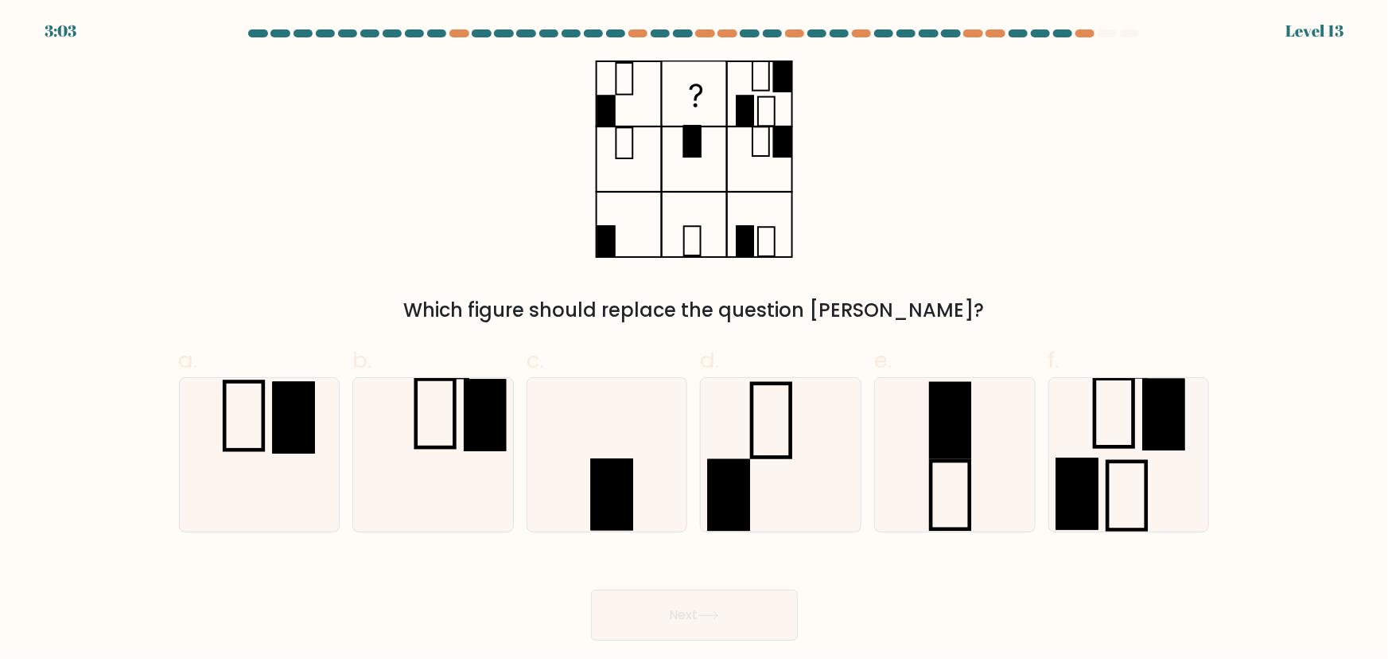
click at [994, 143] on div "Which figure should replace the question mark?" at bounding box center [694, 192] width 1050 height 264
click at [638, 438] on icon at bounding box center [608, 455] width 154 height 154
click at [695, 340] on input "c." at bounding box center [695, 334] width 1 height 10
radio input "true"
click at [1003, 450] on icon at bounding box center [955, 455] width 154 height 154
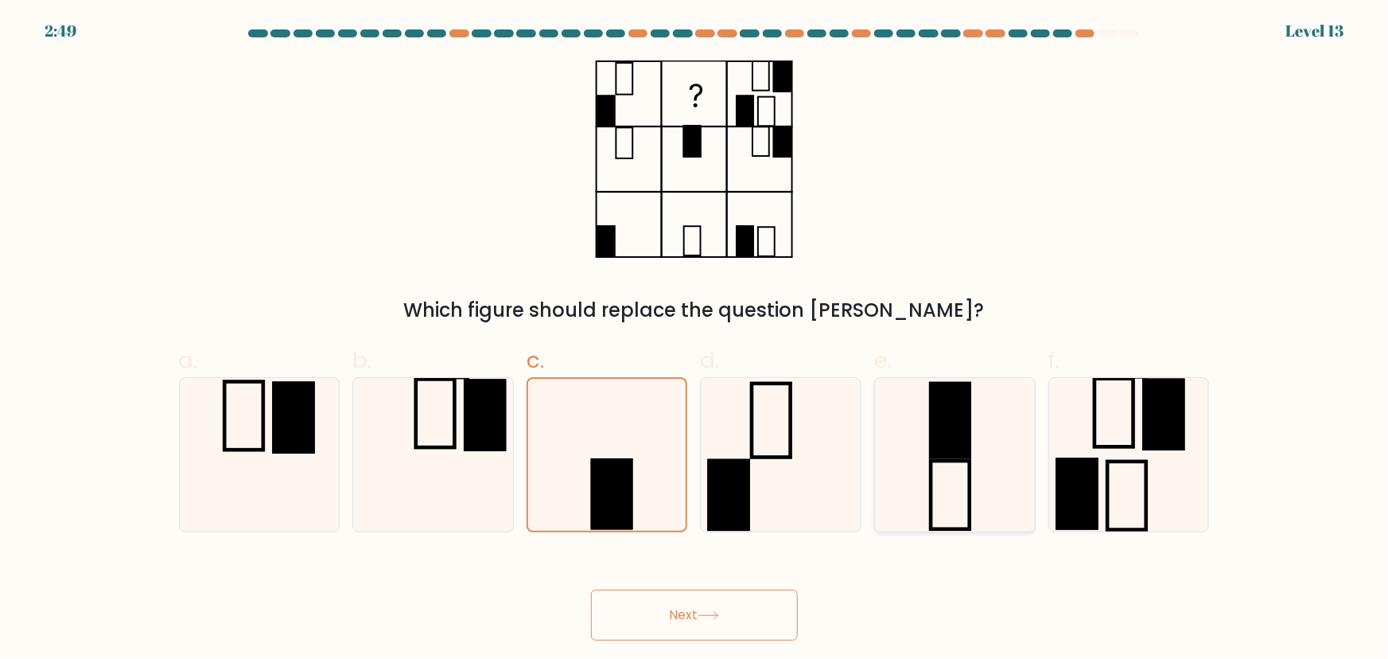
click at [695, 340] on input "e." at bounding box center [695, 334] width 1 height 10
radio input "true"
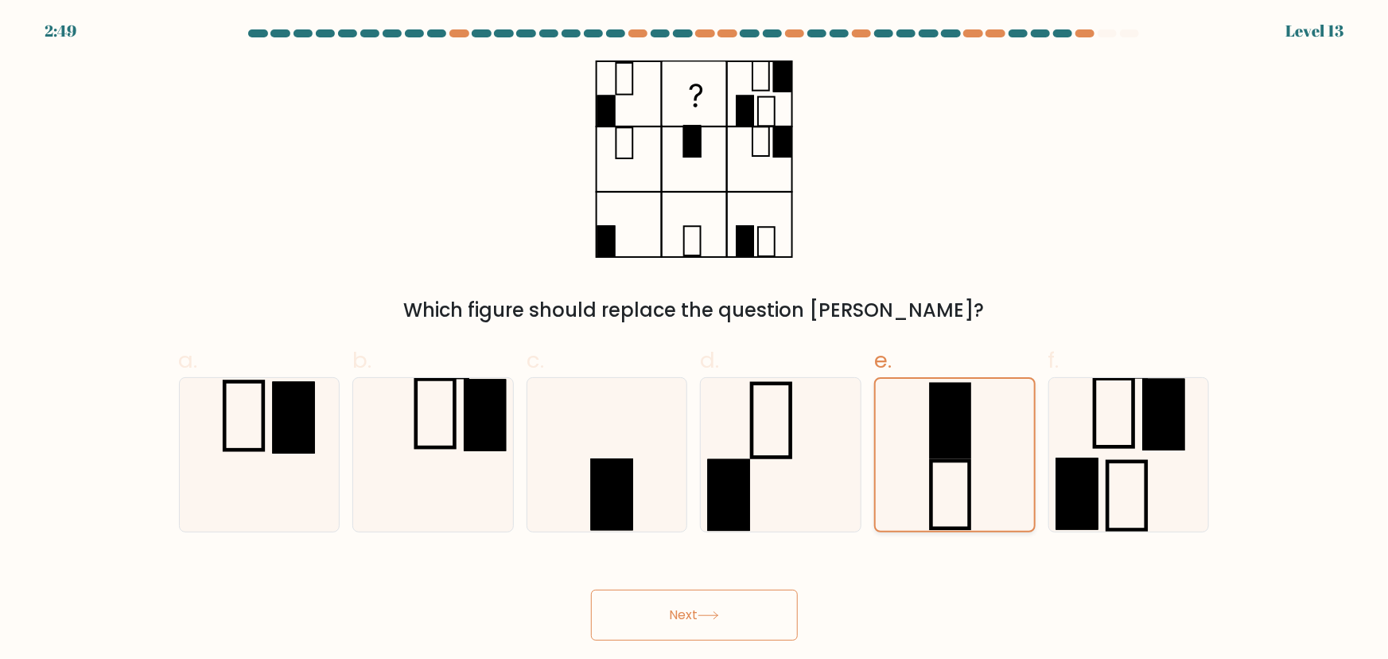
click at [1003, 450] on icon at bounding box center [955, 455] width 152 height 152
click at [695, 340] on input "e." at bounding box center [695, 334] width 1 height 10
click at [609, 446] on icon at bounding box center [608, 455] width 154 height 154
click at [695, 340] on input "c." at bounding box center [695, 334] width 1 height 10
radio input "true"
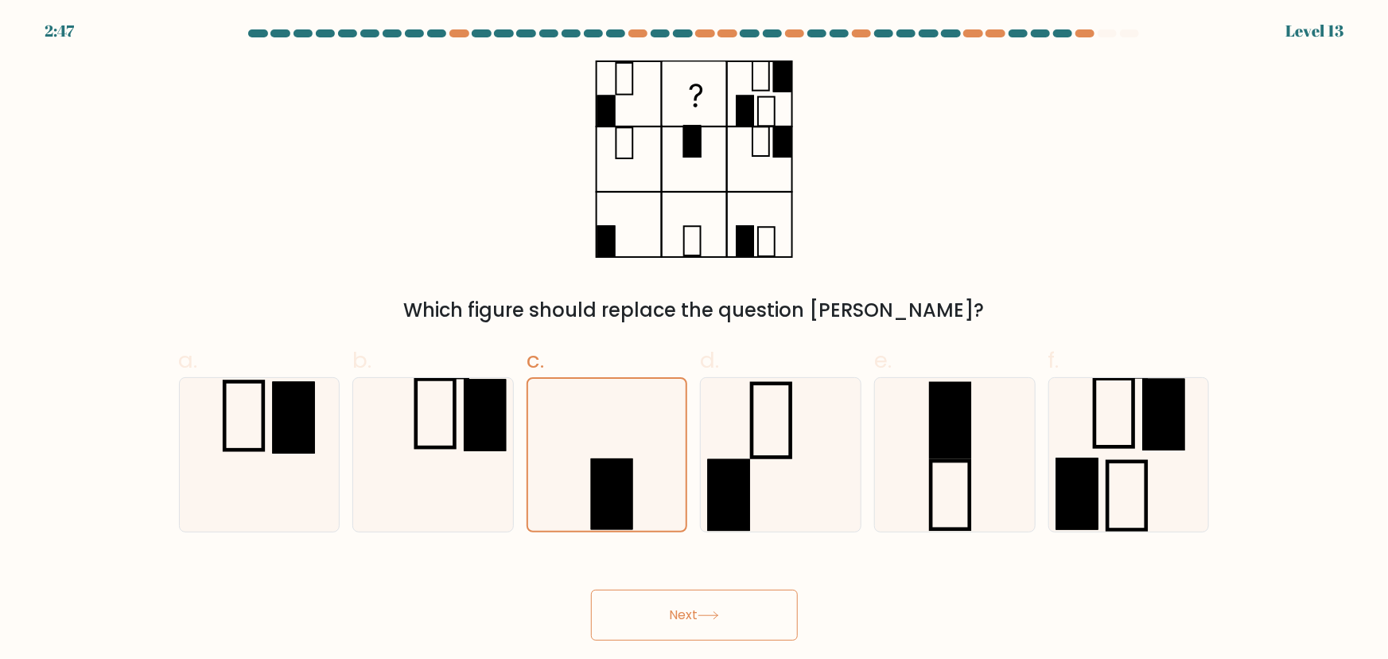
click at [676, 613] on button "Next" at bounding box center [694, 614] width 207 height 51
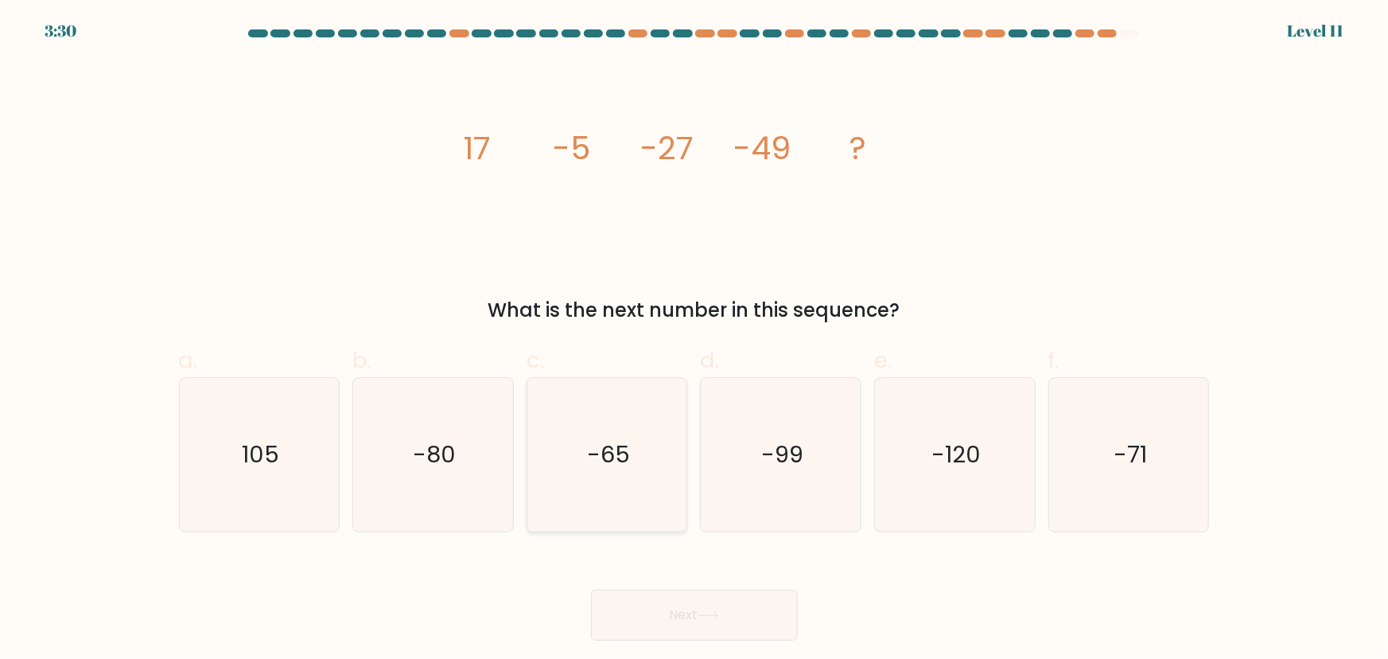
drag, startPoint x: 678, startPoint y: 426, endPoint x: 671, endPoint y: 405, distance: 21.9
click at [675, 411] on icon "-65" at bounding box center [608, 455] width 154 height 154
click at [695, 340] on input "c. -65" at bounding box center [695, 334] width 1 height 10
radio input "true"
click at [745, 633] on button "Next" at bounding box center [694, 614] width 207 height 51
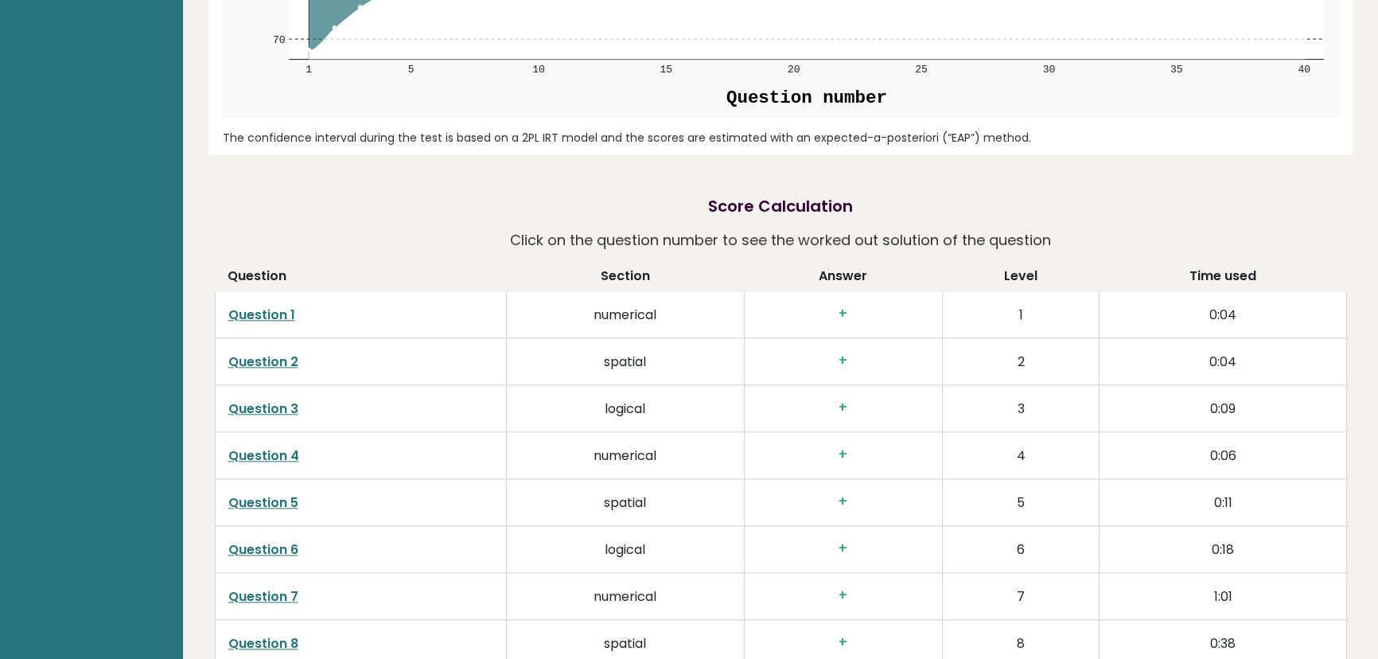
scroll to position [2314, 0]
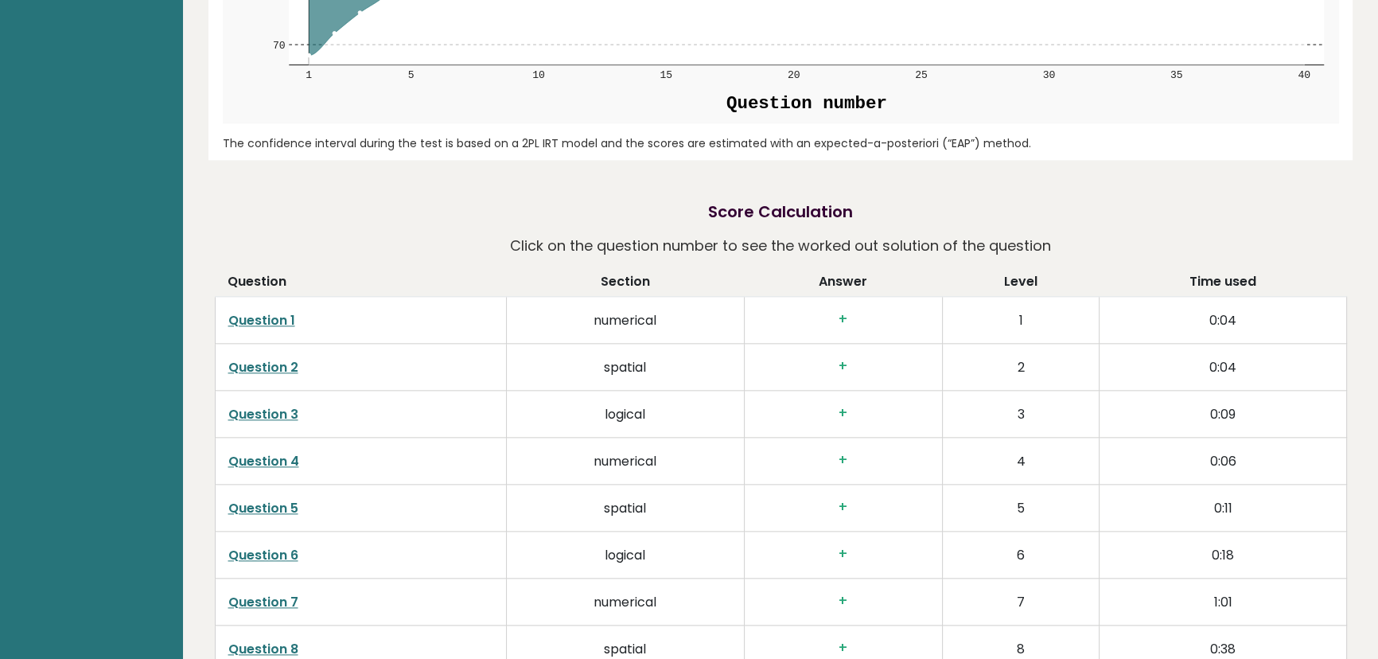
click at [263, 321] on link "Question 1" at bounding box center [261, 320] width 67 height 18
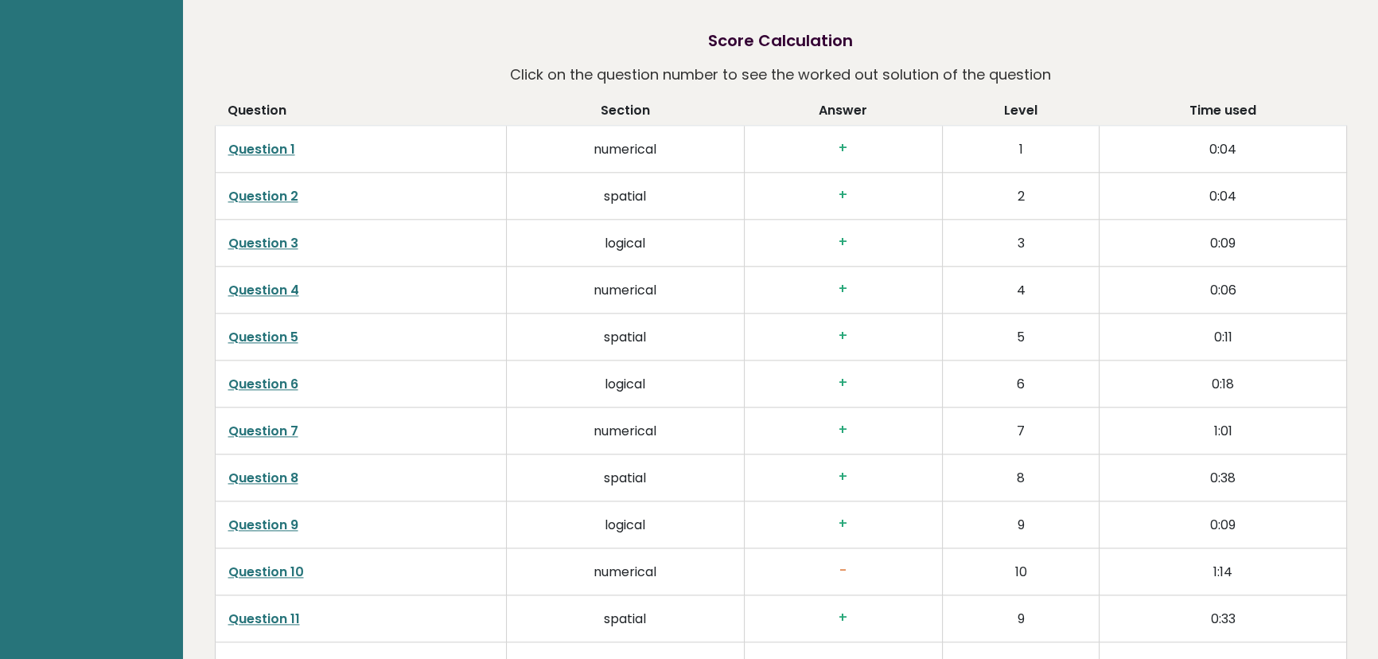
scroll to position [2531, 0]
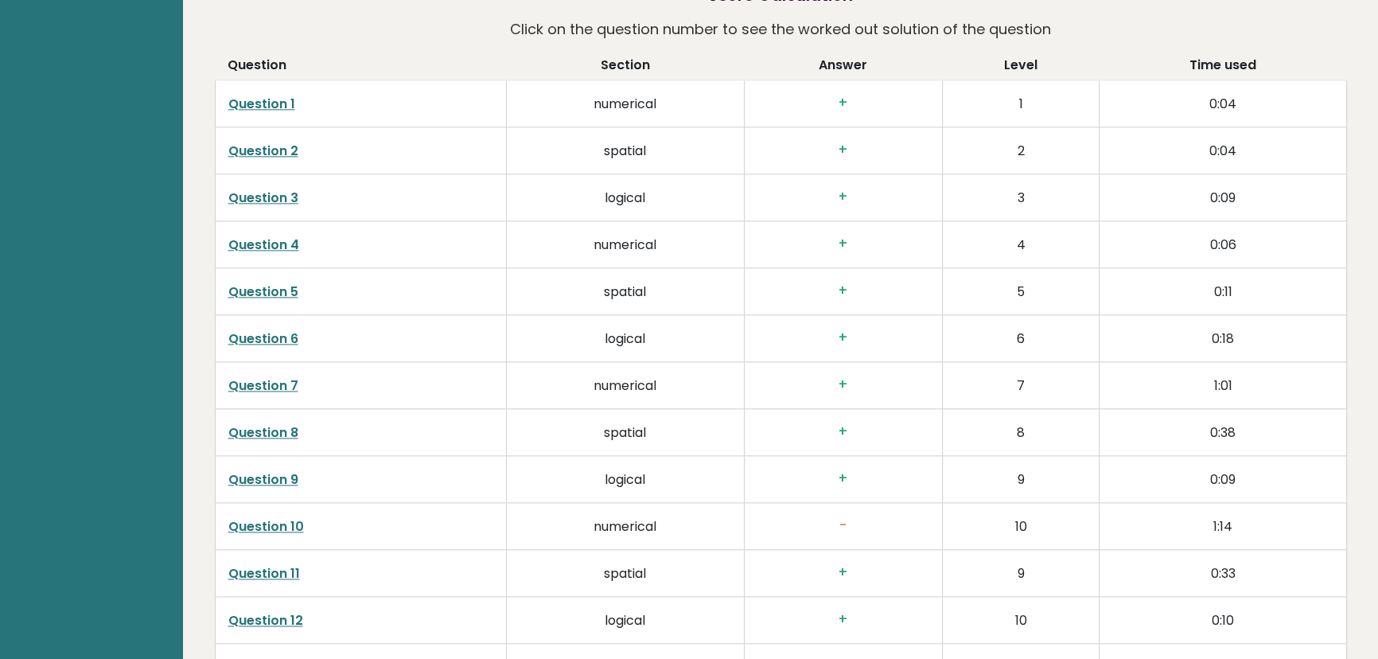
click at [274, 146] on link "Question 2" at bounding box center [263, 151] width 70 height 18
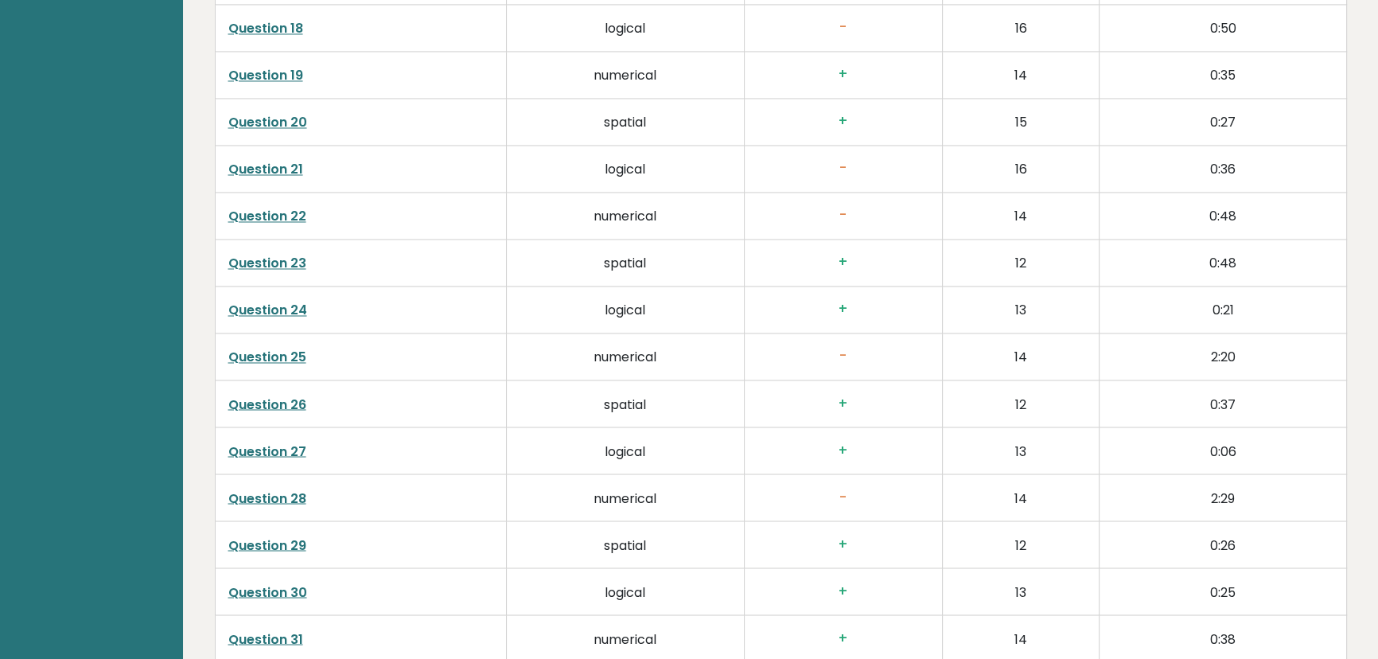
scroll to position [3543, 0]
click at [283, 357] on link "Question 28" at bounding box center [267, 358] width 78 height 18
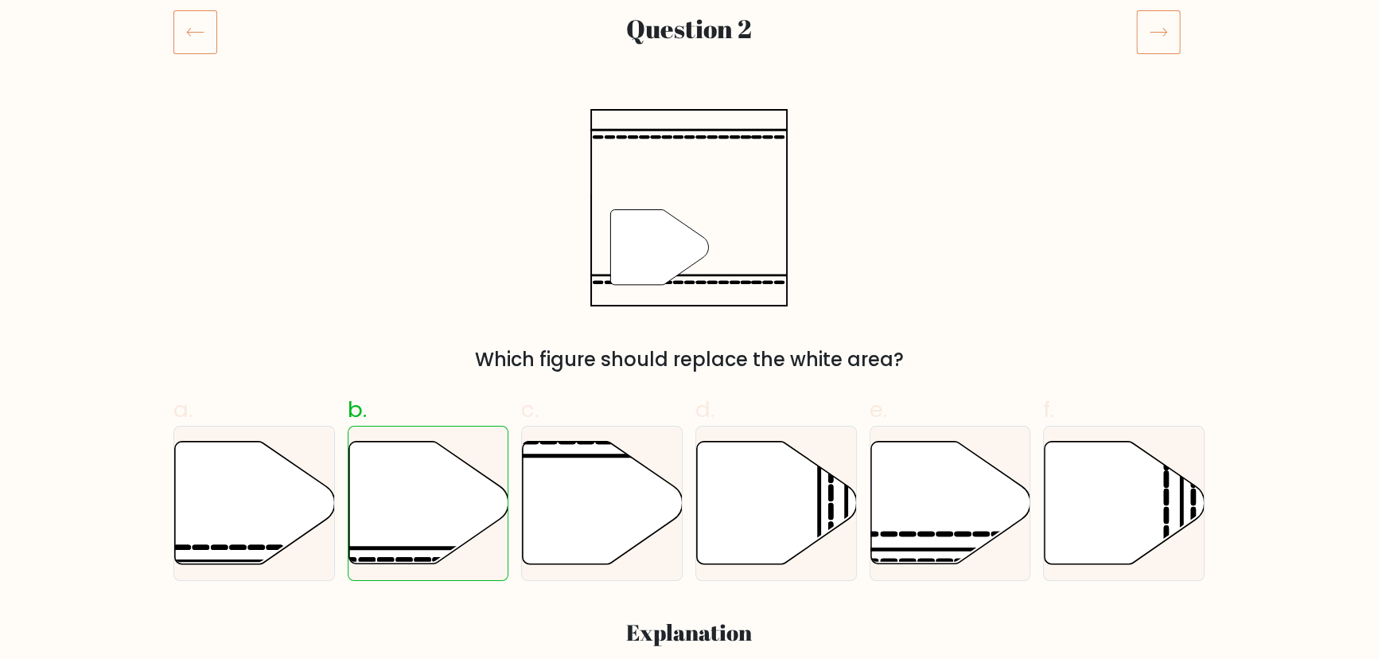
scroll to position [216, 0]
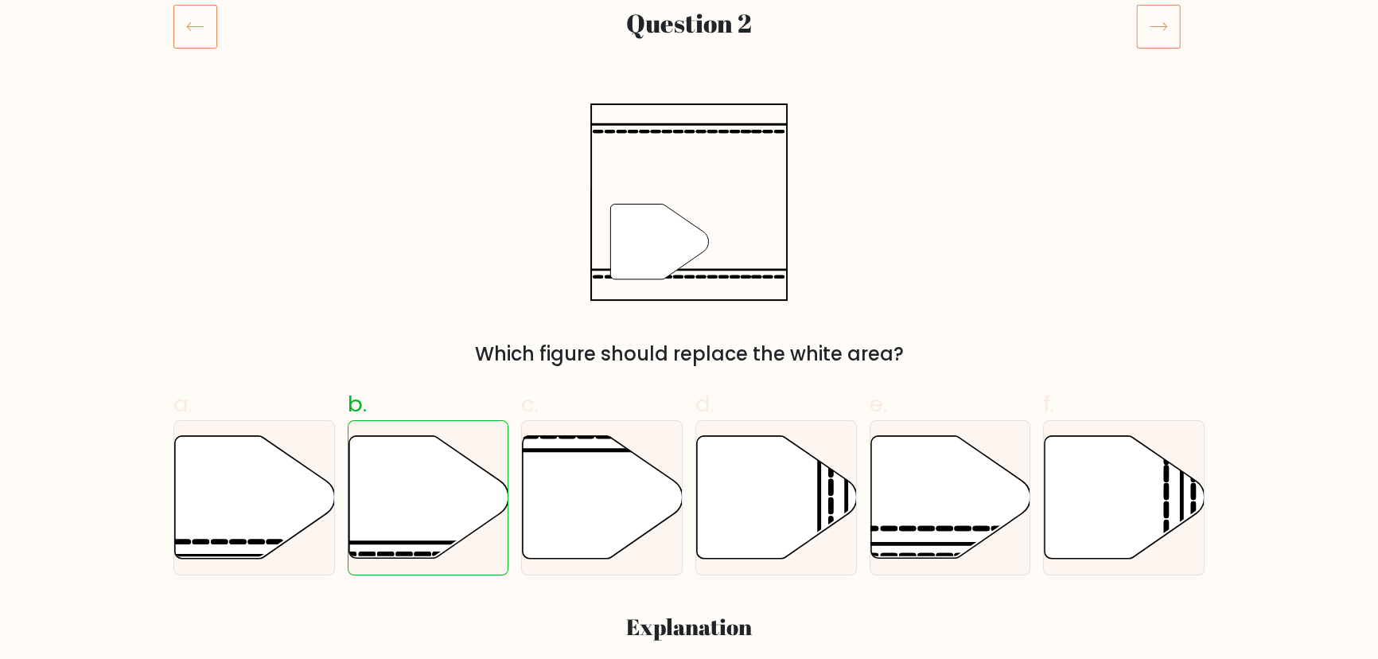
drag, startPoint x: 104, startPoint y: 14, endPoint x: 129, endPoint y: 11, distance: 24.9
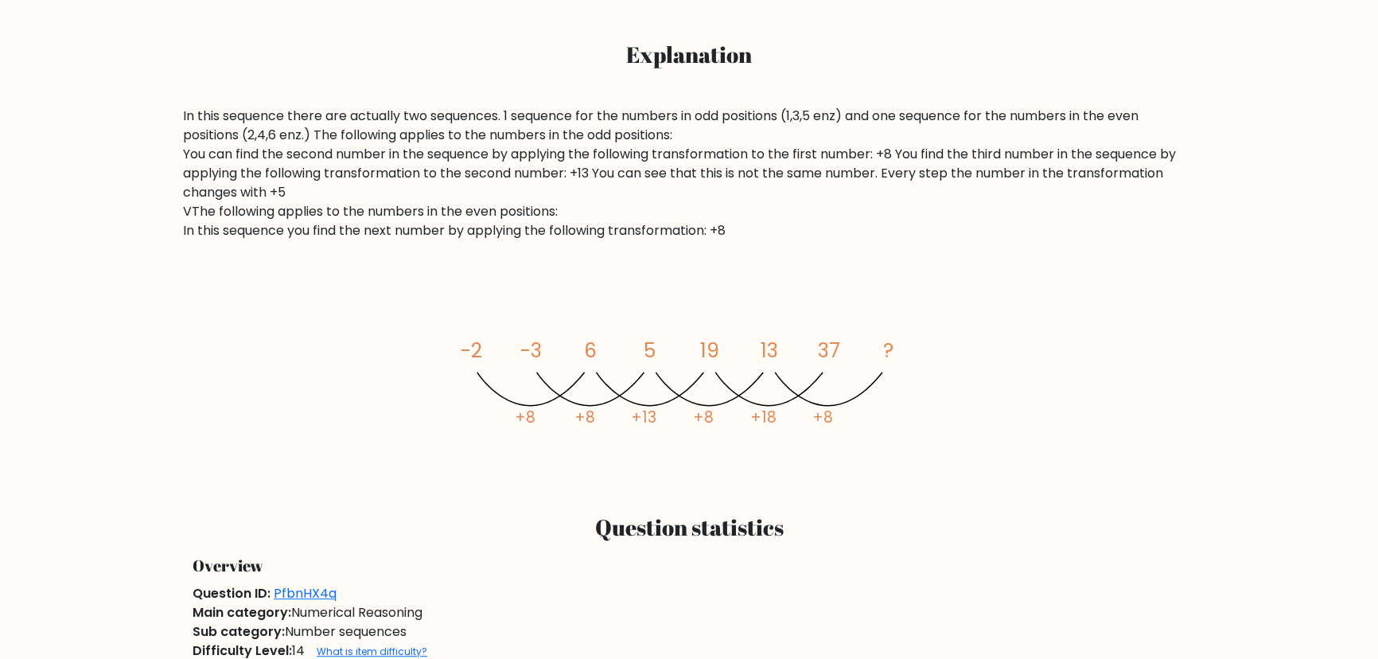
scroll to position [796, 0]
